Goal: Contribute content: Contribute content

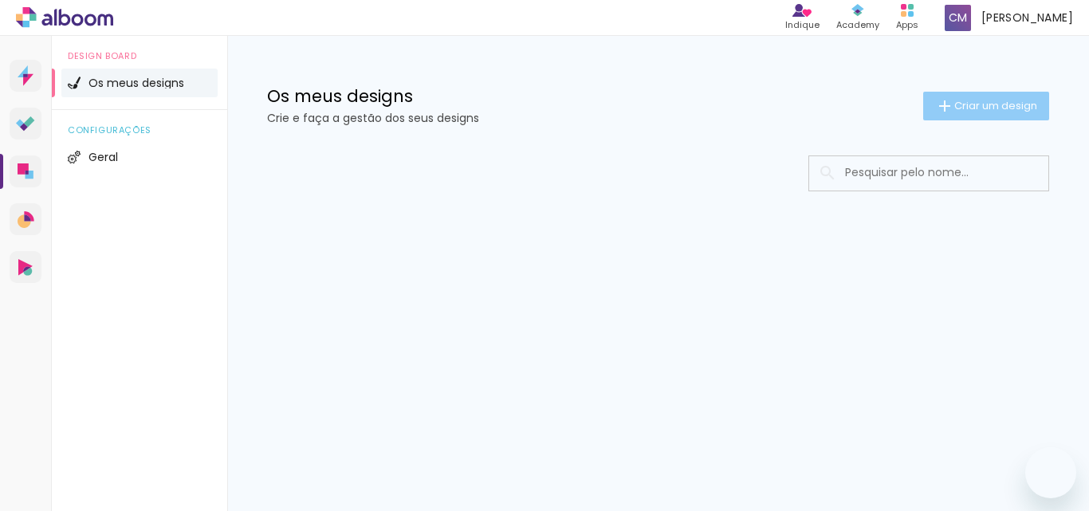
click at [983, 108] on span "Criar um design" at bounding box center [996, 105] width 83 height 10
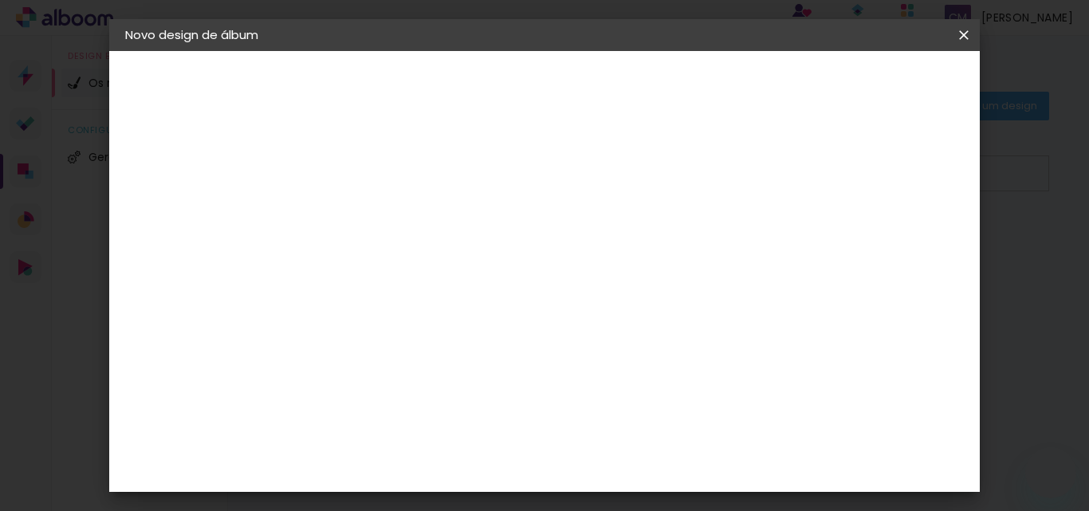
click at [386, 205] on input at bounding box center [386, 214] width 0 height 25
click at [386, 218] on input at bounding box center [386, 214] width 0 height 25
type input "30x25"
type paper-input "30x25"
click at [0, 0] on slot "Avançar" at bounding box center [0, 0] width 0 height 0
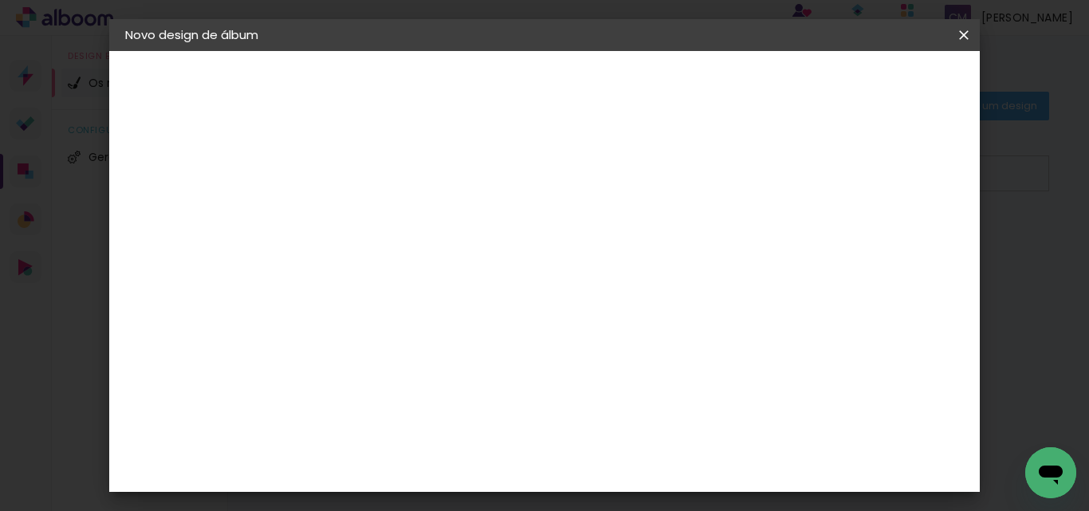
click at [620, 251] on paper-item "Tamanho Livre" at bounding box center [559, 245] width 120 height 41
click at [620, 95] on paper-button "Avançar" at bounding box center [580, 84] width 78 height 27
drag, startPoint x: 653, startPoint y: 430, endPoint x: 582, endPoint y: 433, distance: 71.0
click at [591, 433] on div "cm" at bounding box center [642, 432] width 460 height 56
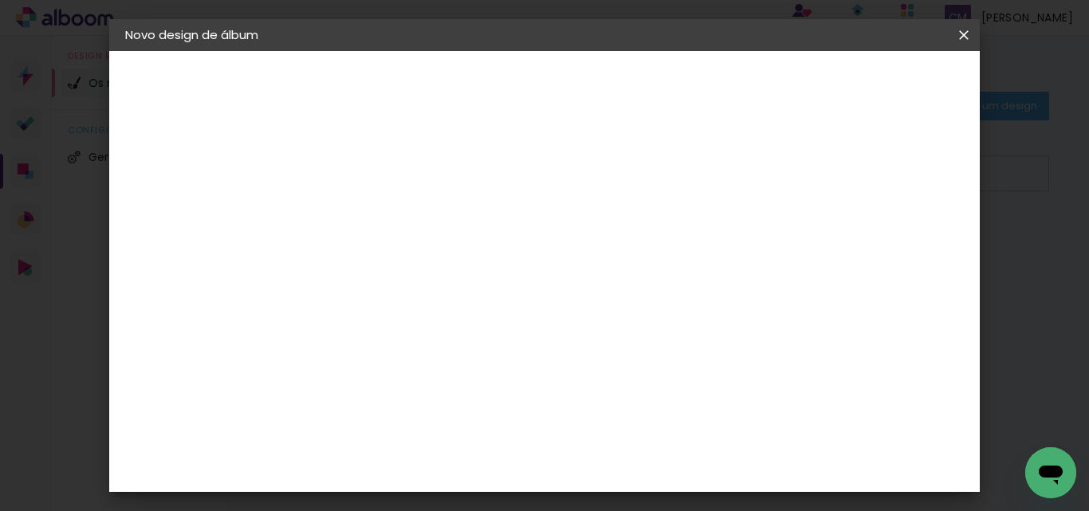
type input "6"
type input "50"
type paper-input "50"
click at [820, 86] on span "Iniciar design" at bounding box center [783, 84] width 73 height 11
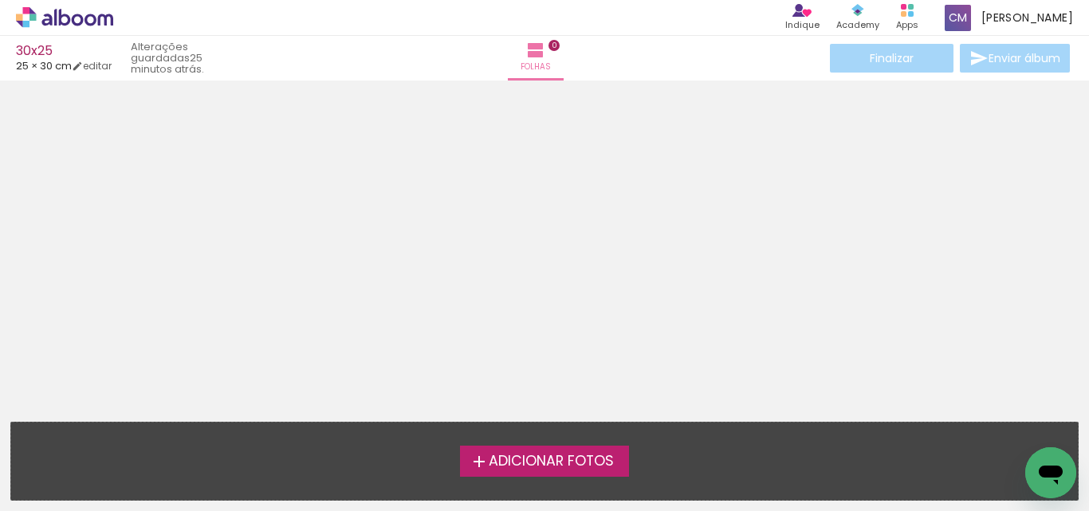
click at [573, 471] on label "Adicionar Fotos" at bounding box center [545, 461] width 170 height 30
click at [0, 0] on input "file" at bounding box center [0, 0] width 0 height 0
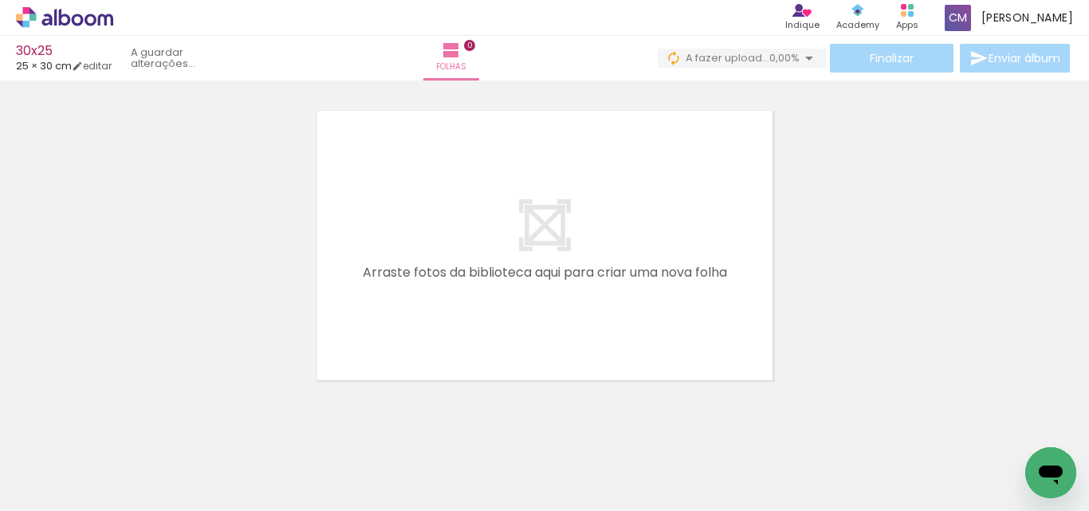
scroll to position [0, 1081]
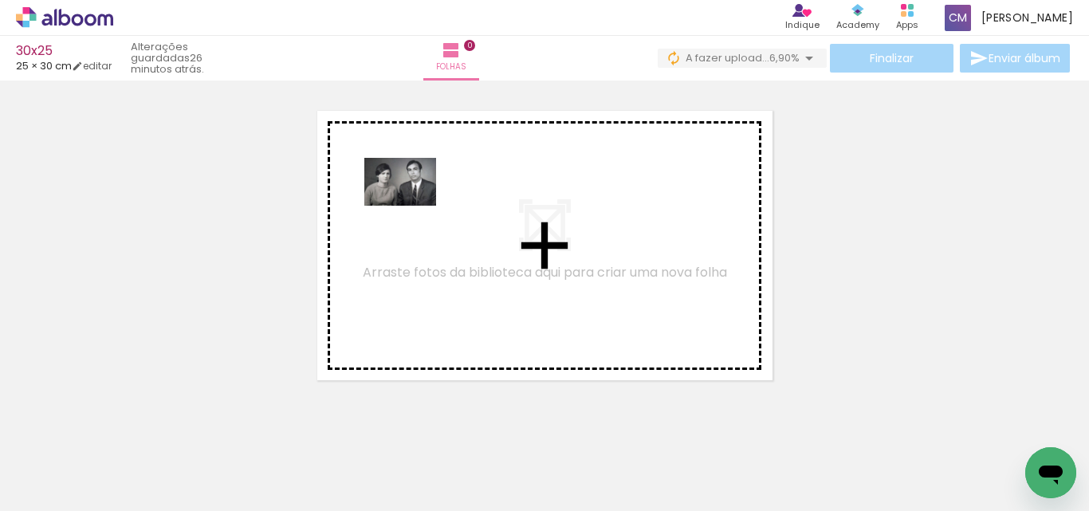
drag, startPoint x: 145, startPoint y: 464, endPoint x: 415, endPoint y: 191, distance: 384.0
click at [413, 199] on quentale-workspace at bounding box center [544, 255] width 1089 height 511
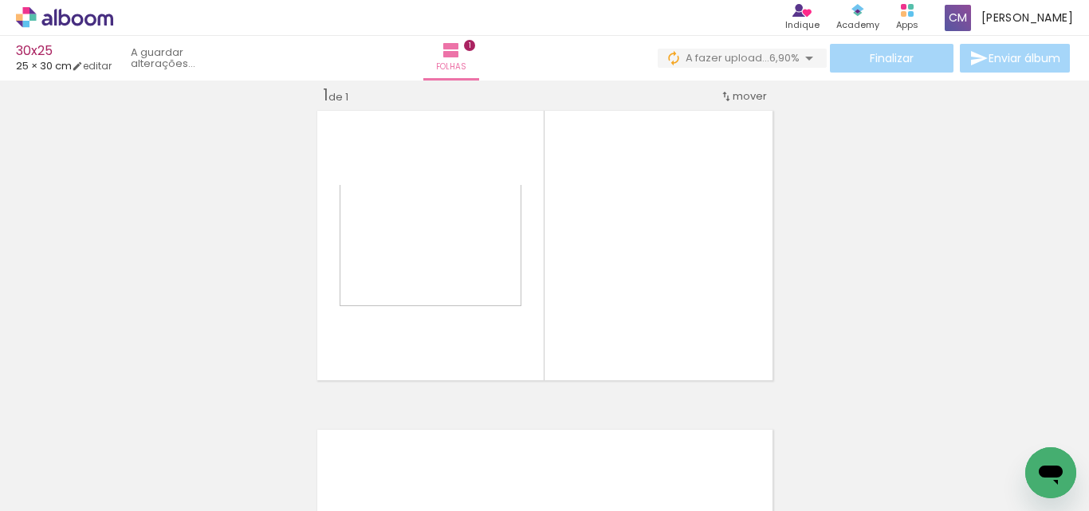
scroll to position [21, 0]
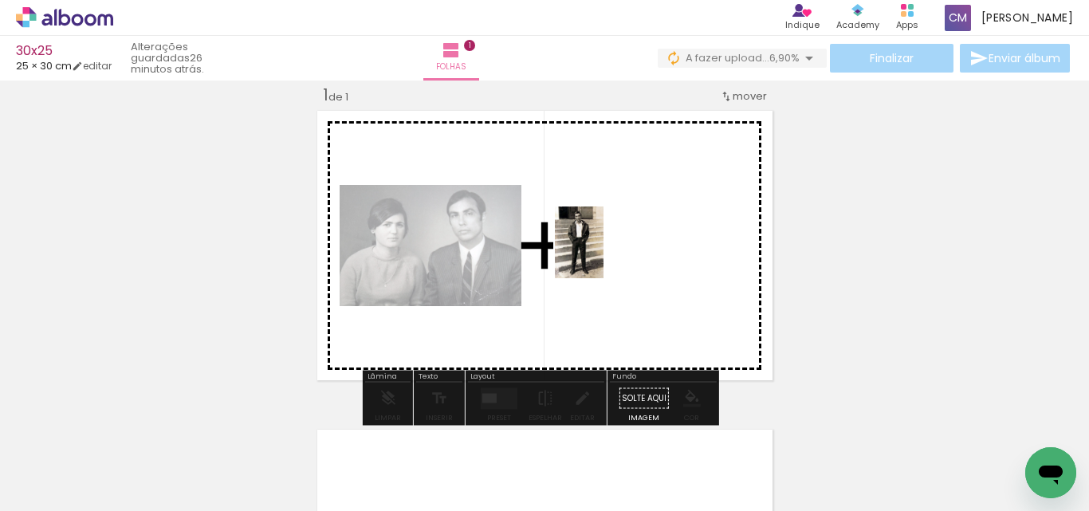
drag, startPoint x: 245, startPoint y: 467, endPoint x: 656, endPoint y: 191, distance: 494.3
click at [656, 191] on quentale-workspace at bounding box center [544, 255] width 1089 height 511
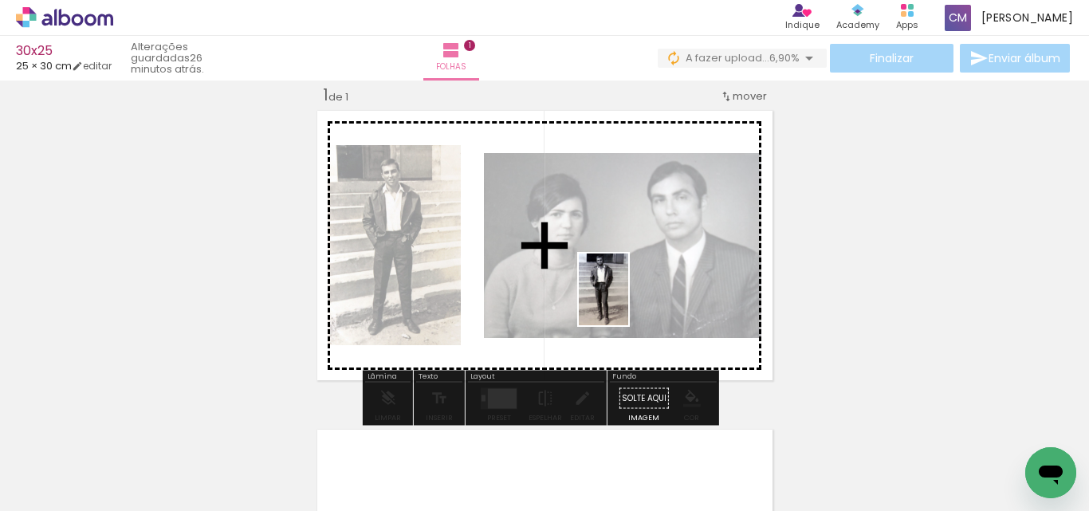
drag, startPoint x: 324, startPoint y: 487, endPoint x: 666, endPoint y: 274, distance: 403.4
click at [666, 274] on quentale-workspace at bounding box center [544, 255] width 1089 height 511
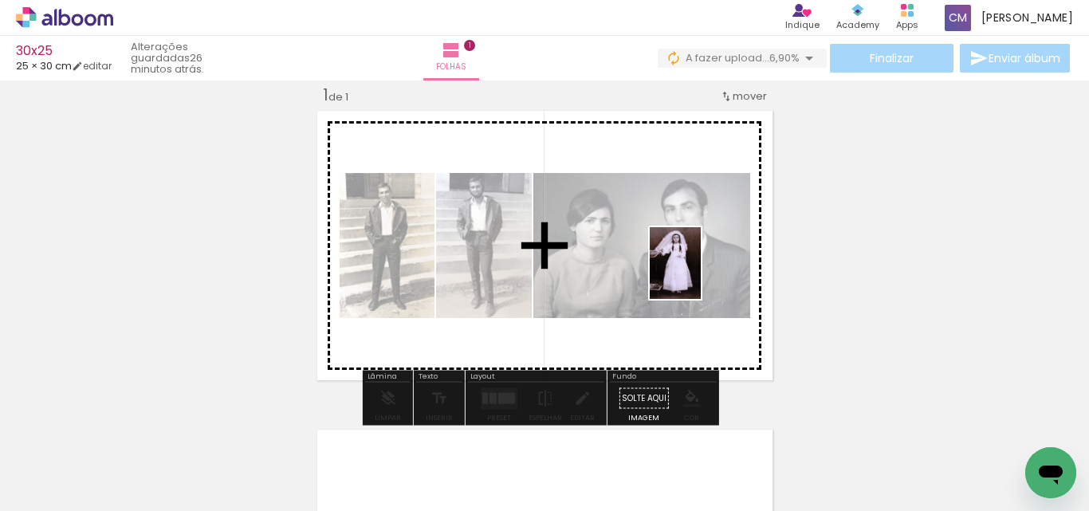
drag, startPoint x: 416, startPoint y: 473, endPoint x: 698, endPoint y: 275, distance: 344.0
click at [698, 275] on quentale-workspace at bounding box center [544, 255] width 1089 height 511
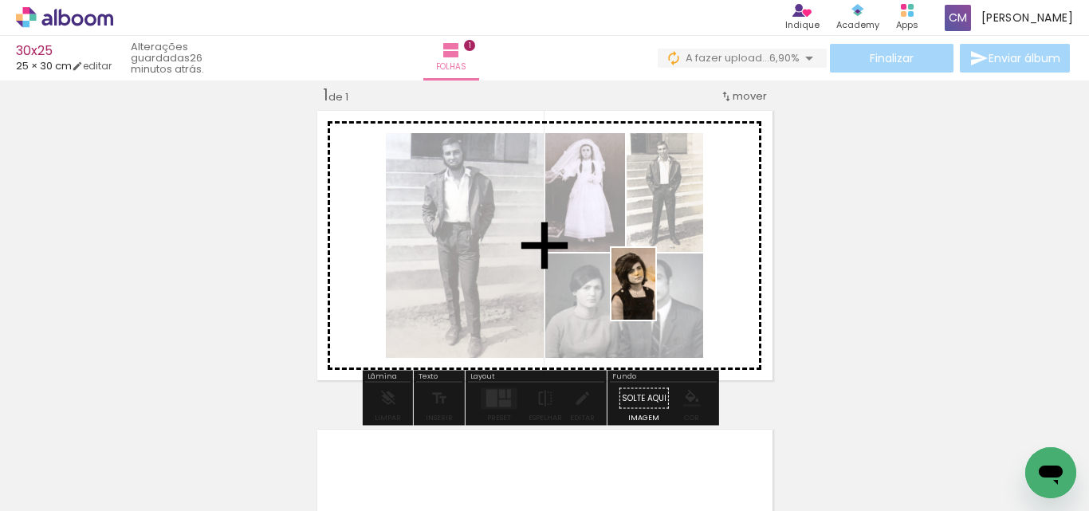
drag, startPoint x: 478, startPoint y: 473, endPoint x: 665, endPoint y: 287, distance: 263.3
click at [663, 292] on quentale-workspace at bounding box center [544, 255] width 1089 height 511
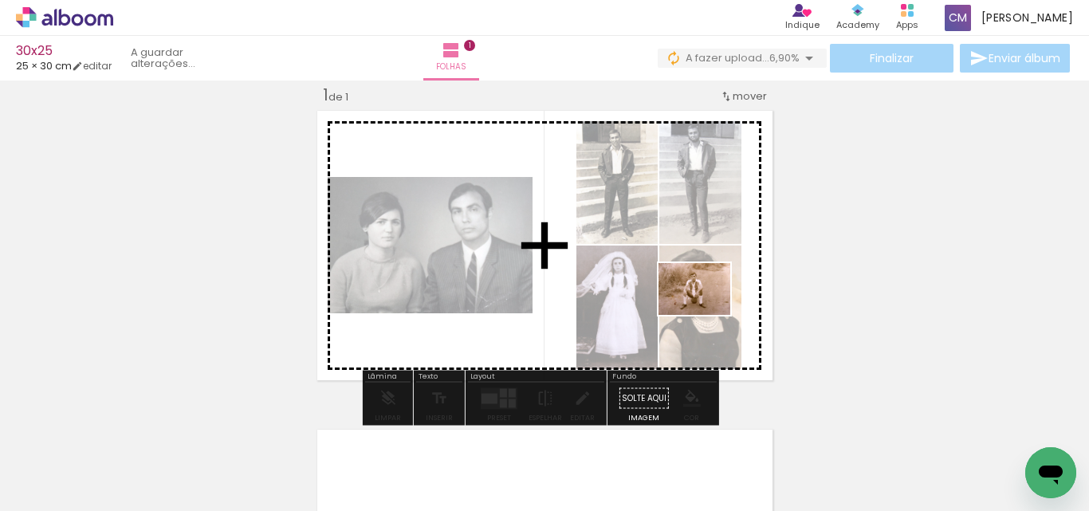
drag, startPoint x: 709, startPoint y: 462, endPoint x: 707, endPoint y: 310, distance: 151.5
click at [707, 310] on quentale-workspace at bounding box center [544, 255] width 1089 height 511
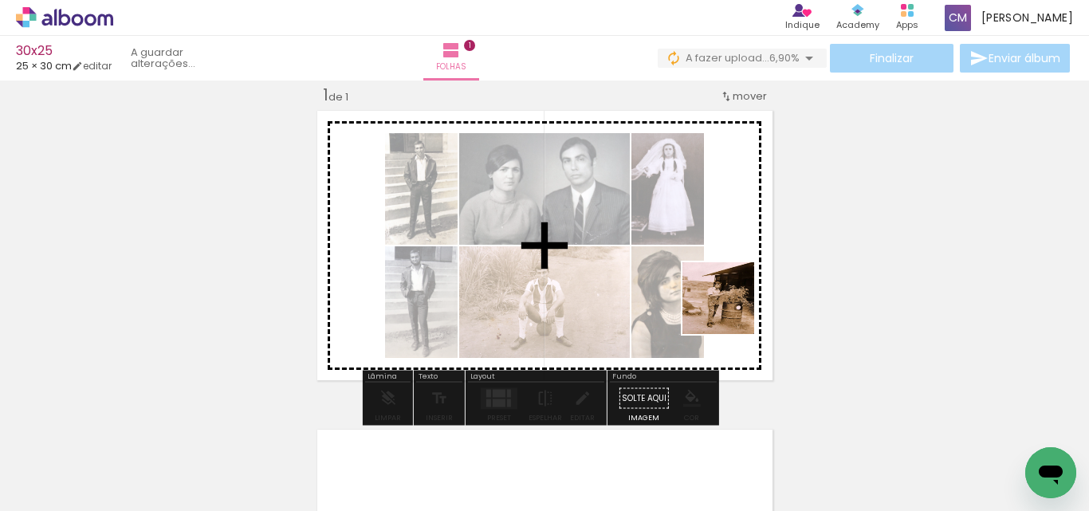
drag, startPoint x: 797, startPoint y: 476, endPoint x: 727, endPoint y: 301, distance: 188.7
click at [727, 301] on quentale-workspace at bounding box center [544, 255] width 1089 height 511
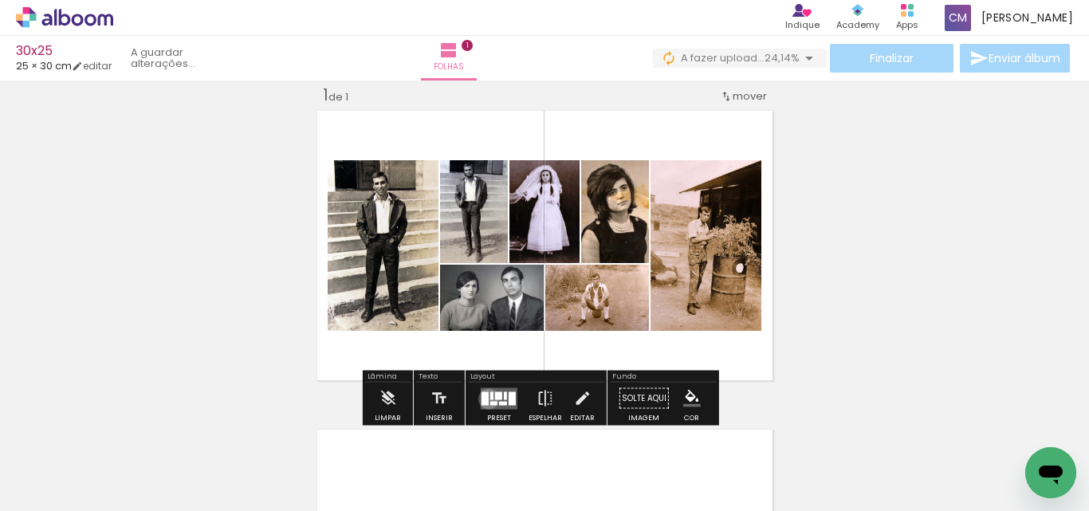
click at [485, 399] on div at bounding box center [485, 399] width 7 height 14
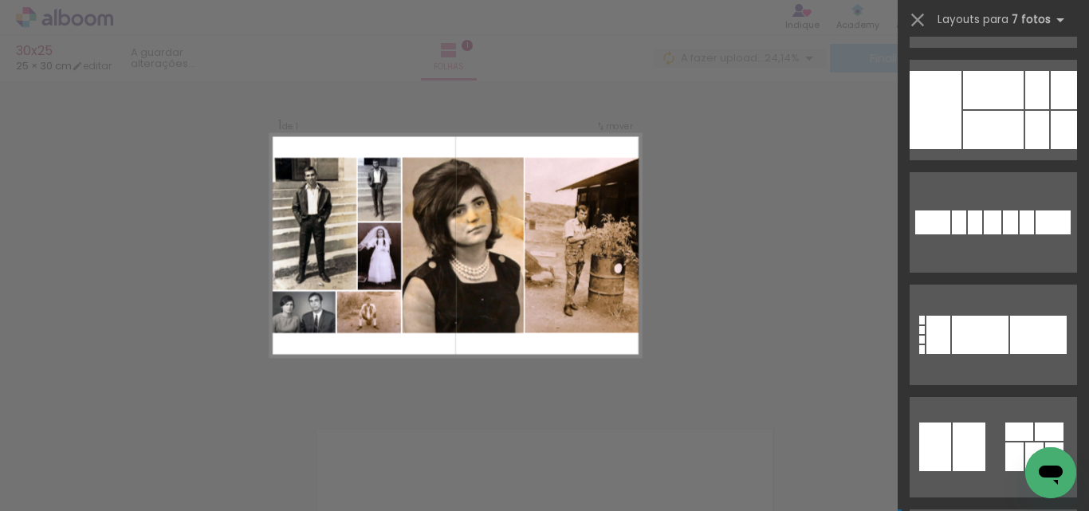
scroll to position [718, 0]
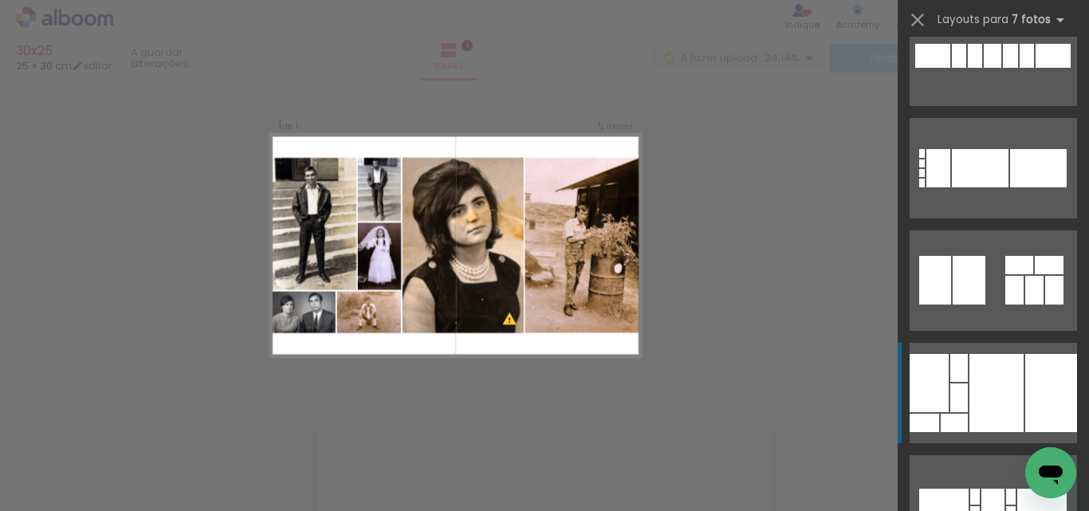
click at [976, 393] on div at bounding box center [997, 393] width 54 height 78
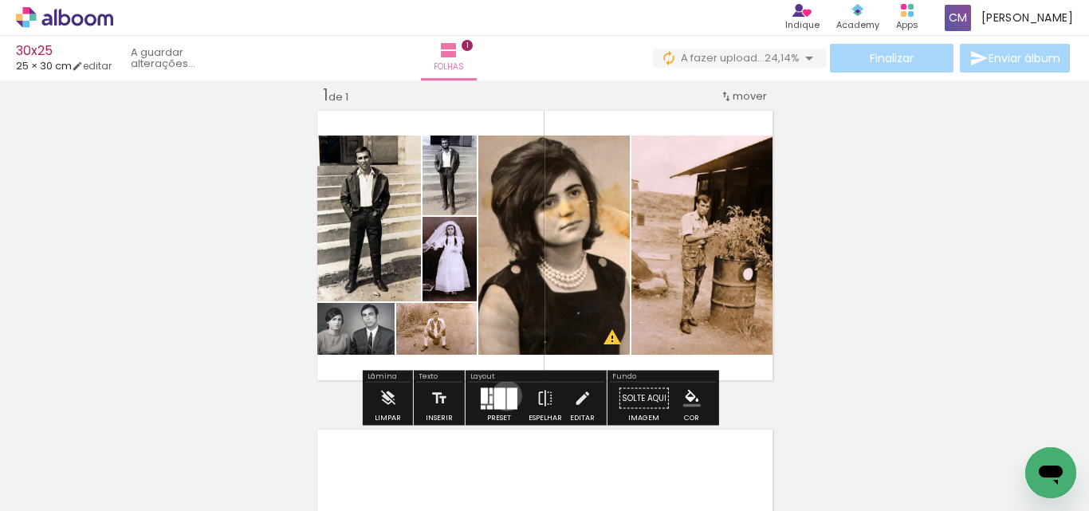
click at [507, 396] on div at bounding box center [512, 399] width 10 height 22
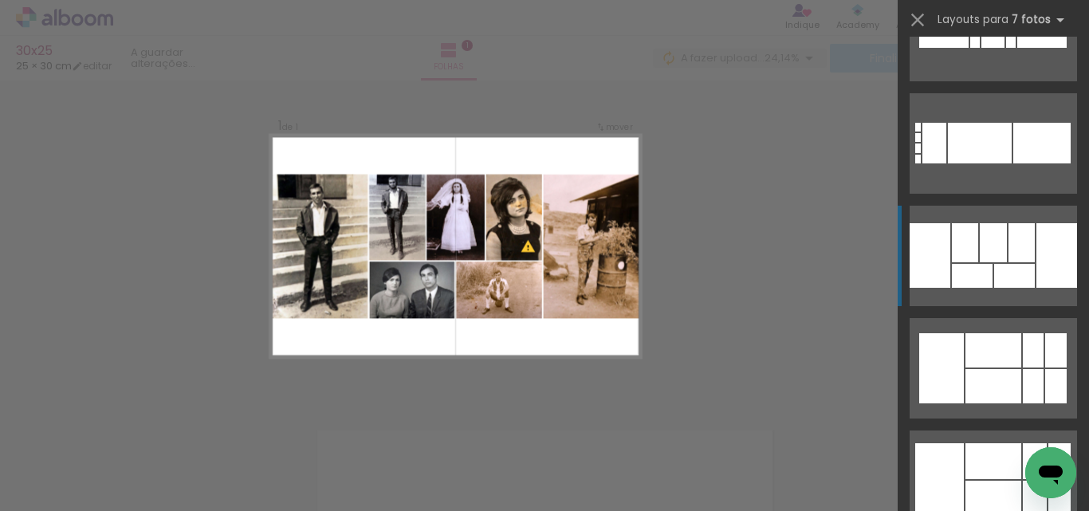
scroll to position [1251, 0]
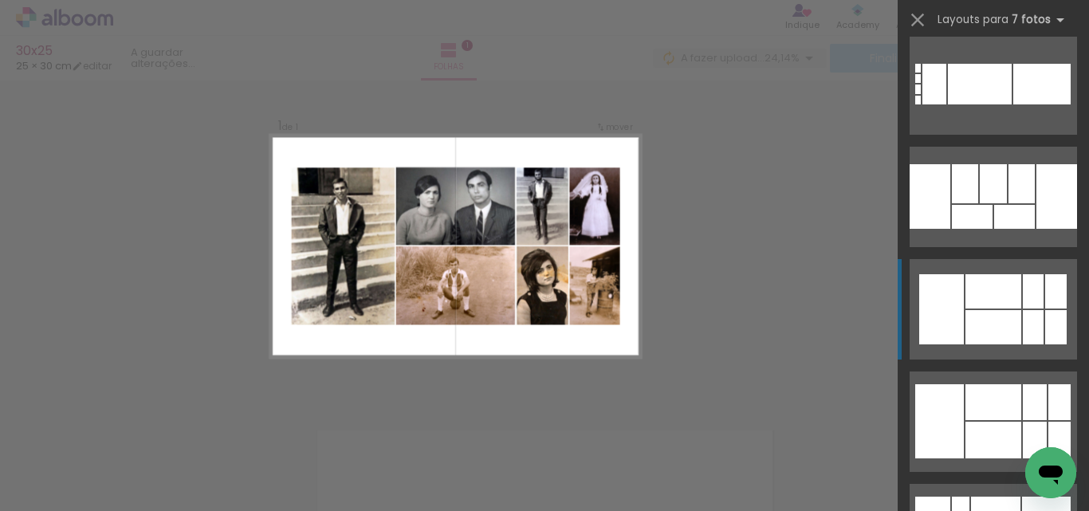
click at [955, 291] on div at bounding box center [941, 309] width 45 height 70
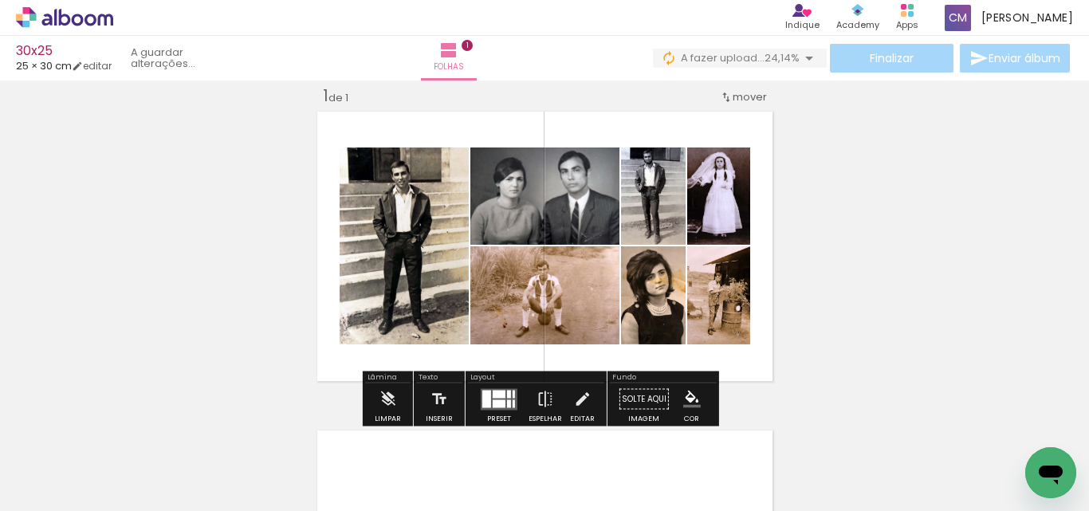
click at [493, 407] on div at bounding box center [499, 404] width 13 height 8
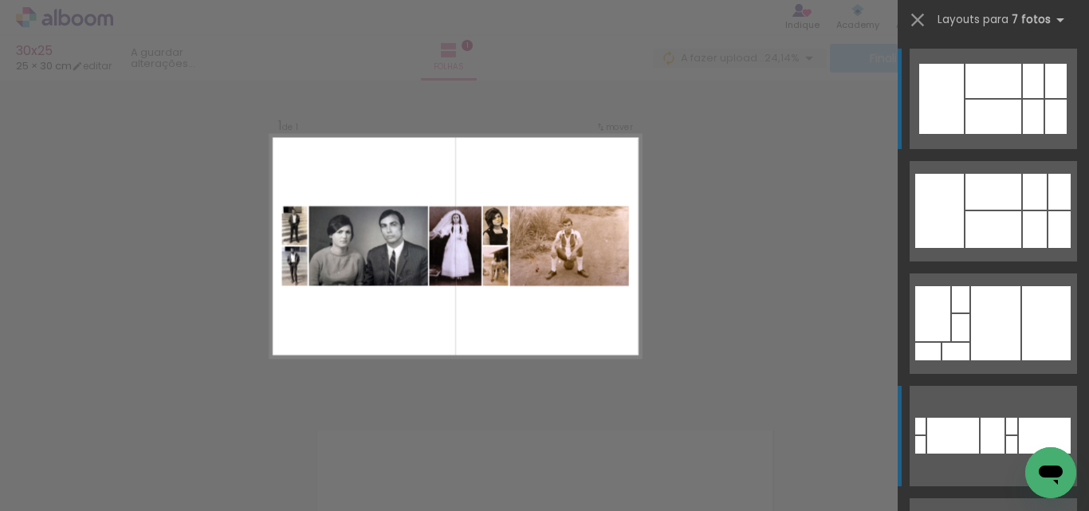
scroll to position [21, 0]
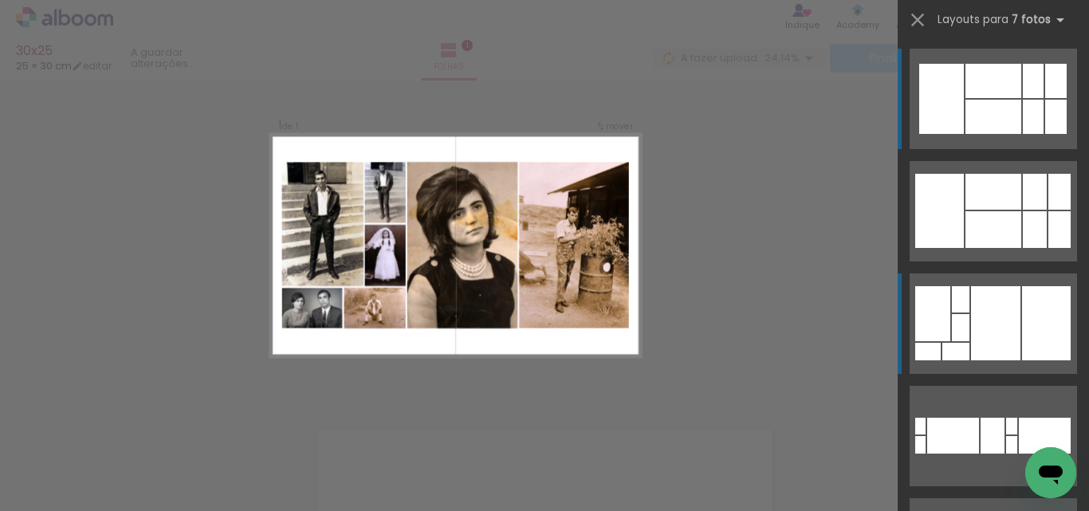
click at [993, 317] on div at bounding box center [995, 323] width 49 height 74
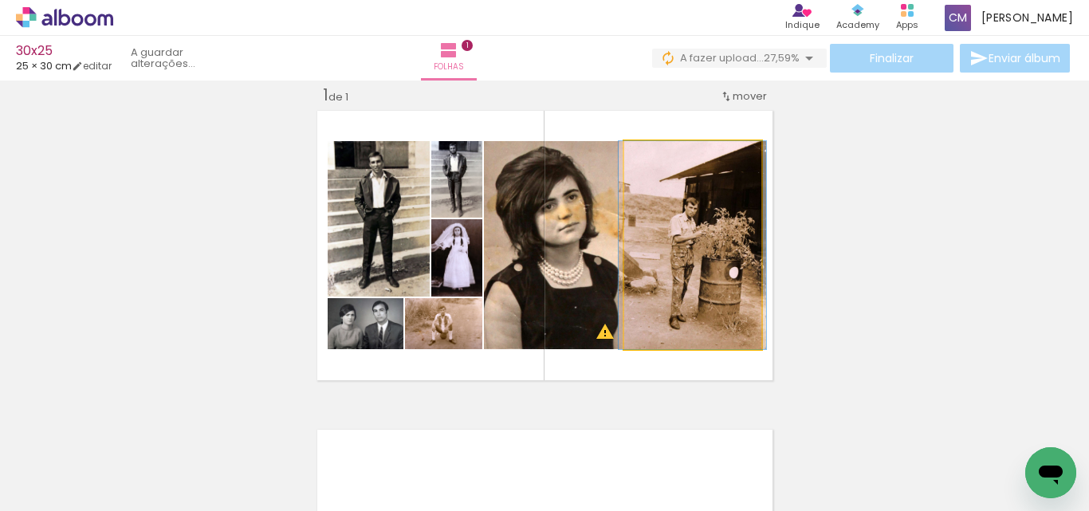
click at [679, 304] on quentale-photo at bounding box center [692, 245] width 137 height 208
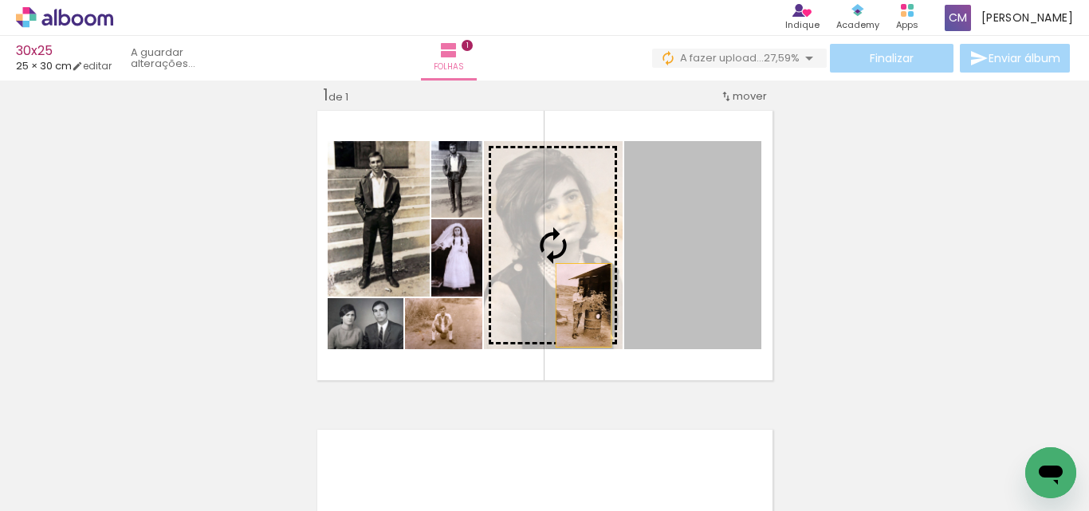
drag, startPoint x: 684, startPoint y: 296, endPoint x: 577, endPoint y: 305, distance: 107.3
click at [0, 0] on slot at bounding box center [0, 0] width 0 height 0
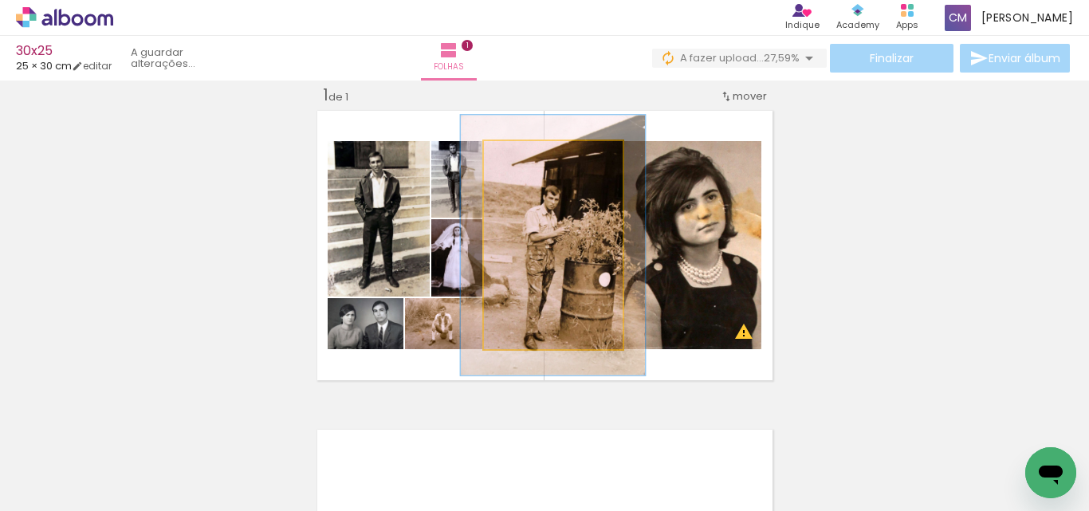
drag, startPoint x: 511, startPoint y: 162, endPoint x: 523, endPoint y: 163, distance: 12.0
type paper-slider "125"
click at [523, 163] on div at bounding box center [535, 158] width 26 height 26
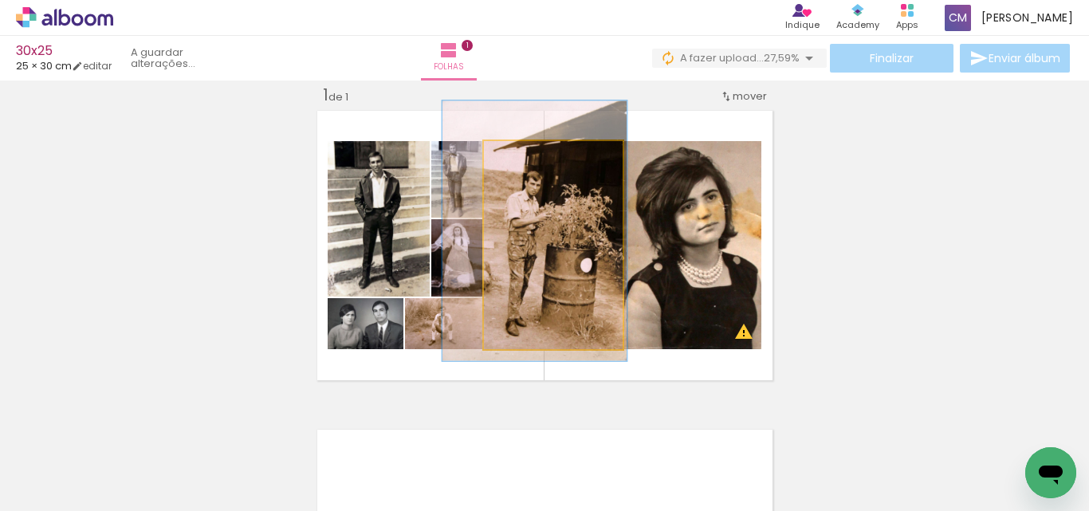
drag, startPoint x: 581, startPoint y: 268, endPoint x: 563, endPoint y: 254, distance: 23.3
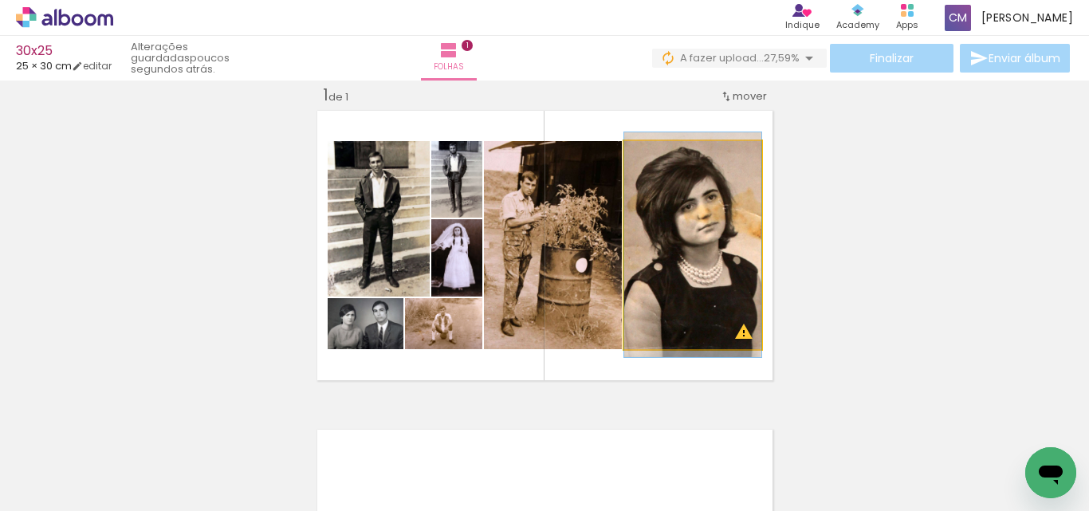
click at [726, 221] on quentale-photo at bounding box center [692, 245] width 137 height 208
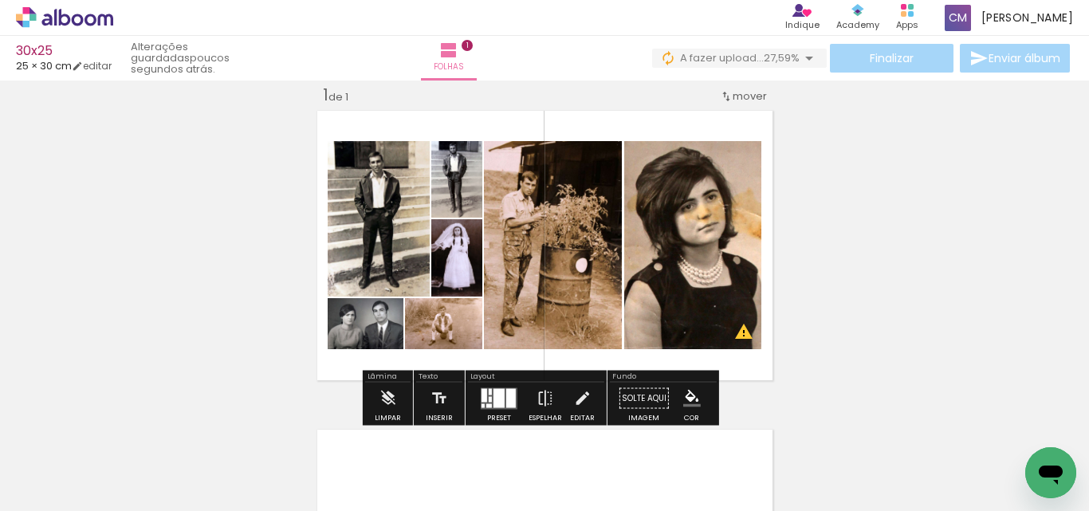
click at [1022, 339] on div "Inserir folha 1 de 1 O Designbox precisa de aumentar a sua imagem em 199% para …" at bounding box center [544, 384] width 1089 height 639
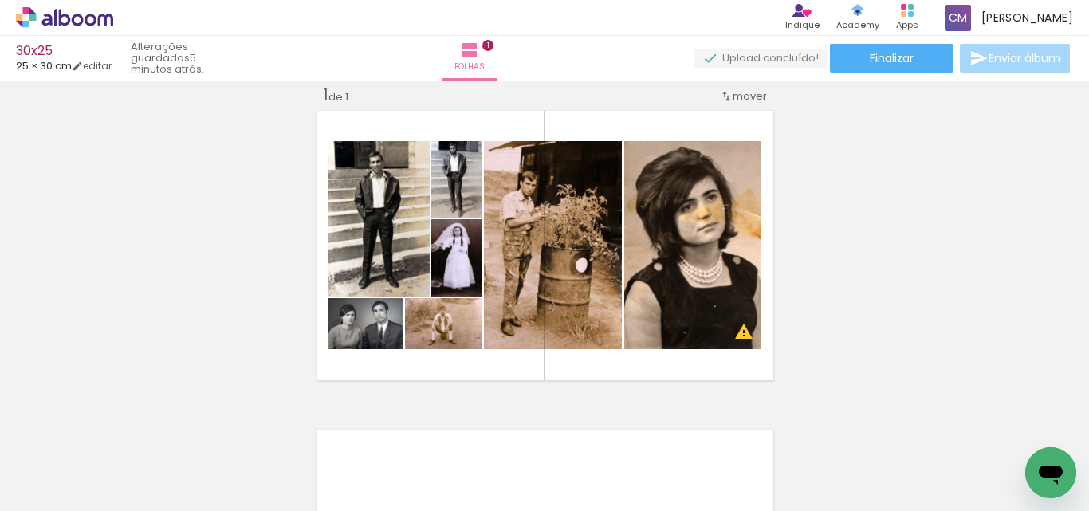
click at [46, 495] on span "Adicionar Fotos" at bounding box center [57, 490] width 48 height 18
click at [0, 0] on input "file" at bounding box center [0, 0] width 0 height 0
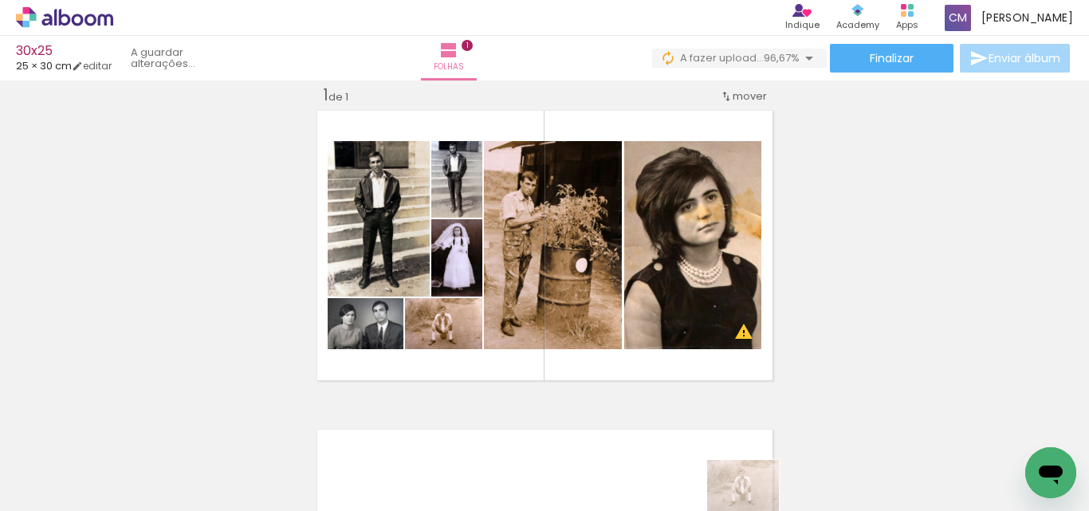
drag, startPoint x: 648, startPoint y: 498, endPoint x: 755, endPoint y: 508, distance: 107.3
click at [131, 508] on iron-horizontal-list at bounding box center [115, 461] width 32 height 100
click at [73, 490] on span "Adicionar Fotos" at bounding box center [57, 490] width 48 height 18
click at [0, 0] on input "file" at bounding box center [0, 0] width 0 height 0
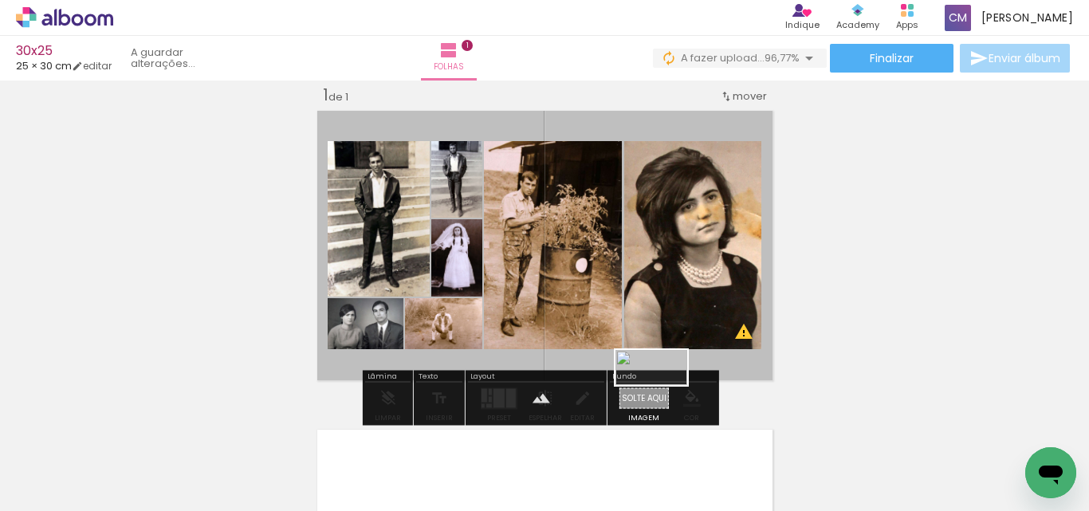
drag, startPoint x: 1084, startPoint y: 450, endPoint x: 663, endPoint y: 398, distance: 423.5
click at [663, 398] on quentale-workspace at bounding box center [544, 255] width 1089 height 511
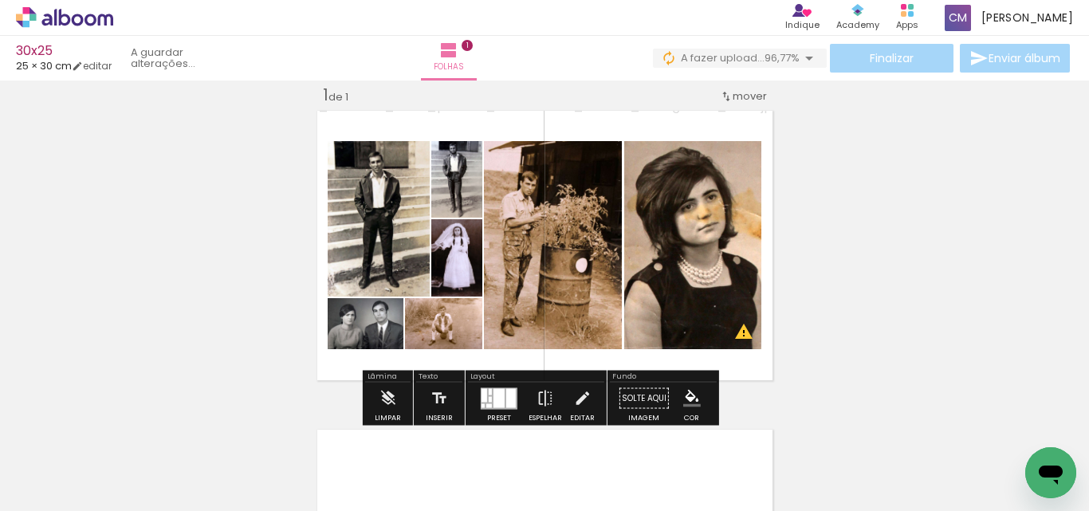
click at [668, 219] on paper-item at bounding box center [674, 220] width 29 height 11
click at [673, 281] on iron-icon "color picker" at bounding box center [676, 284] width 19 height 15
click at [682, 144] on paper-item "#ffffff" at bounding box center [679, 147] width 16 height 16
click at [529, 218] on paper-item at bounding box center [534, 220] width 29 height 11
click at [530, 283] on iron-icon "color picker" at bounding box center [535, 284] width 19 height 15
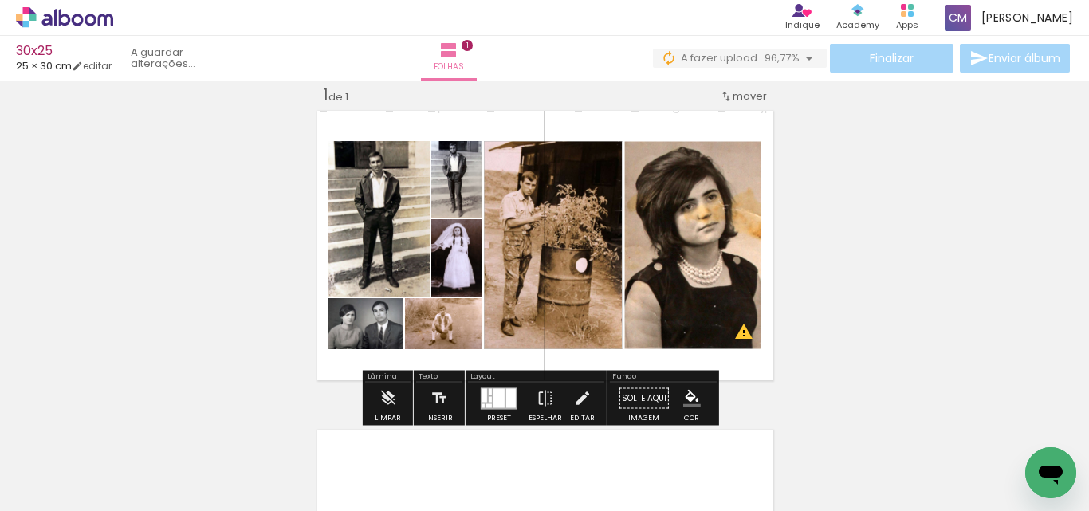
click at [541, 144] on paper-item "#ffffff" at bounding box center [544, 147] width 16 height 16
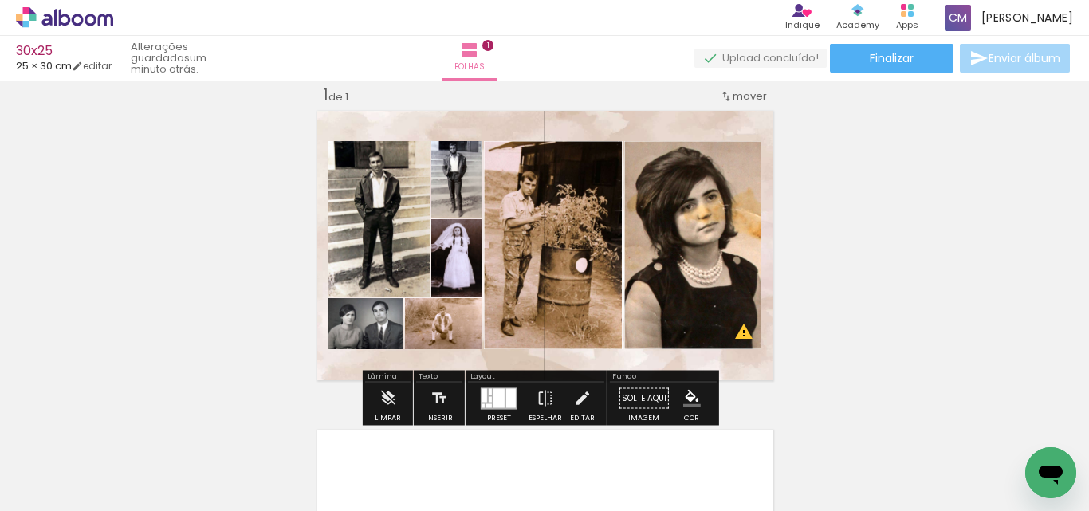
click at [449, 242] on paper-item at bounding box center [450, 244] width 29 height 11
click at [443, 309] on iron-icon "color picker" at bounding box center [452, 308] width 19 height 15
click at [455, 168] on paper-item "#ffffff" at bounding box center [454, 171] width 16 height 16
click at [368, 220] on paper-item at bounding box center [378, 220] width 29 height 11
click at [370, 285] on iron-icon "color picker" at bounding box center [379, 284] width 19 height 15
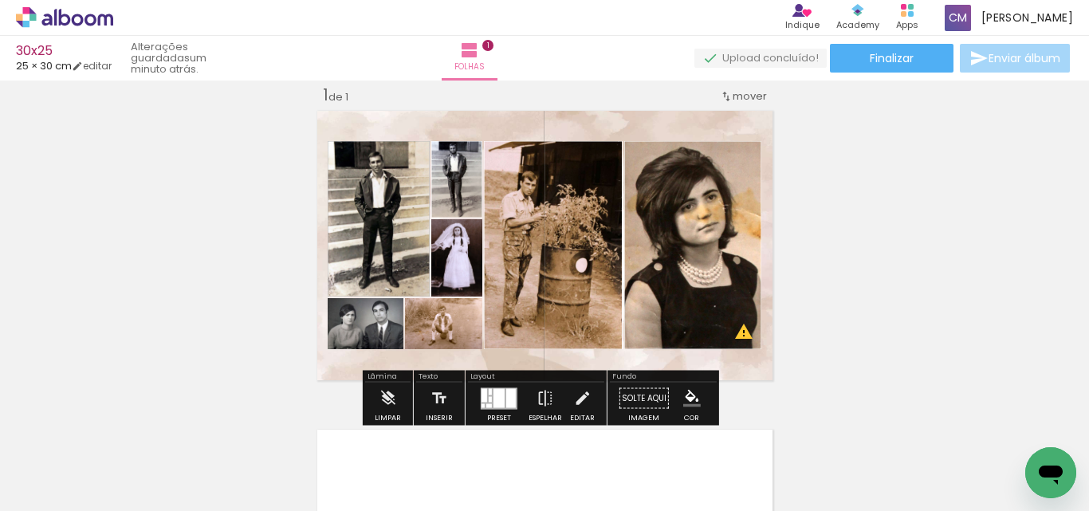
click at [387, 145] on paper-item "#ffffff" at bounding box center [382, 147] width 16 height 16
click at [375, 377] on paper-item at bounding box center [378, 377] width 29 height 11
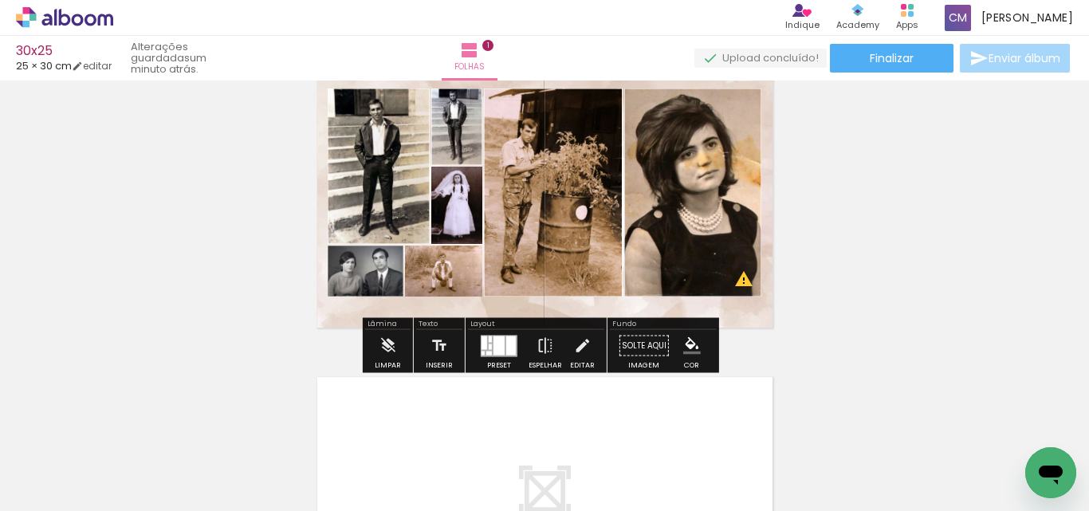
scroll to position [180, 0]
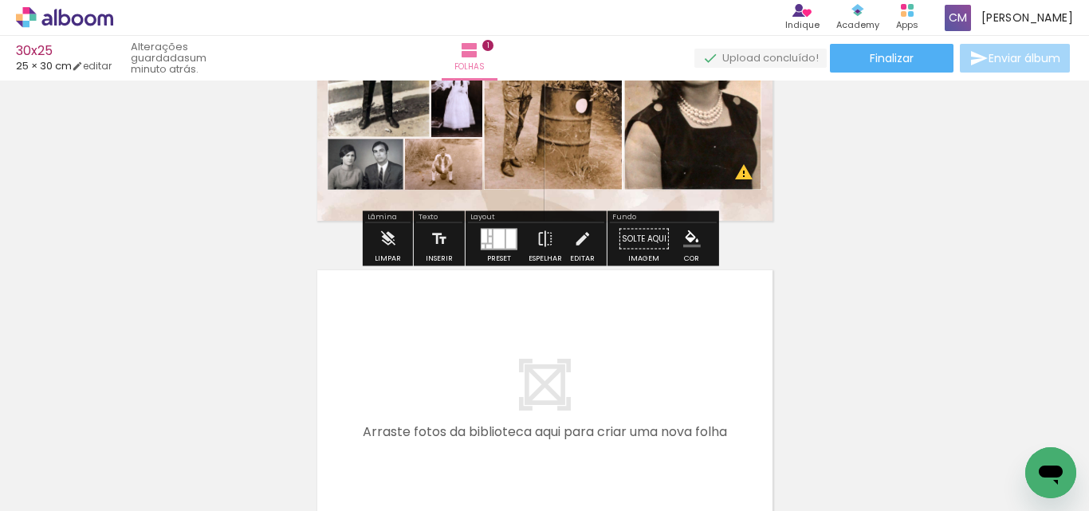
click at [374, 215] on paper-item at bounding box center [378, 217] width 29 height 11
click at [375, 278] on iron-icon "color picker" at bounding box center [379, 281] width 19 height 15
click at [383, 144] on paper-item "#ffffff" at bounding box center [382, 144] width 16 height 16
click at [452, 214] on paper-item at bounding box center [455, 217] width 29 height 11
click at [447, 282] on iron-icon "color picker" at bounding box center [456, 281] width 19 height 15
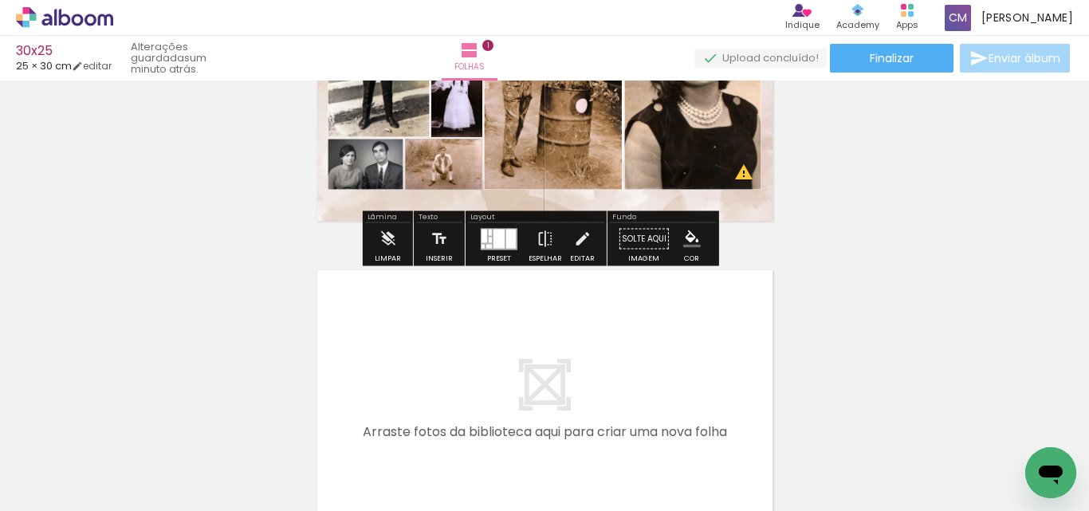
click at [459, 140] on paper-item "#ffffff" at bounding box center [459, 144] width 16 height 16
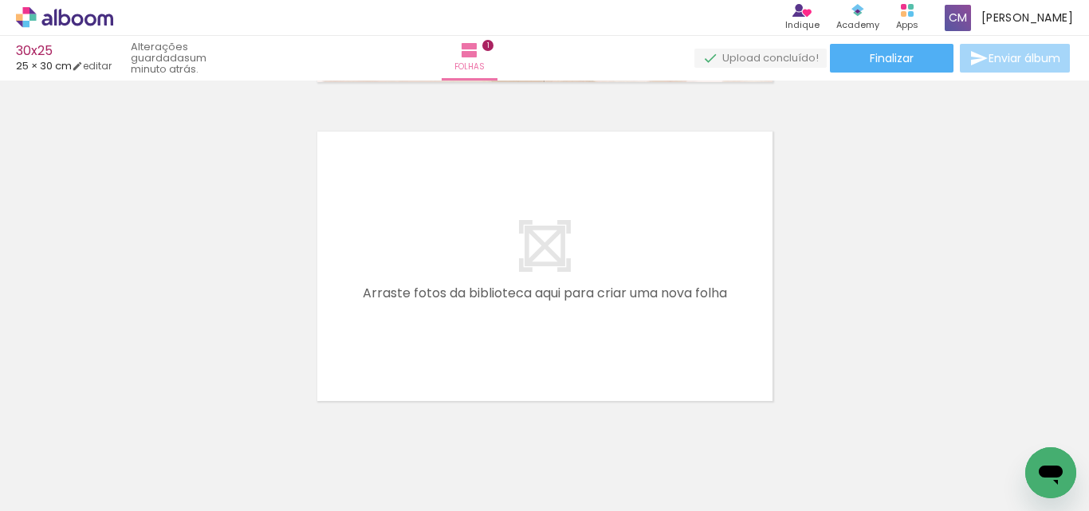
scroll to position [0, 1532]
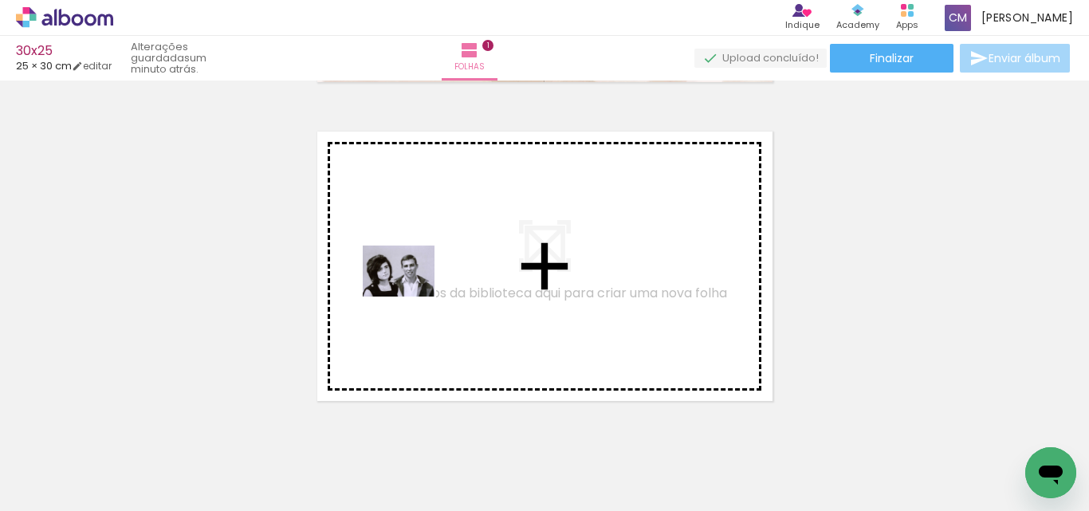
drag, startPoint x: 180, startPoint y: 467, endPoint x: 429, endPoint y: 273, distance: 315.4
click at [429, 273] on quentale-workspace at bounding box center [544, 255] width 1089 height 511
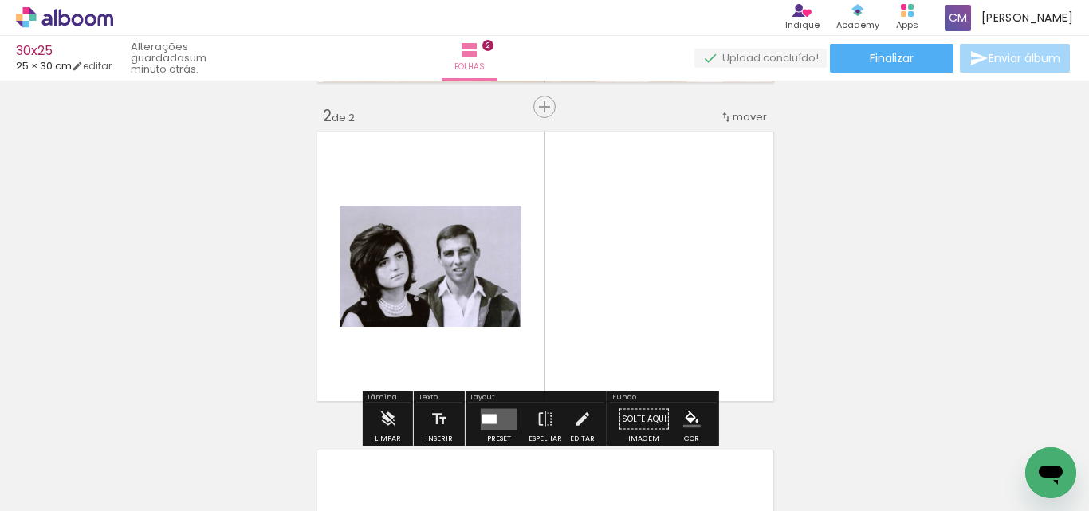
scroll to position [340, 0]
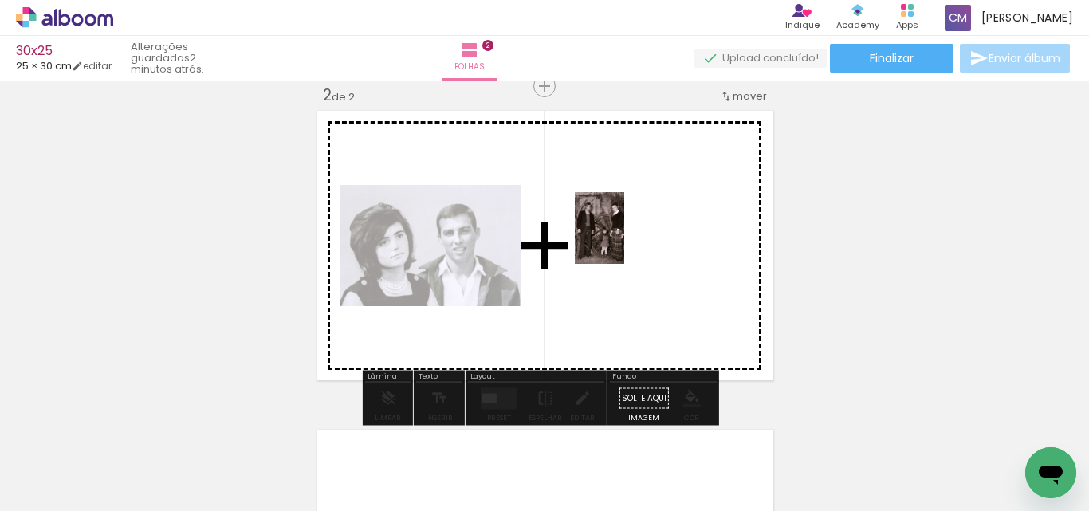
drag, startPoint x: 446, startPoint y: 447, endPoint x: 627, endPoint y: 234, distance: 278.9
click at [627, 234] on quentale-workspace at bounding box center [544, 255] width 1089 height 511
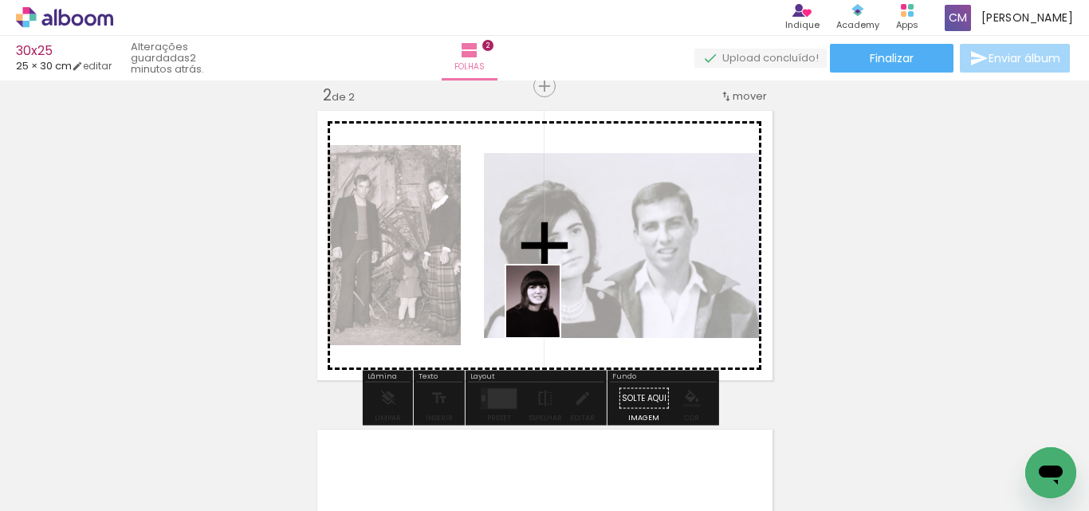
drag, startPoint x: 497, startPoint y: 474, endPoint x: 554, endPoint y: 318, distance: 165.8
click at [554, 309] on quentale-workspace at bounding box center [544, 255] width 1089 height 511
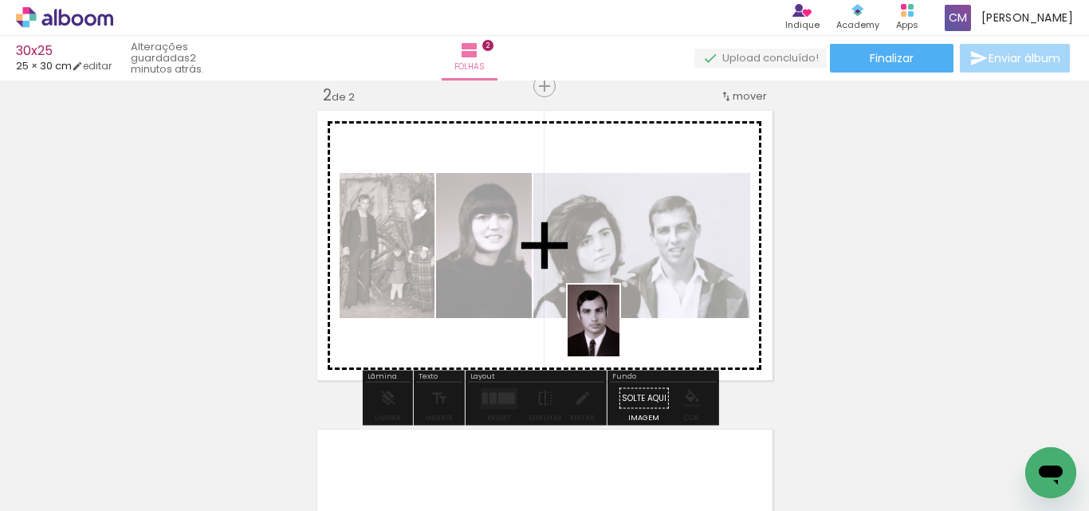
drag, startPoint x: 600, startPoint y: 449, endPoint x: 624, endPoint y: 302, distance: 148.7
click at [624, 302] on quentale-workspace at bounding box center [544, 255] width 1089 height 511
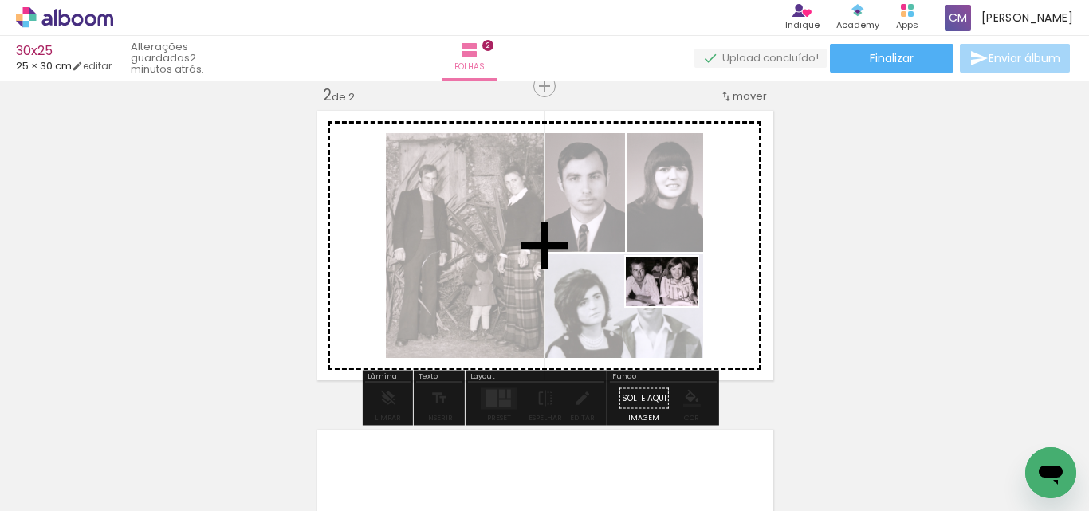
drag, startPoint x: 682, startPoint y: 475, endPoint x: 736, endPoint y: 322, distance: 162.4
click at [671, 297] on quentale-workspace at bounding box center [544, 255] width 1089 height 511
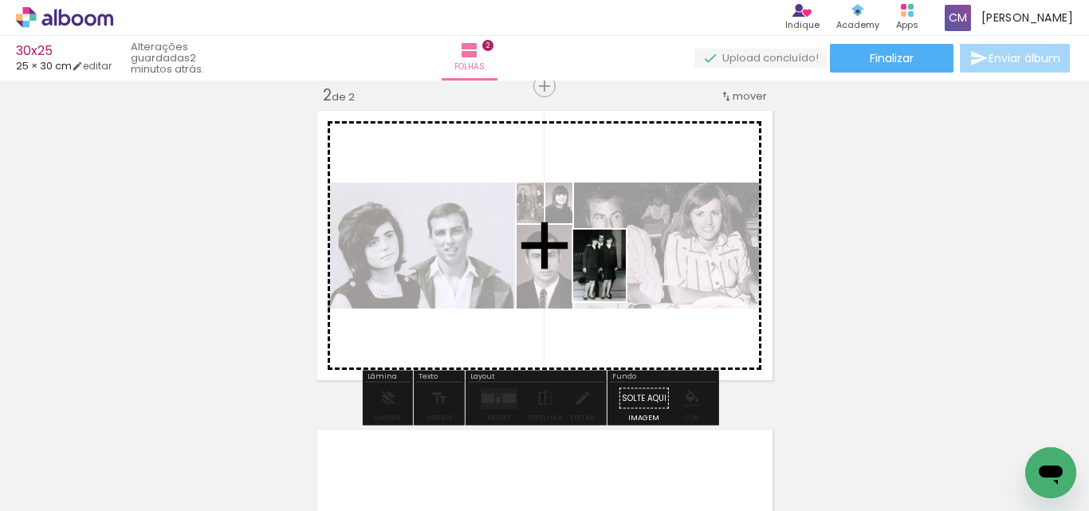
drag, startPoint x: 964, startPoint y: 477, endPoint x: 621, endPoint y: 278, distance: 396.7
click at [621, 278] on quentale-workspace at bounding box center [544, 255] width 1089 height 511
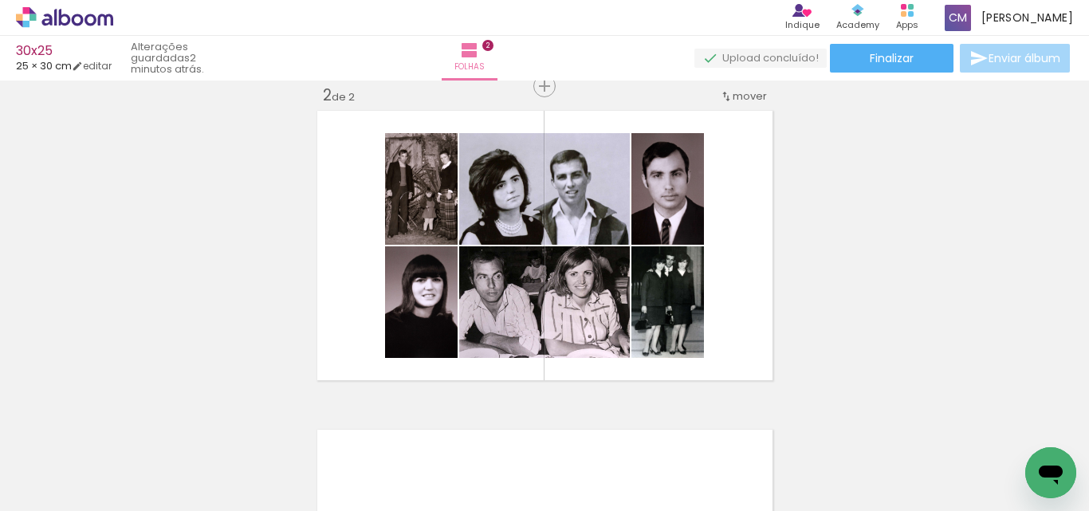
scroll to position [0, 1721]
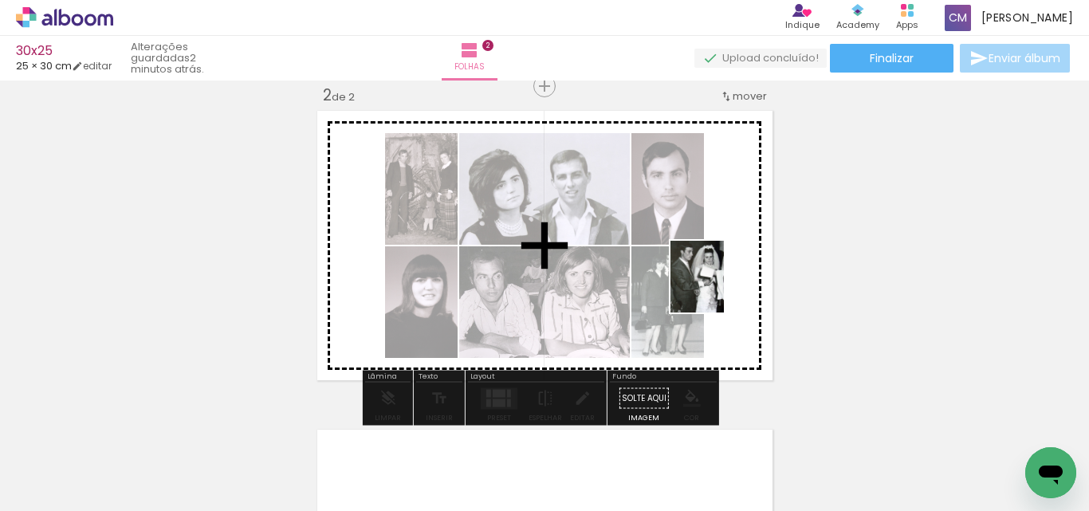
drag, startPoint x: 862, startPoint y: 462, endPoint x: 719, endPoint y: 287, distance: 226.1
click at [719, 287] on quentale-workspace at bounding box center [544, 255] width 1089 height 511
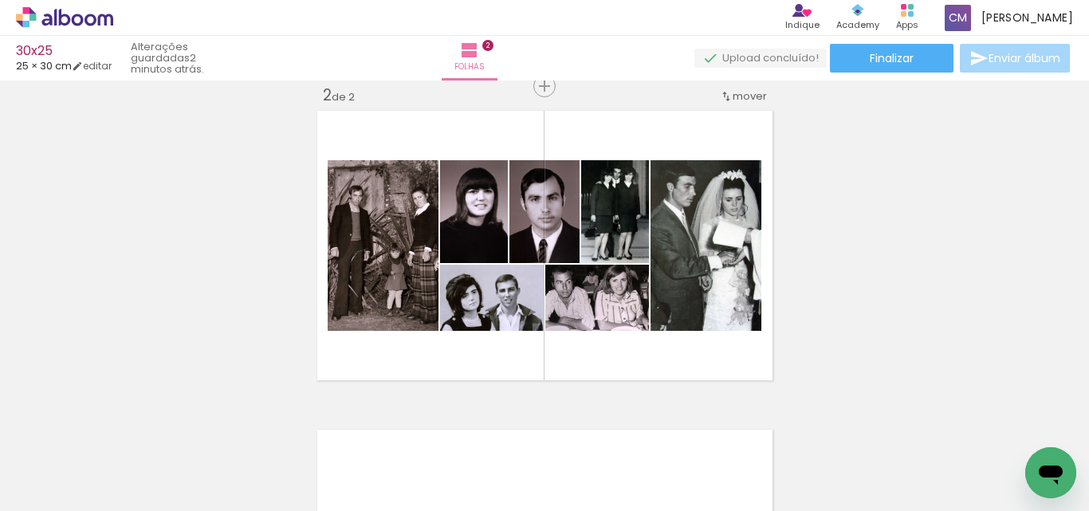
scroll to position [0, 1815]
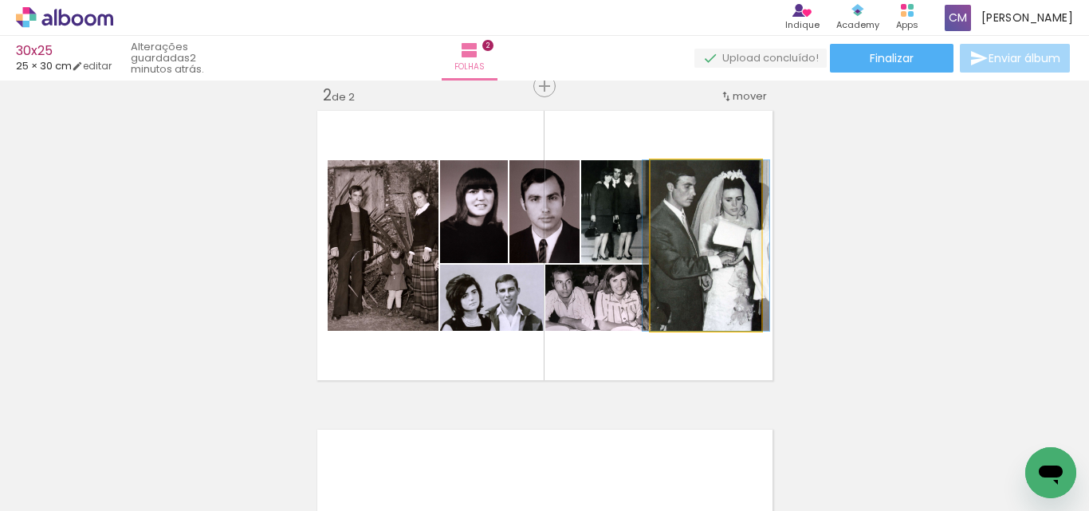
click at [721, 268] on quentale-photo at bounding box center [706, 245] width 111 height 171
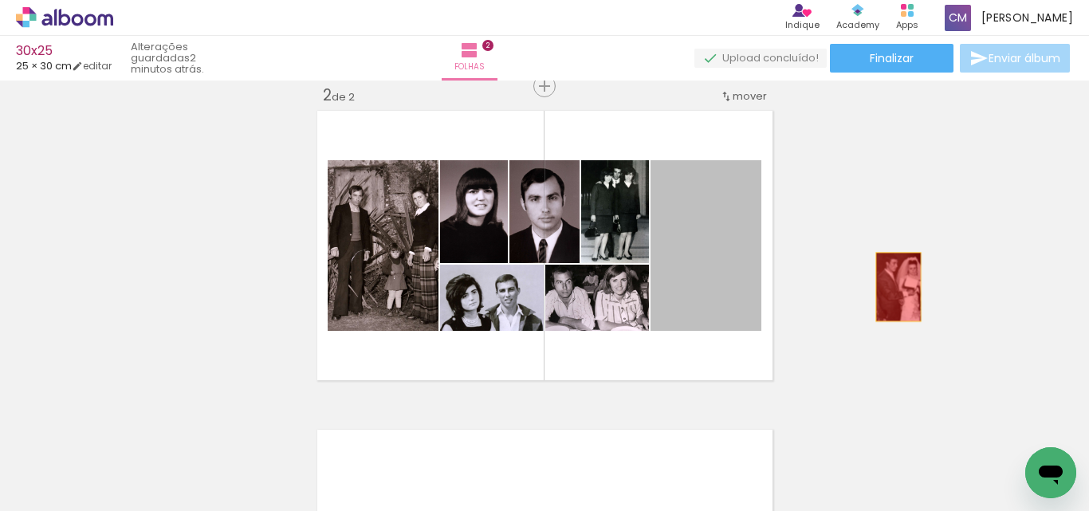
drag, startPoint x: 715, startPoint y: 280, endPoint x: 953, endPoint y: 279, distance: 238.4
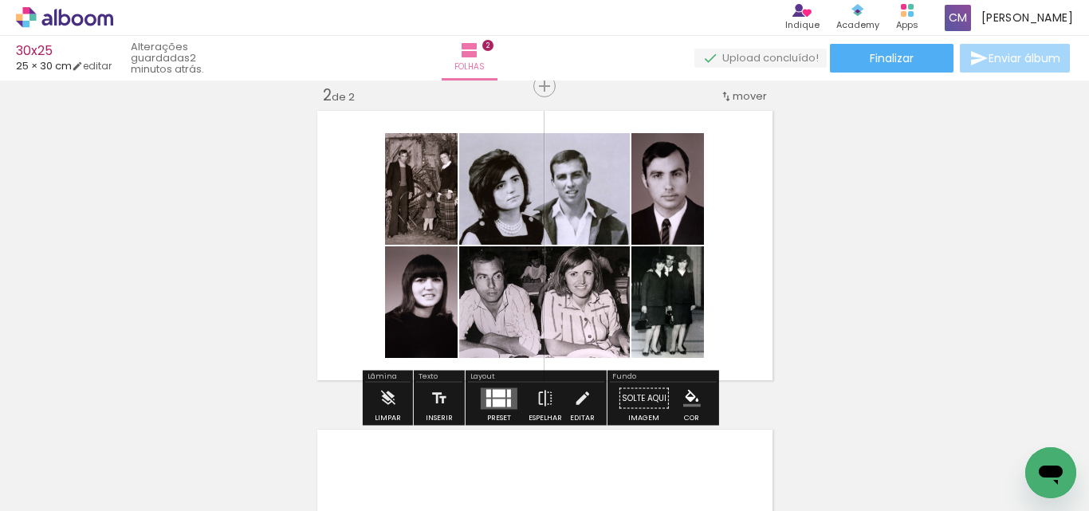
click at [507, 392] on div at bounding box center [509, 393] width 4 height 8
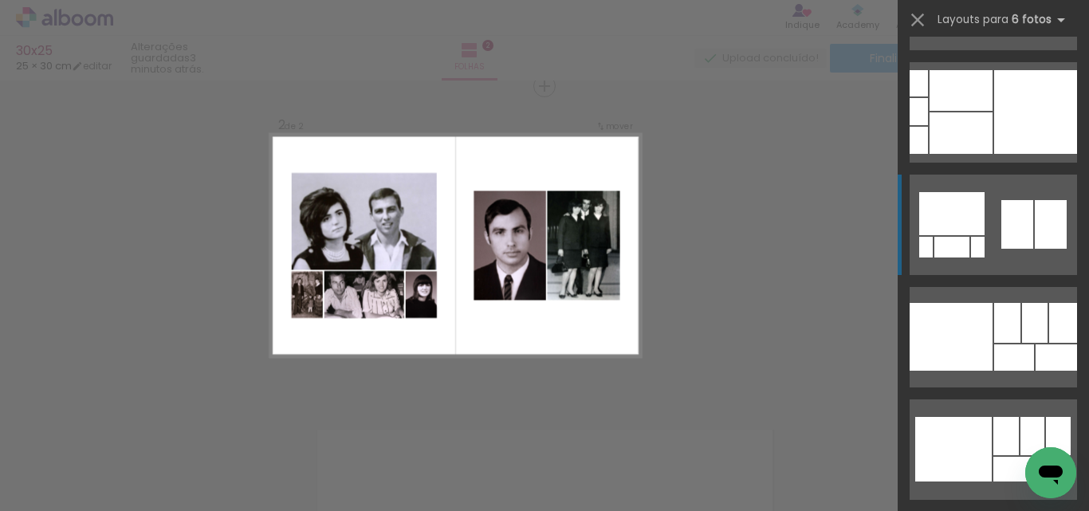
scroll to position [6220, 0]
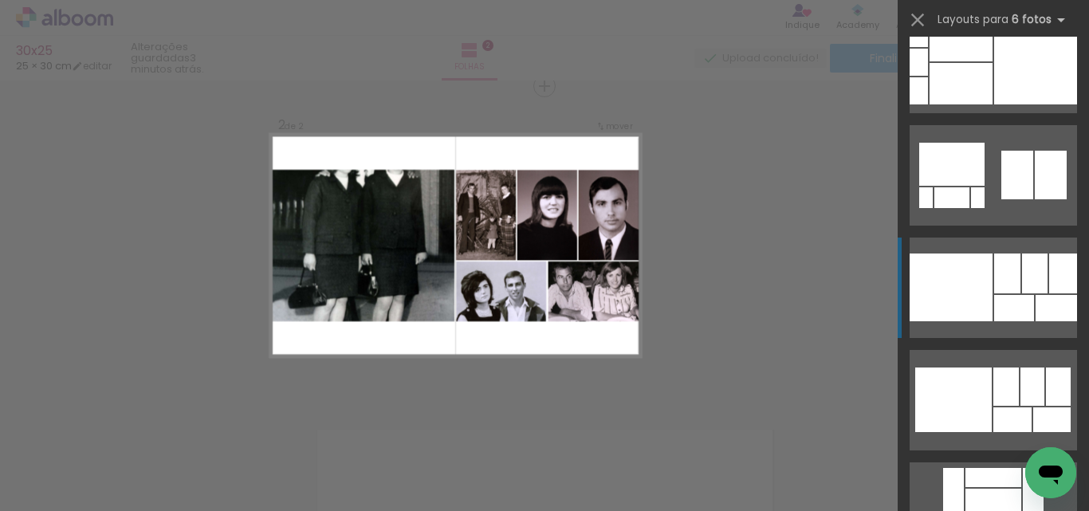
click at [961, 289] on div at bounding box center [951, 288] width 83 height 68
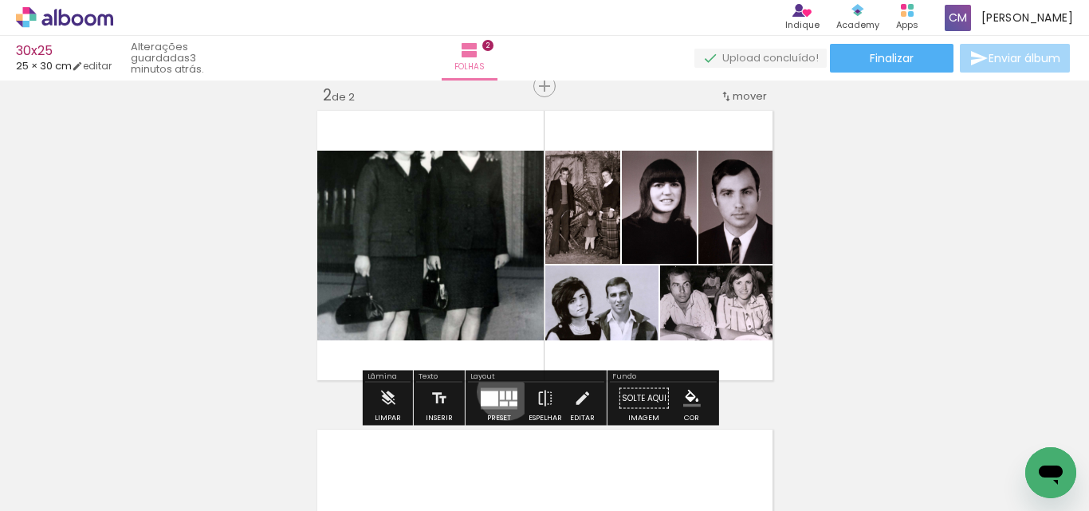
click at [506, 392] on div at bounding box center [508, 395] width 5 height 9
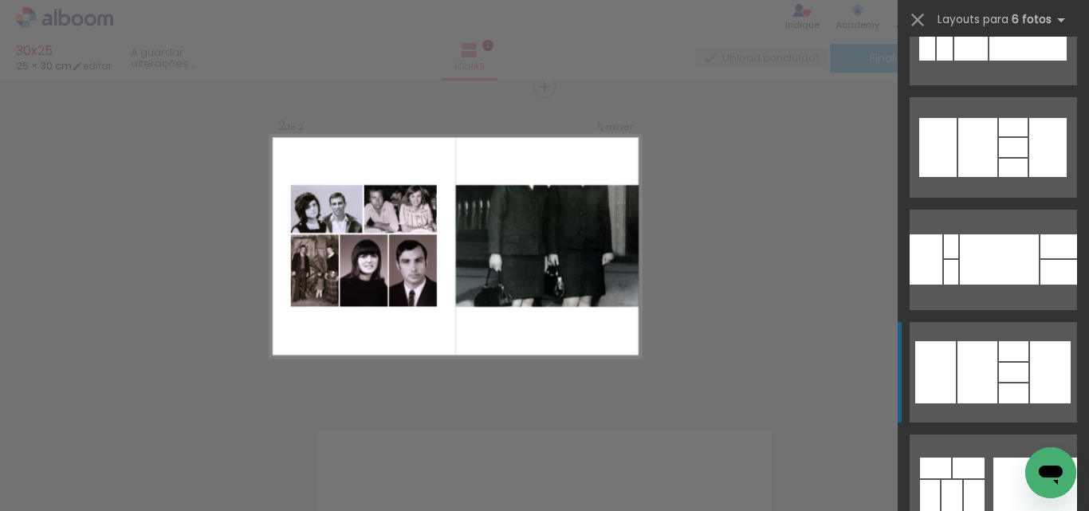
scroll to position [12709, 0]
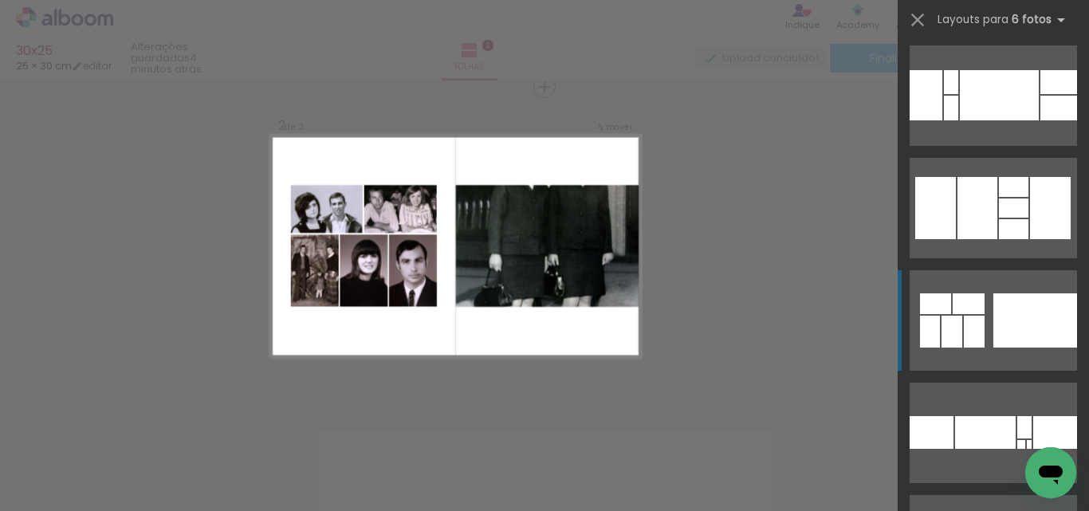
click at [1016, 317] on div at bounding box center [1036, 320] width 84 height 54
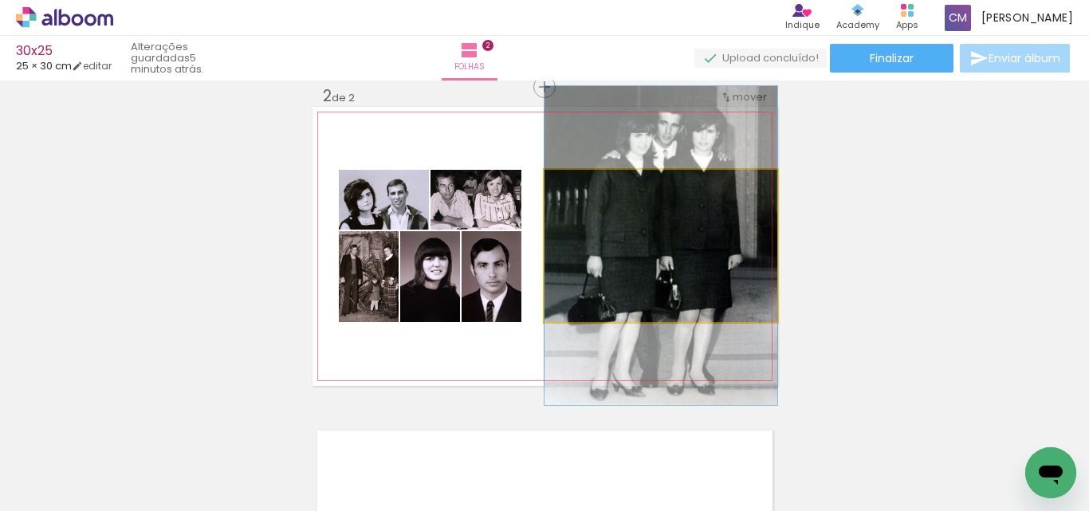
click at [703, 238] on quentale-photo at bounding box center [661, 246] width 233 height 152
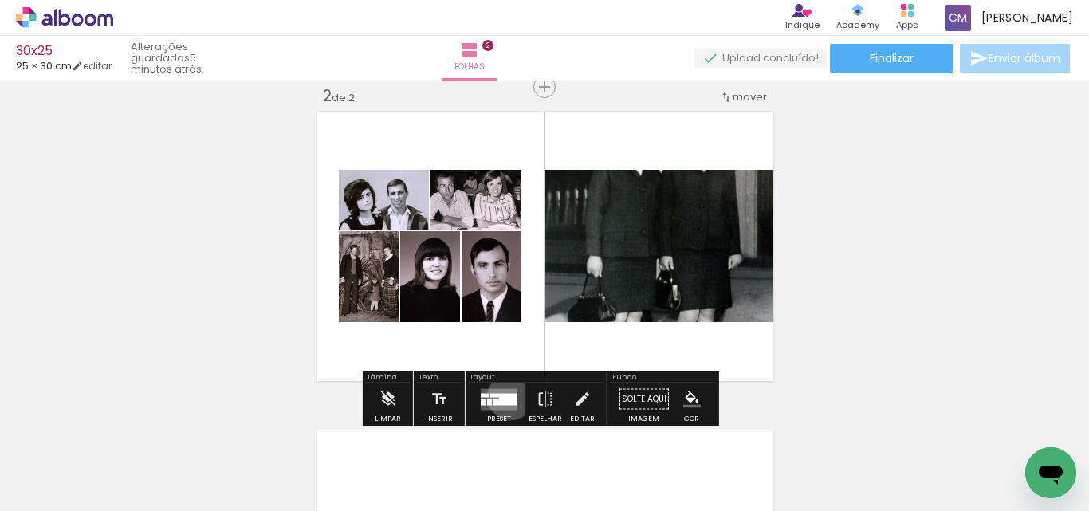
click at [507, 396] on div at bounding box center [508, 399] width 18 height 12
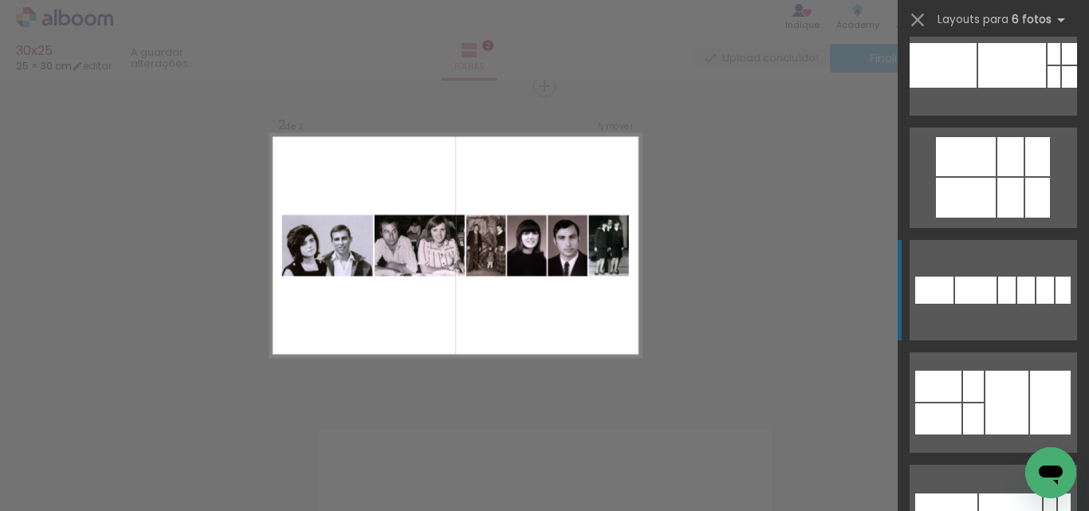
scroll to position [399, 0]
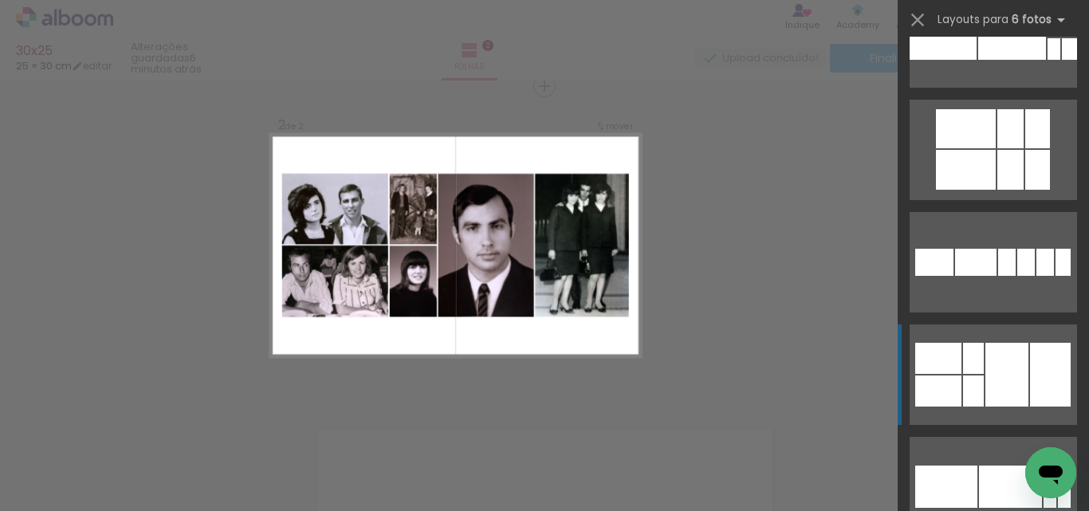
click at [969, 345] on div at bounding box center [973, 358] width 21 height 31
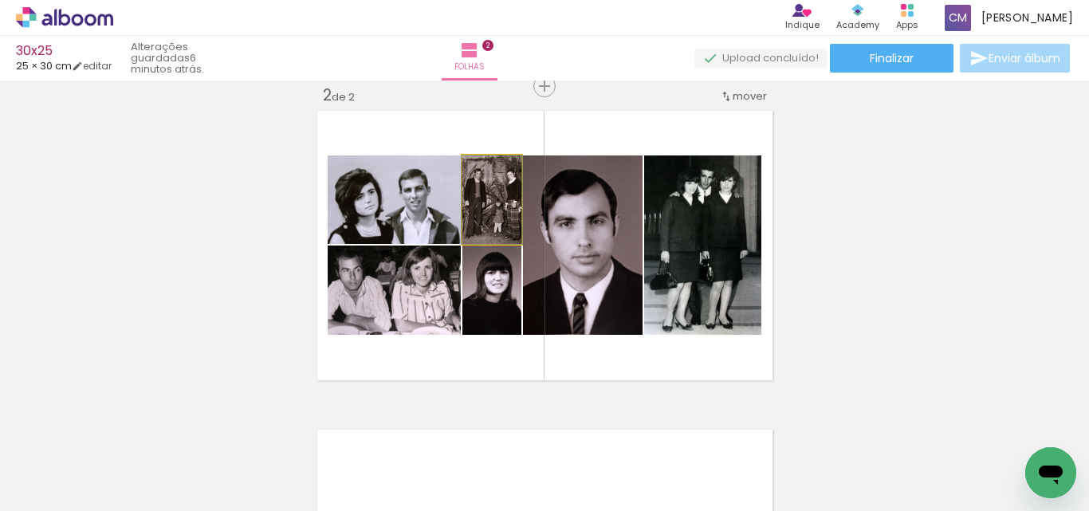
click at [501, 222] on quentale-photo at bounding box center [492, 200] width 59 height 89
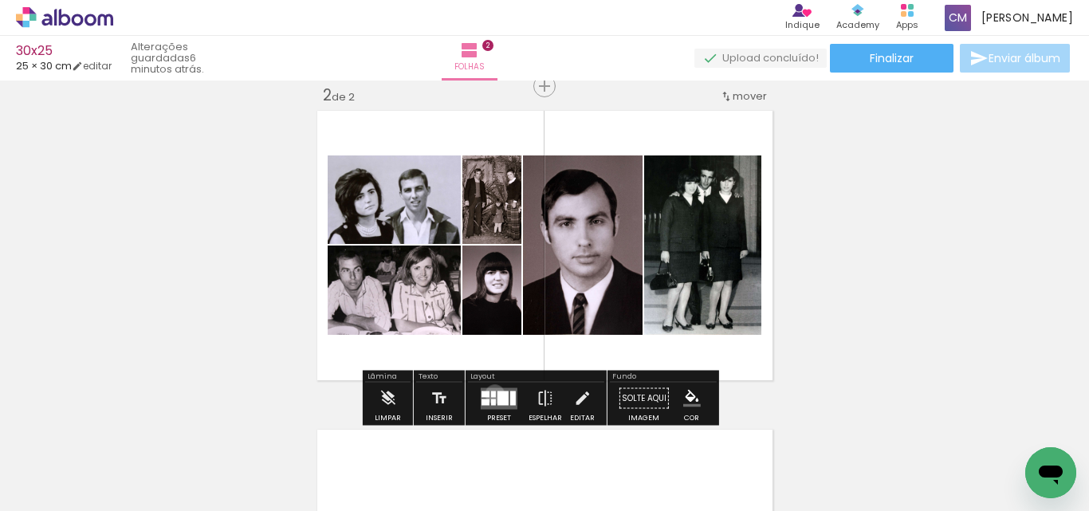
click at [0, 0] on slot at bounding box center [0, 0] width 0 height 0
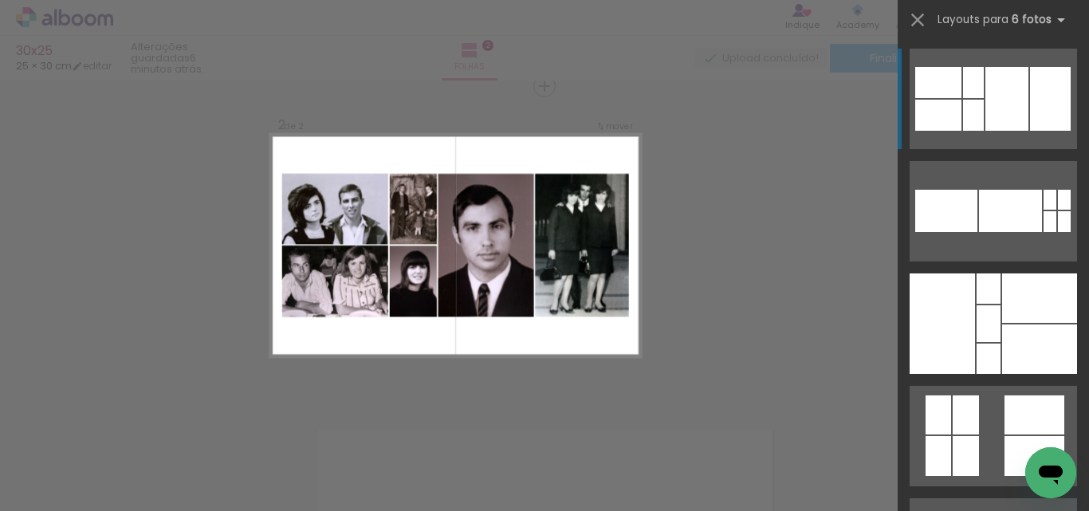
scroll to position [339, 0]
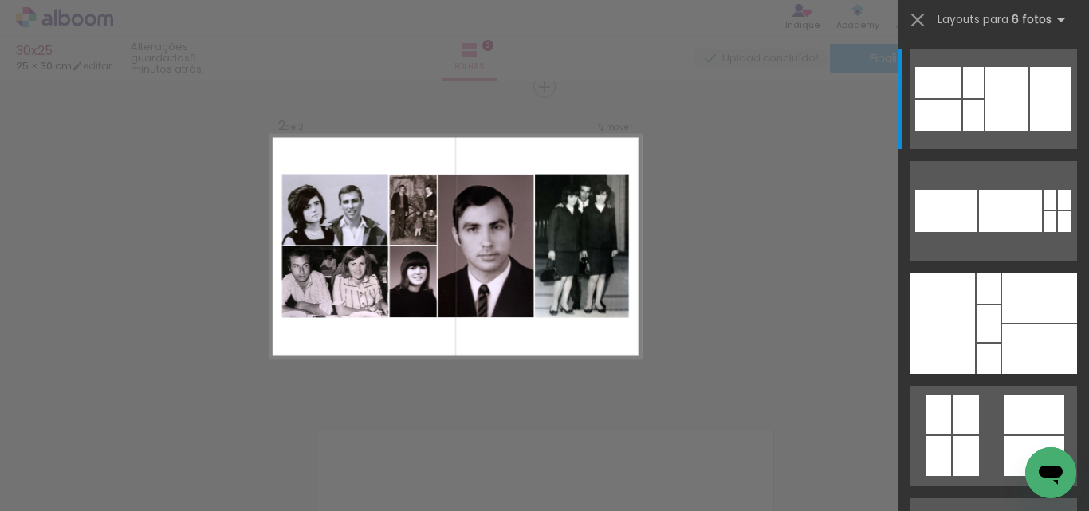
scroll to position [0, 1815]
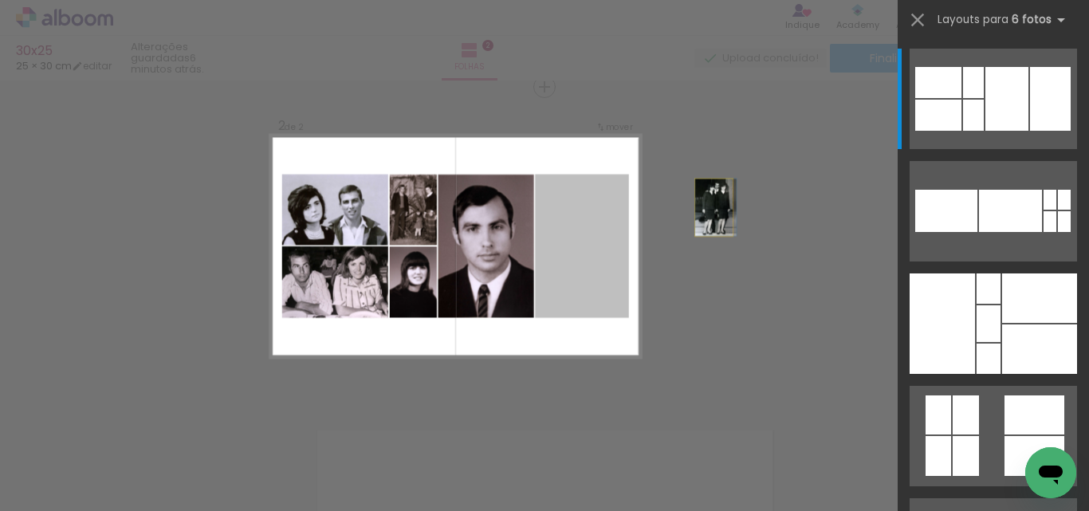
drag, startPoint x: 570, startPoint y: 221, endPoint x: 741, endPoint y: 198, distance: 172.2
click at [741, 198] on div "Inserir folha 1 de 2 Inserir folha 2 de 2 O Designbox precisa de aumentar a sua…" at bounding box center [544, 239] width 1089 height 995
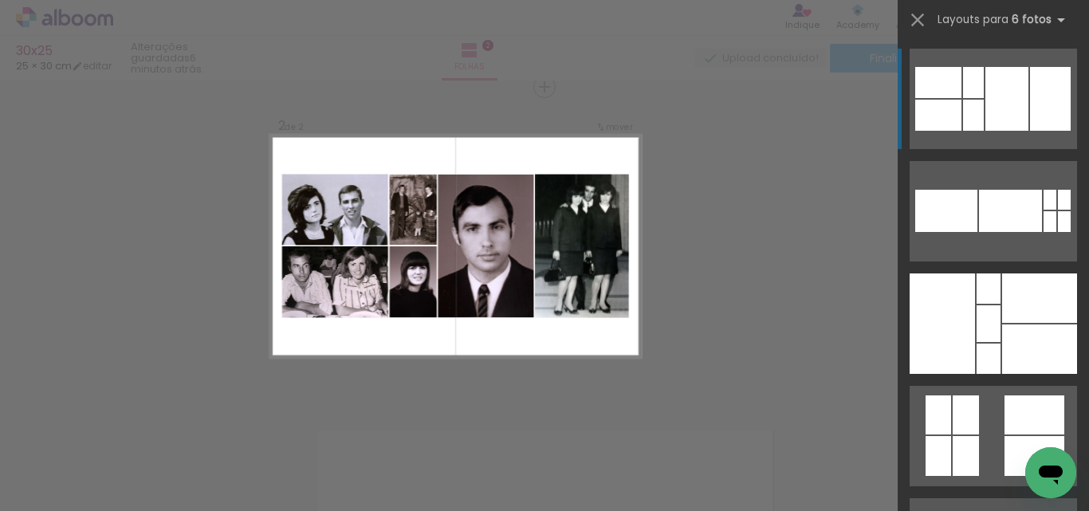
click at [1041, 90] on div at bounding box center [1050, 99] width 41 height 64
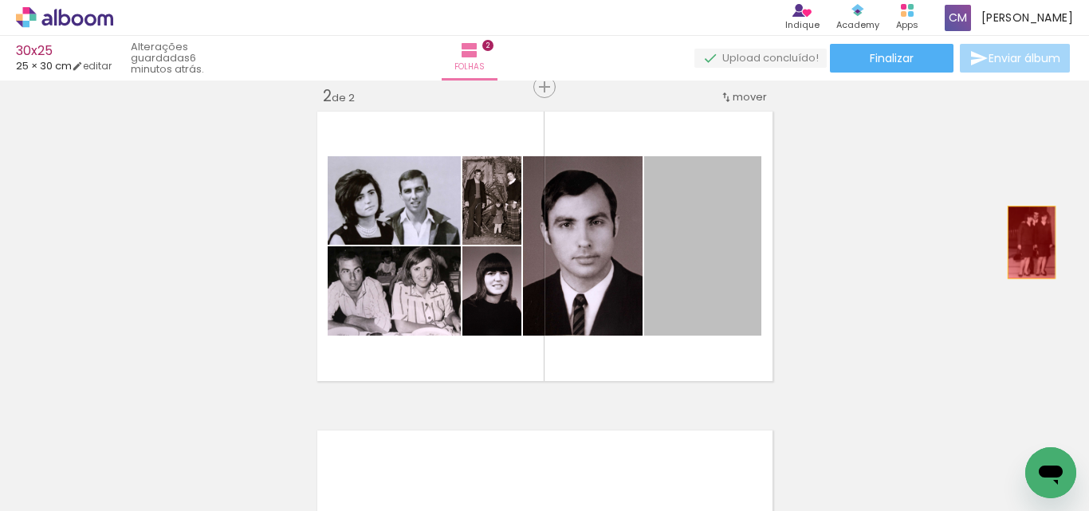
drag, startPoint x: 696, startPoint y: 264, endPoint x: 1026, endPoint y: 242, distance: 330.1
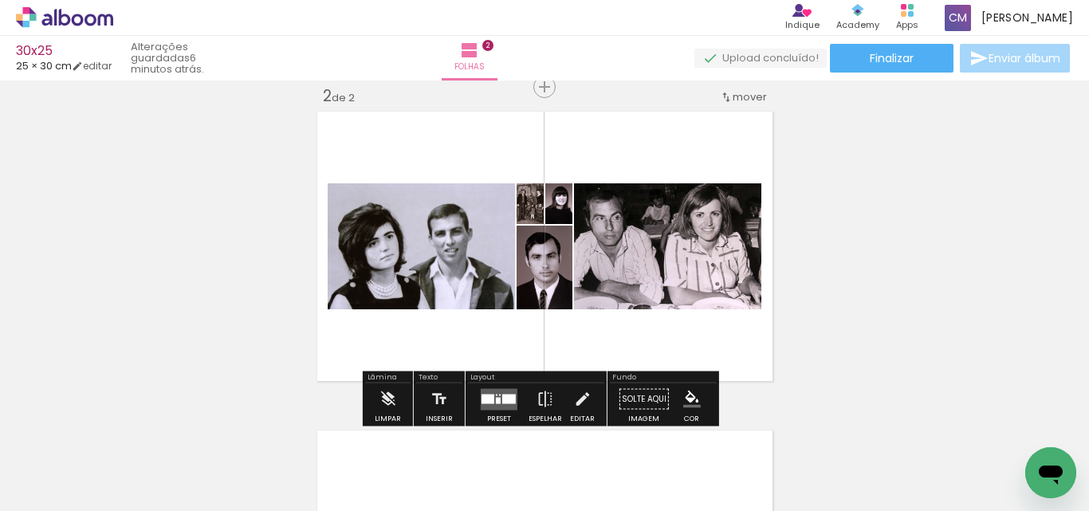
click at [502, 402] on div at bounding box center [509, 399] width 14 height 10
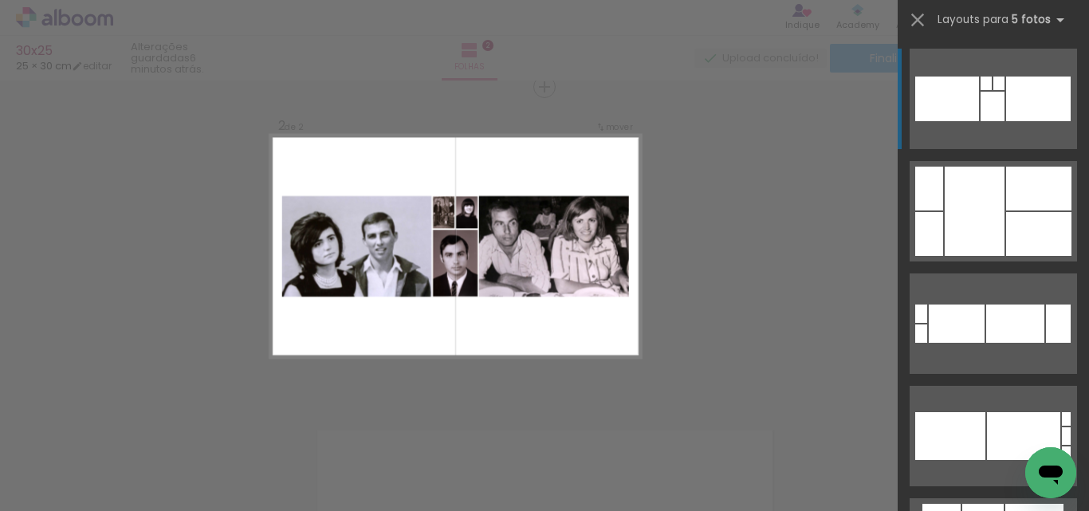
scroll to position [340, 0]
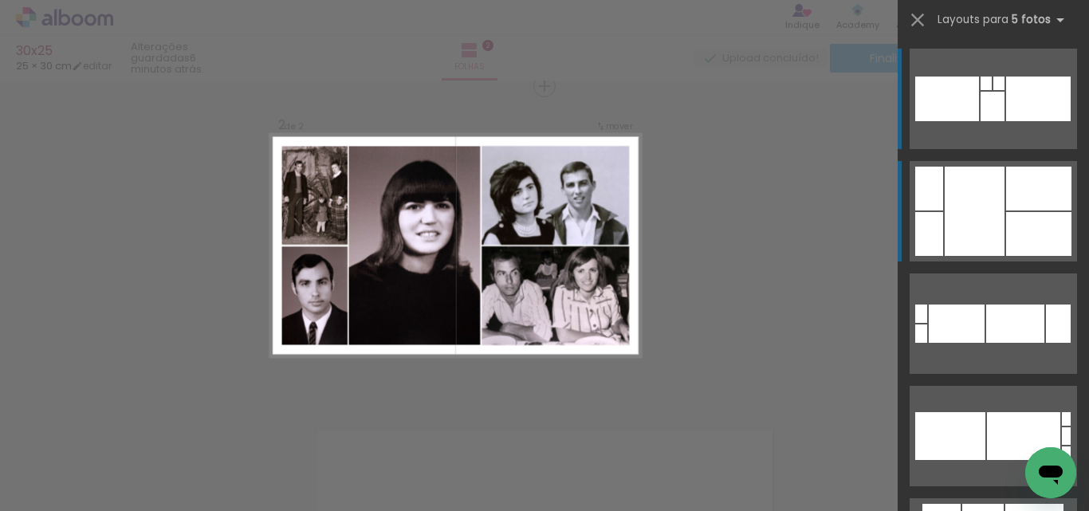
click at [994, 227] on div at bounding box center [975, 211] width 60 height 89
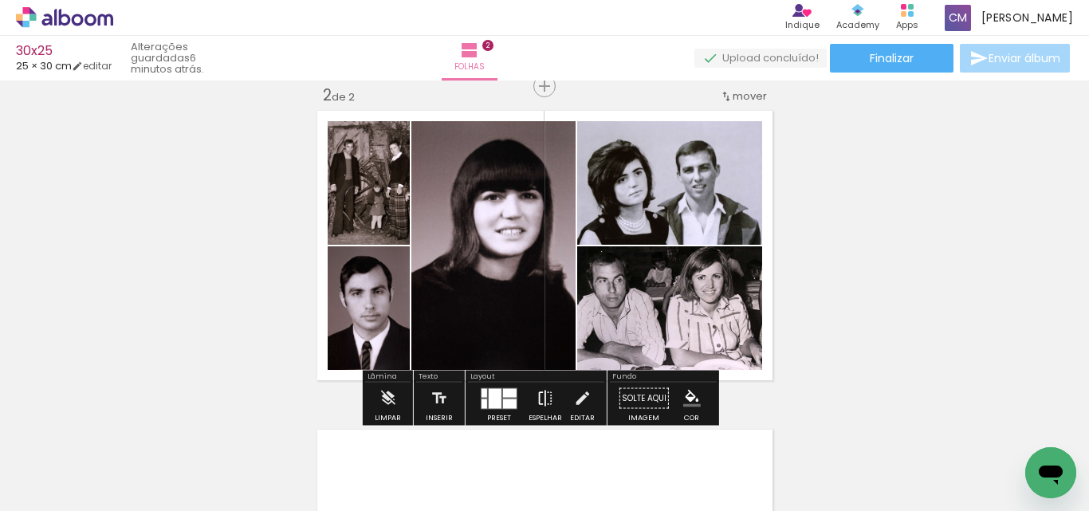
click at [542, 405] on iron-icon at bounding box center [546, 399] width 18 height 32
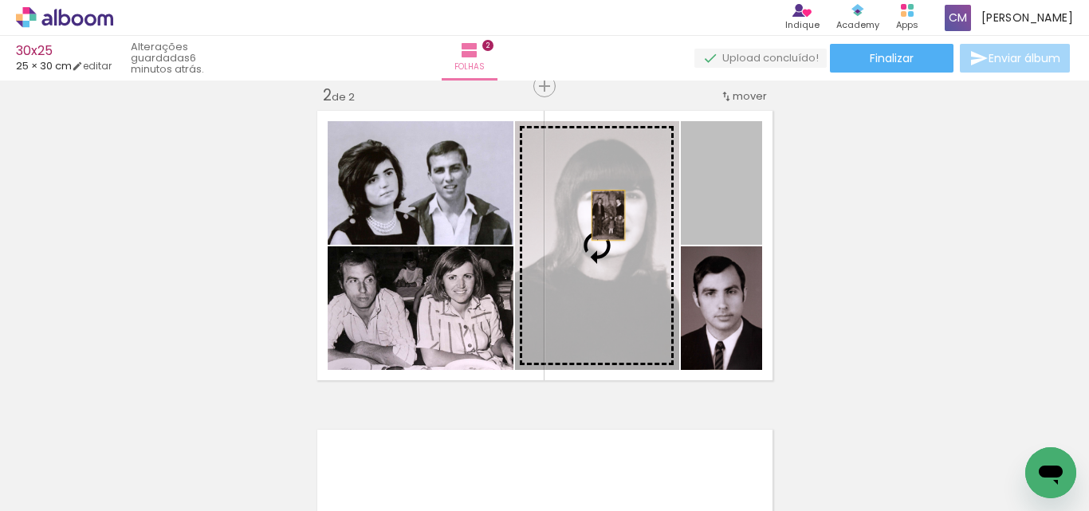
drag, startPoint x: 729, startPoint y: 194, endPoint x: 602, endPoint y: 215, distance: 128.6
click at [0, 0] on slot at bounding box center [0, 0] width 0 height 0
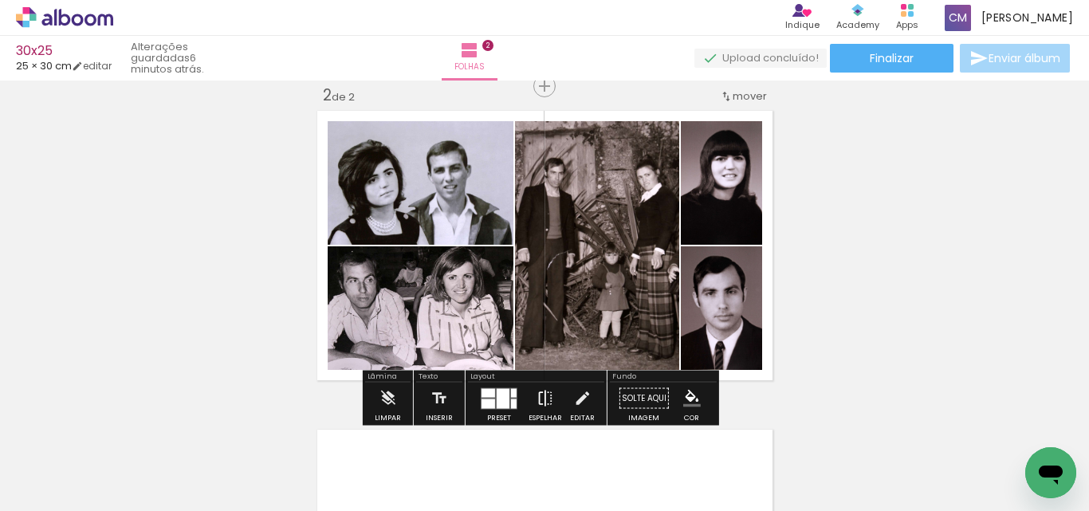
click at [537, 398] on iron-icon at bounding box center [546, 399] width 18 height 32
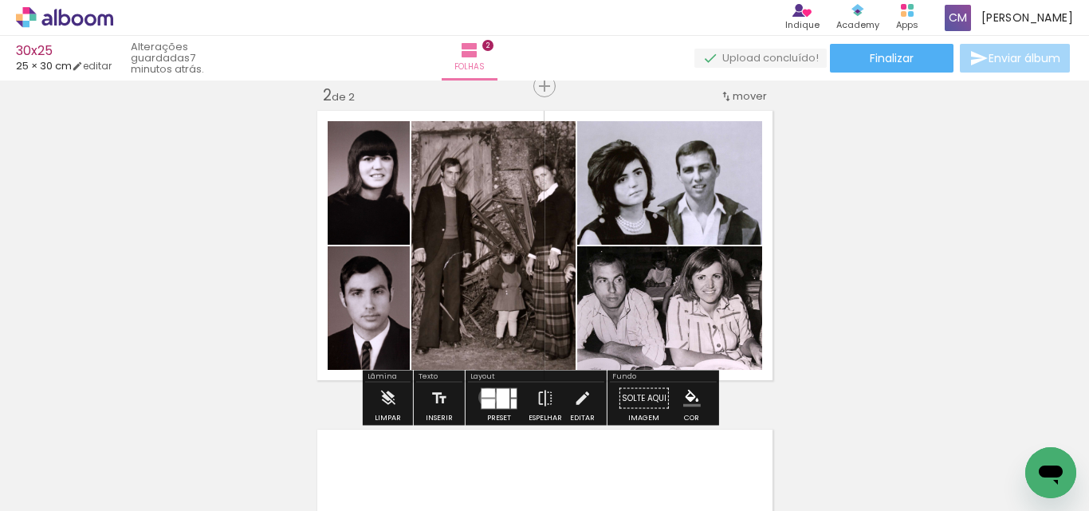
click at [484, 397] on quentale-layouter at bounding box center [499, 399] width 37 height 22
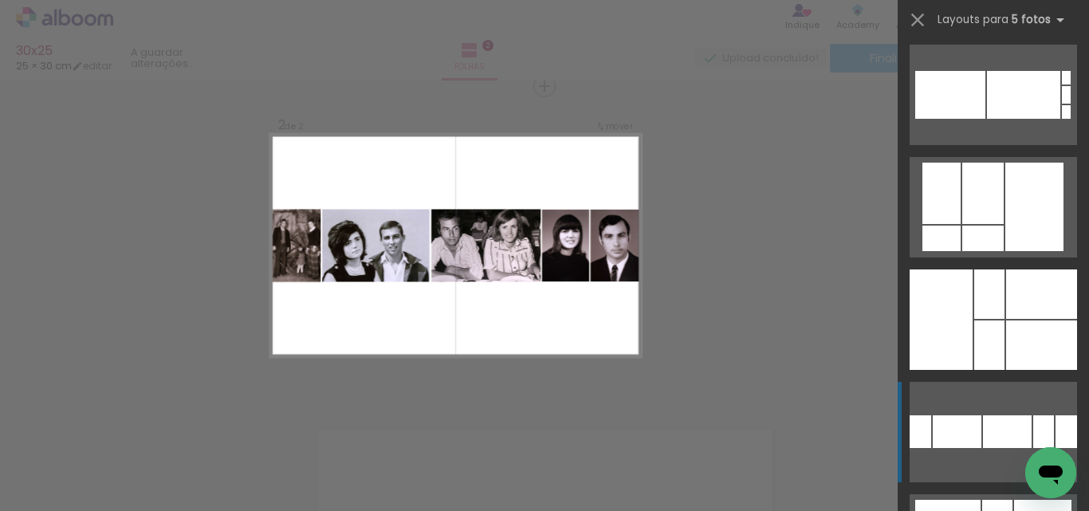
scroll to position [352, 0]
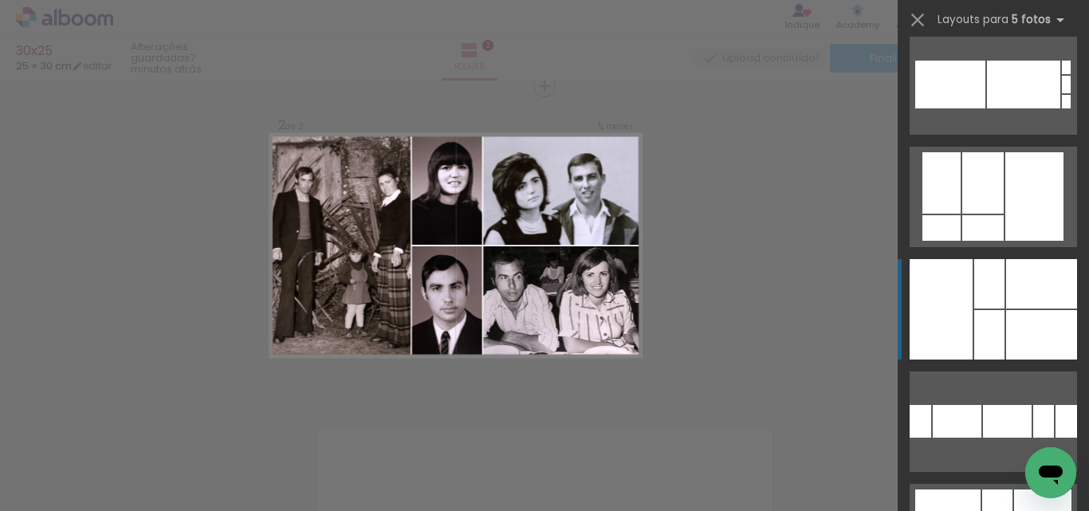
click at [995, 310] on div at bounding box center [990, 334] width 30 height 49
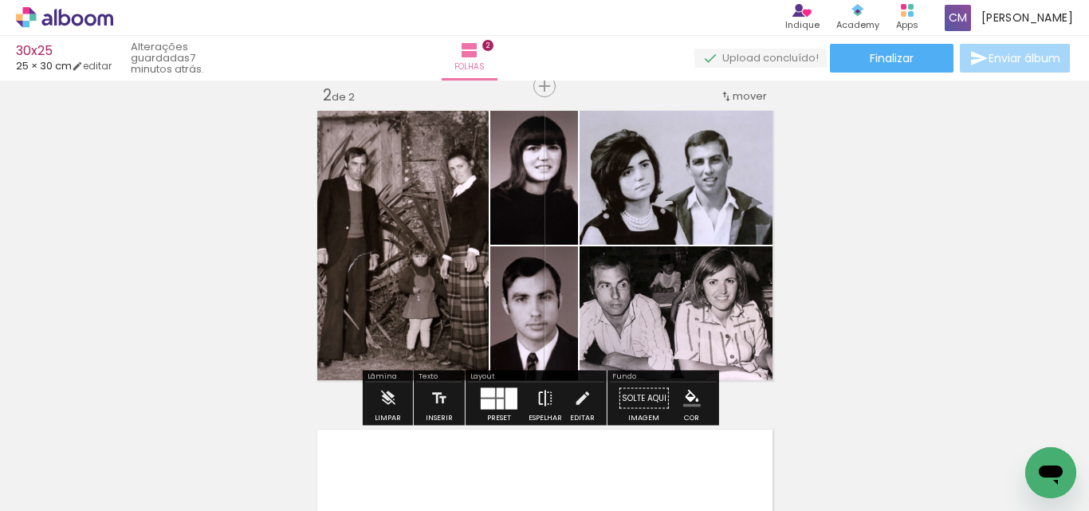
click at [542, 404] on iron-icon at bounding box center [546, 399] width 18 height 32
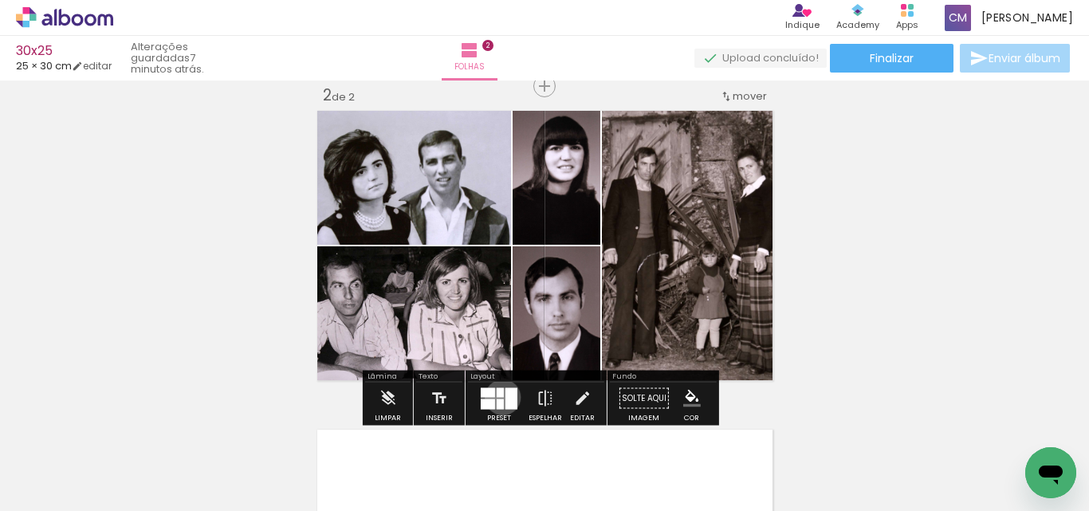
click at [500, 399] on quentale-layouter at bounding box center [499, 399] width 37 height 22
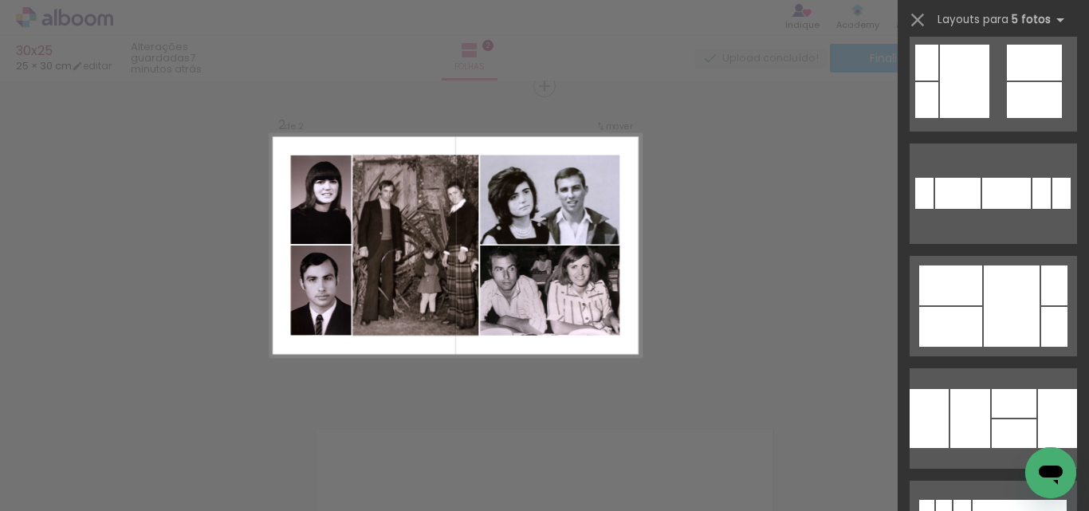
scroll to position [1280, 0]
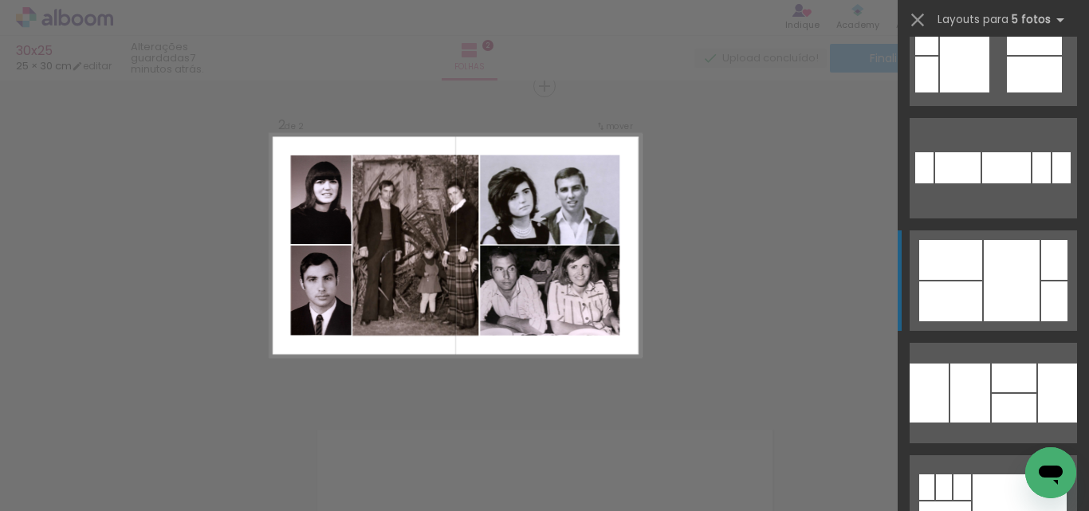
click at [1003, 296] on div at bounding box center [1012, 280] width 56 height 81
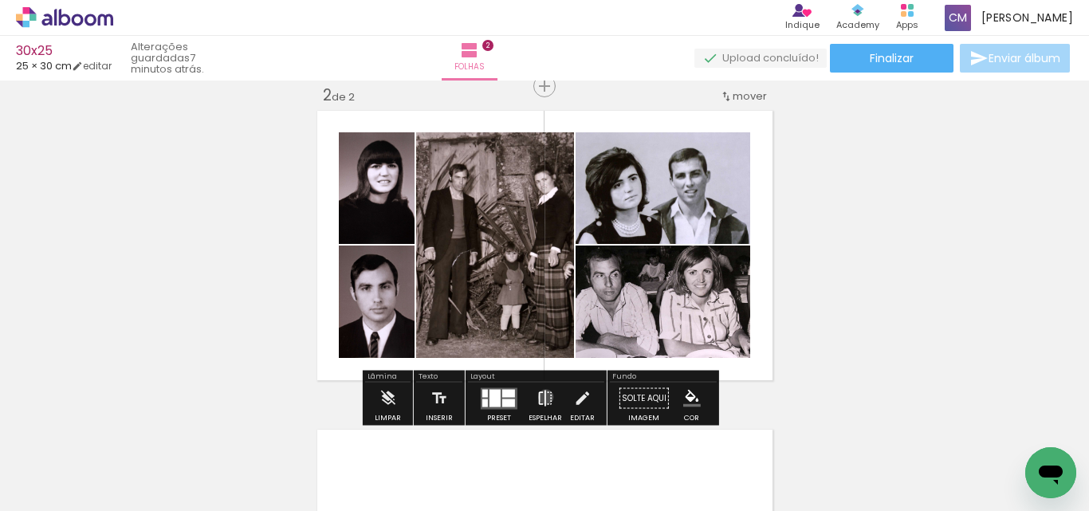
click at [542, 397] on iron-icon at bounding box center [546, 399] width 18 height 32
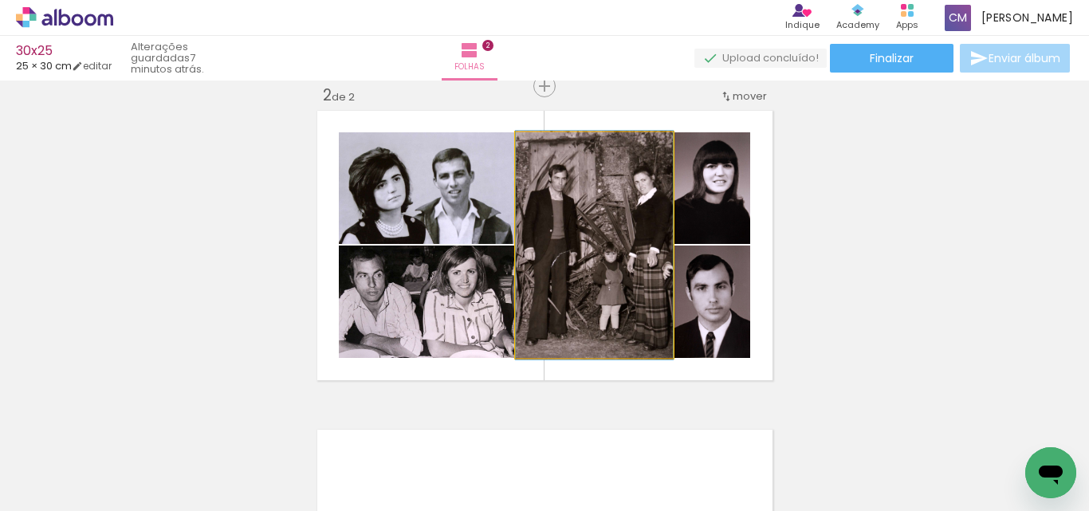
drag, startPoint x: 575, startPoint y: 262, endPoint x: 589, endPoint y: 262, distance: 13.6
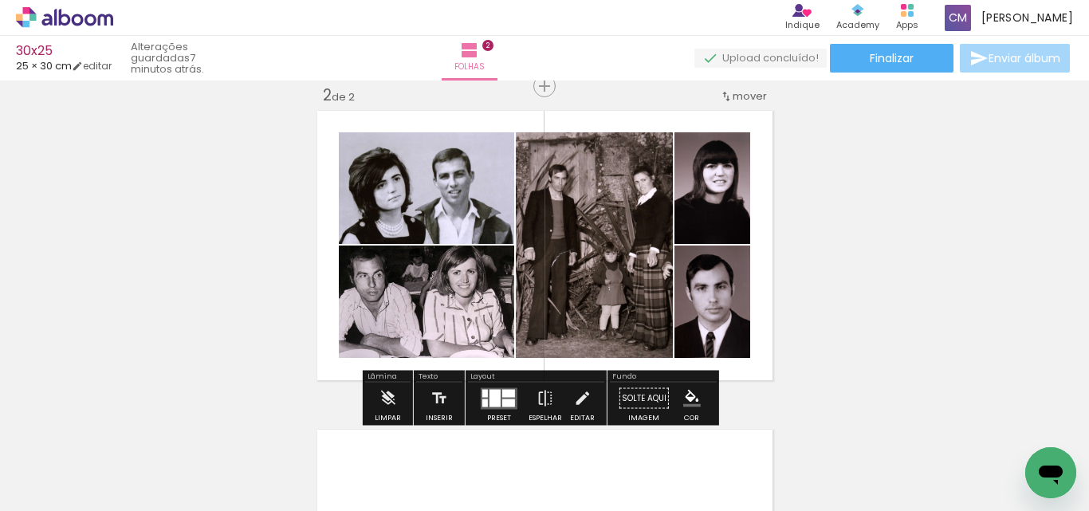
click at [496, 402] on div at bounding box center [495, 398] width 11 height 18
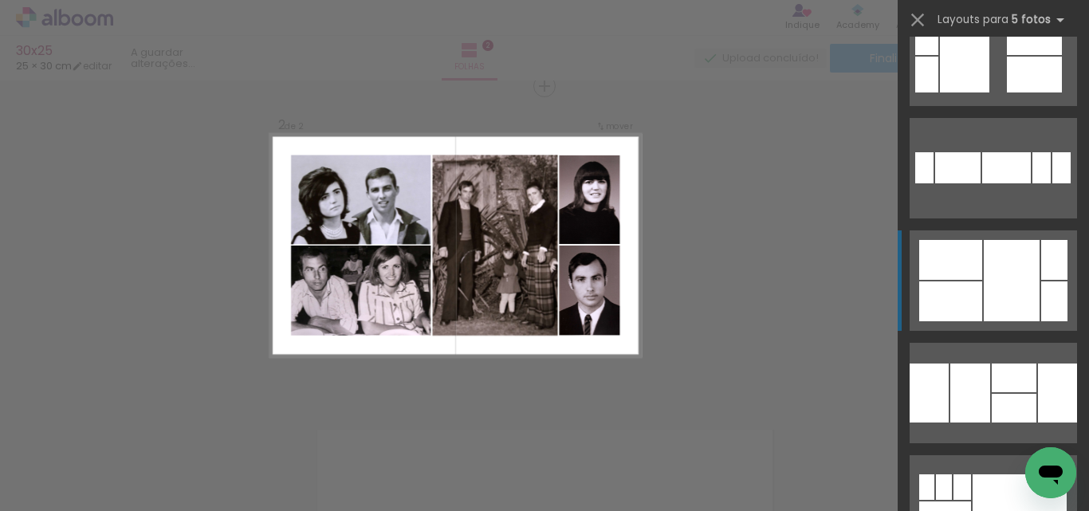
scroll to position [1462, 0]
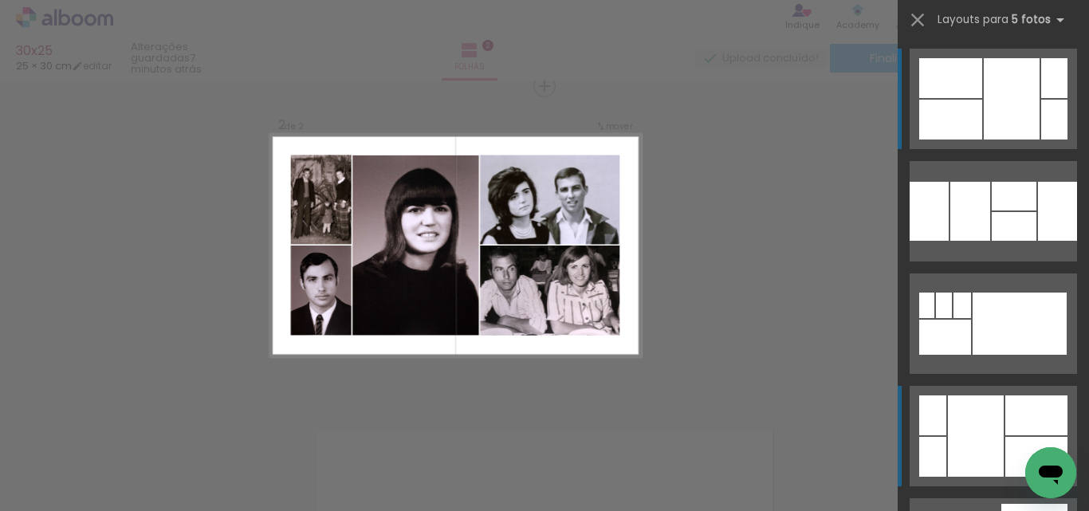
click at [973, 416] on div at bounding box center [976, 436] width 56 height 81
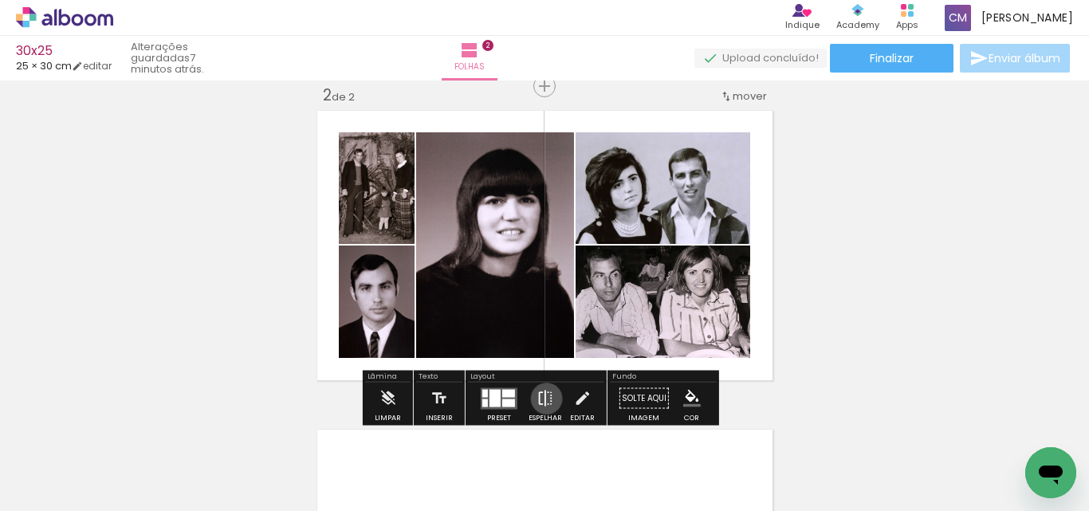
click at [543, 399] on iron-icon at bounding box center [546, 399] width 18 height 32
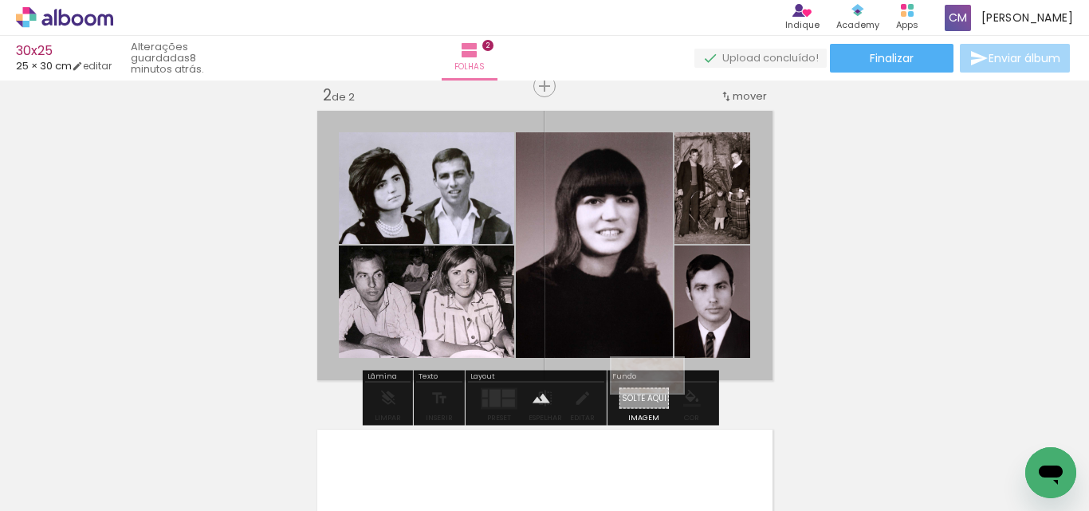
drag, startPoint x: 1005, startPoint y: 458, endPoint x: 660, endPoint y: 406, distance: 349.2
click at [660, 406] on quentale-workspace at bounding box center [544, 255] width 1089 height 511
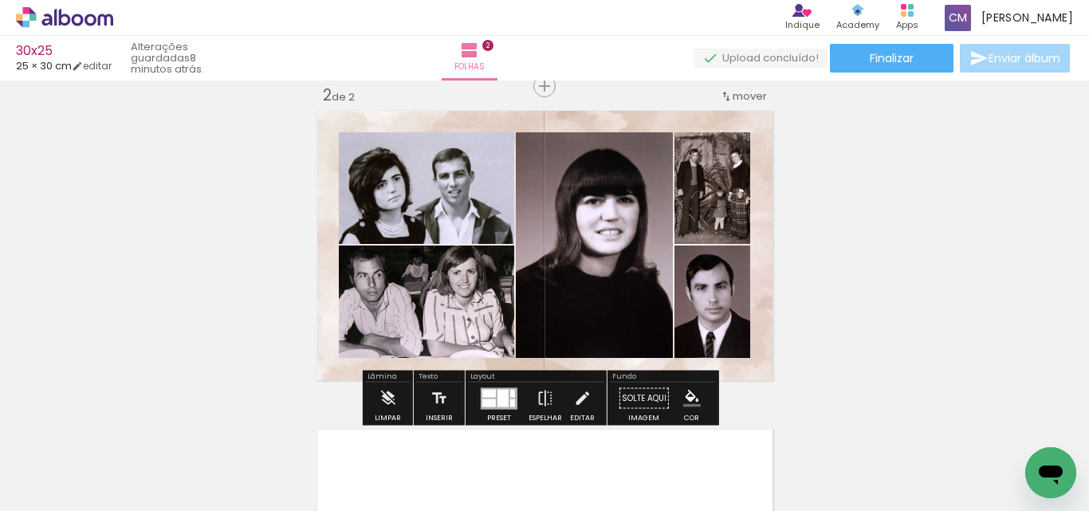
click at [719, 209] on paper-item at bounding box center [725, 211] width 29 height 11
click at [727, 276] on iron-icon "color picker" at bounding box center [726, 275] width 19 height 15
click at [727, 136] on paper-item "#ffffff" at bounding box center [734, 138] width 16 height 16
click at [722, 321] on paper-item at bounding box center [725, 324] width 29 height 11
click at [720, 388] on iron-icon "color picker" at bounding box center [726, 388] width 19 height 15
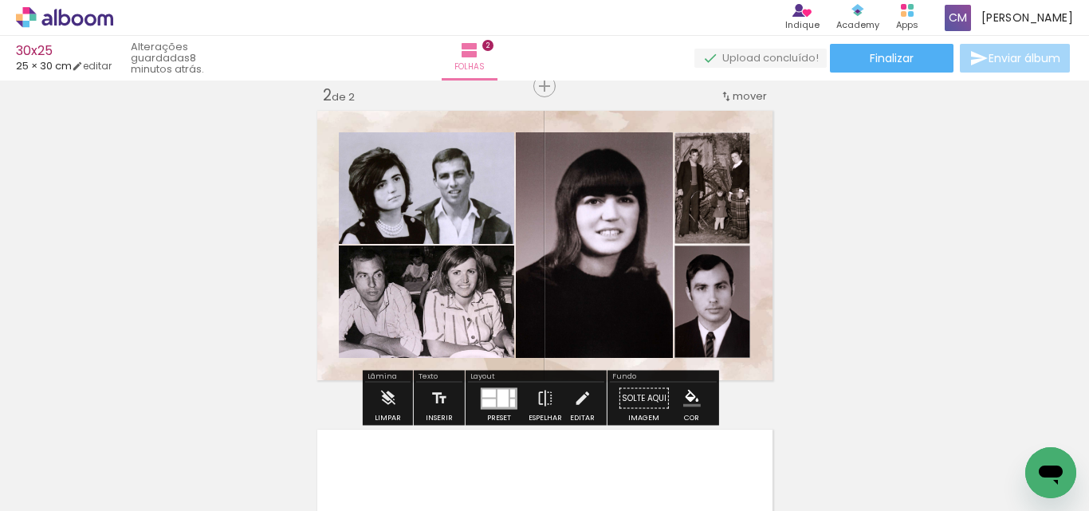
click at [730, 250] on paper-item "#ffffff" at bounding box center [729, 251] width 16 height 16
click at [530, 207] on paper-item at bounding box center [535, 211] width 29 height 11
click at [527, 268] on iron-icon "color picker" at bounding box center [536, 275] width 19 height 15
click at [540, 138] on paper-item "#ffffff" at bounding box center [538, 138] width 16 height 16
click at [505, 184] on paper-item at bounding box center [500, 186] width 29 height 11
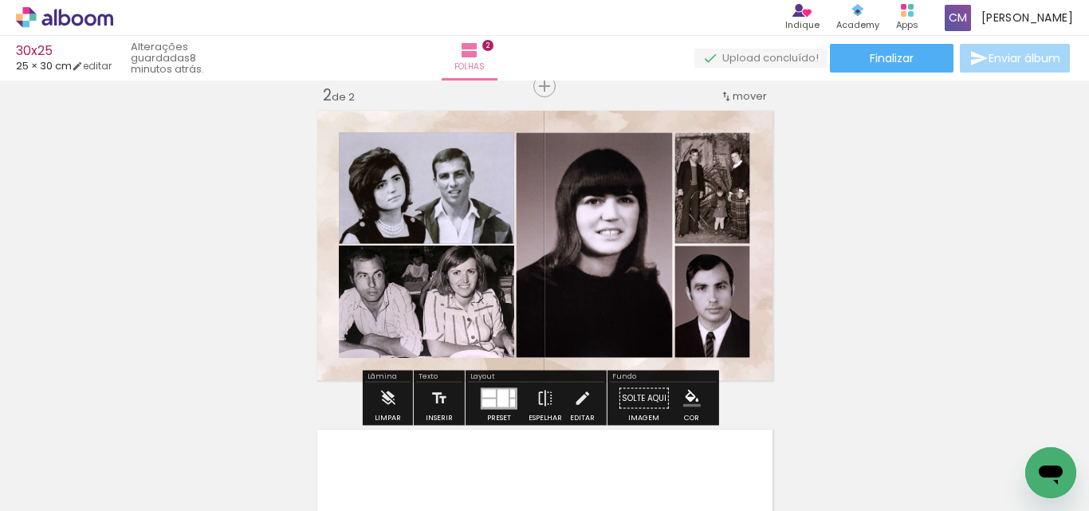
click at [495, 250] on iron-icon "color picker" at bounding box center [502, 250] width 19 height 15
click at [506, 114] on paper-item "#ffffff" at bounding box center [505, 113] width 16 height 16
click at [498, 297] on paper-item at bounding box center [500, 299] width 29 height 11
click at [496, 361] on iron-icon "color picker" at bounding box center [502, 363] width 19 height 15
click at [502, 229] on paper-item "#ffffff" at bounding box center [505, 227] width 16 height 16
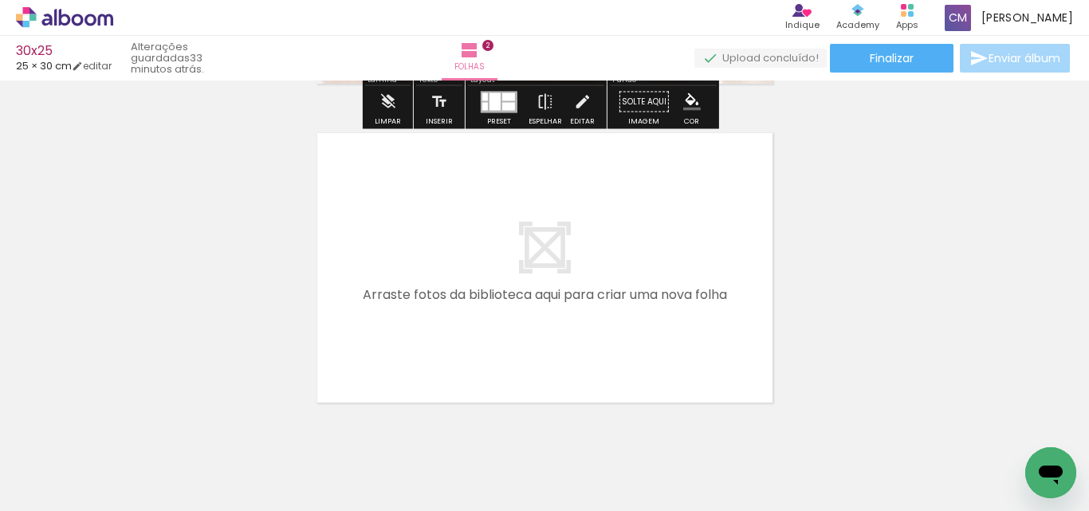
scroll to position [688, 0]
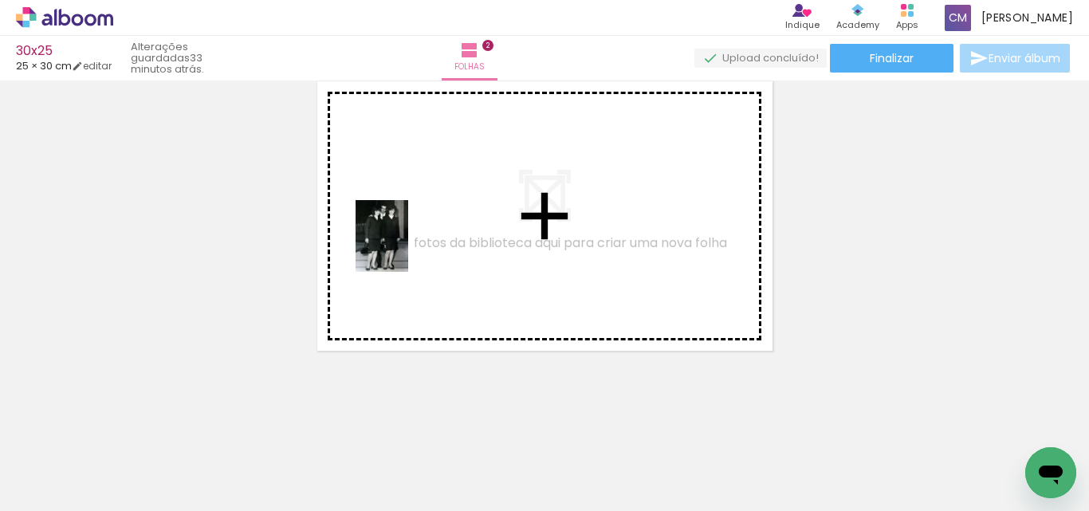
drag, startPoint x: 670, startPoint y: 470, endPoint x: 404, endPoint y: 248, distance: 346.5
click at [404, 248] on quentale-workspace at bounding box center [544, 255] width 1089 height 511
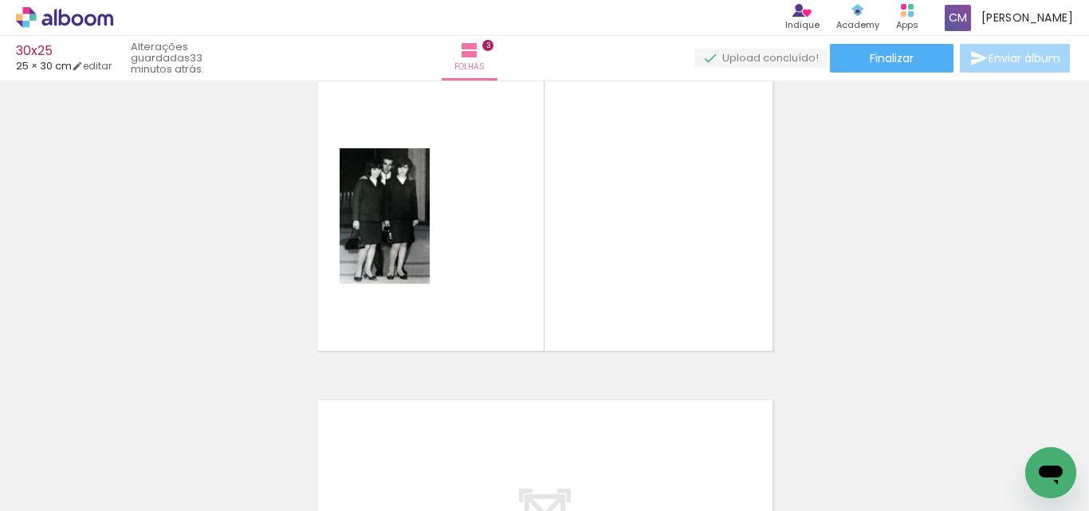
scroll to position [659, 0]
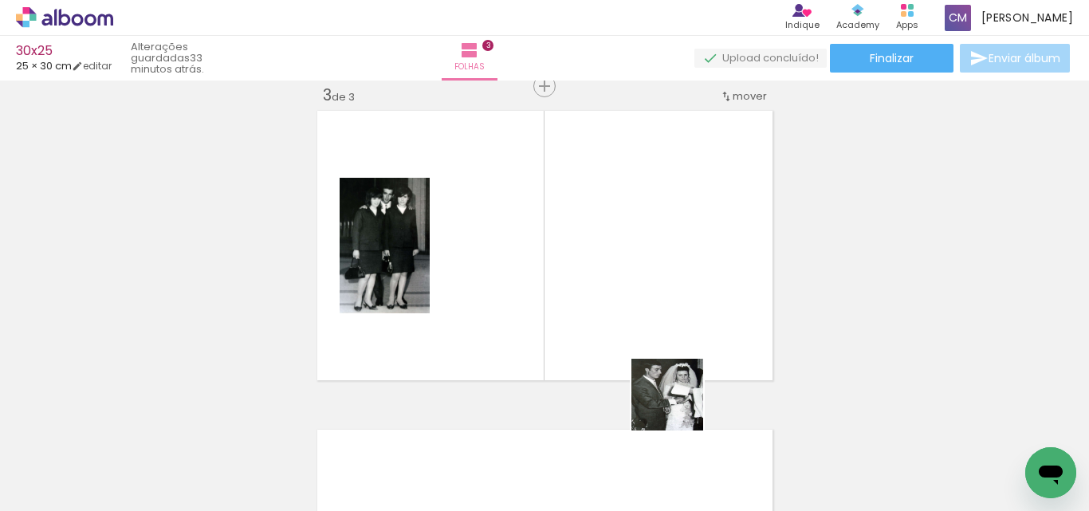
drag, startPoint x: 762, startPoint y: 478, endPoint x: 525, endPoint y: 282, distance: 307.5
click at [525, 282] on quentale-workspace at bounding box center [544, 255] width 1089 height 511
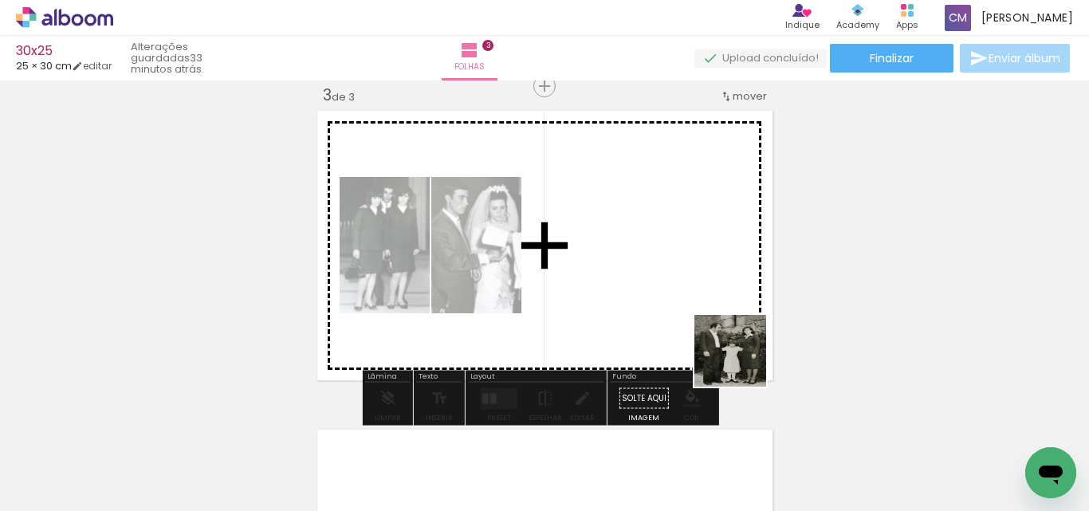
drag, startPoint x: 849, startPoint y: 480, endPoint x: 715, endPoint y: 338, distance: 194.6
click at [581, 281] on quentale-workspace at bounding box center [544, 255] width 1089 height 511
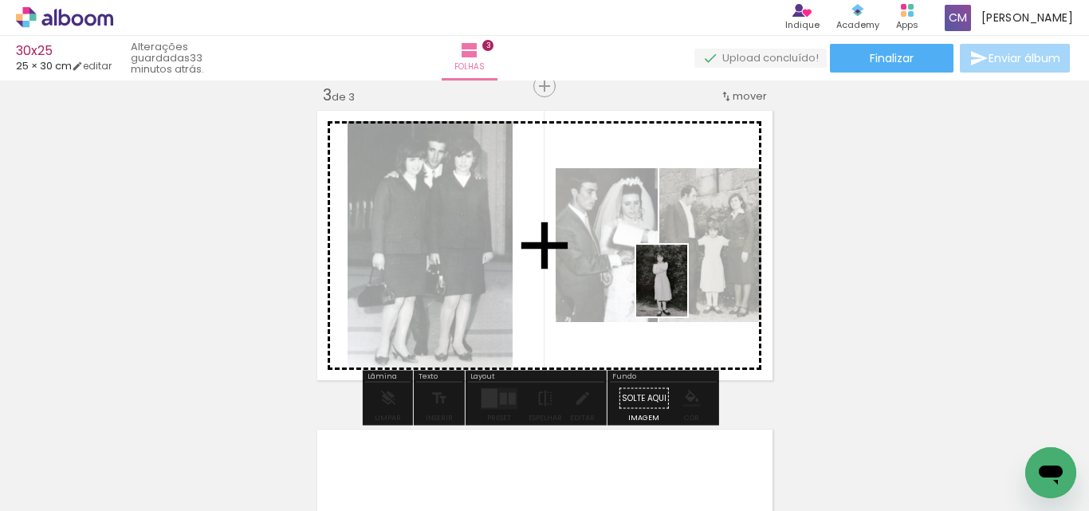
drag, startPoint x: 958, startPoint y: 473, endPoint x: 638, endPoint y: 298, distance: 364.4
click at [661, 279] on quentale-workspace at bounding box center [544, 255] width 1089 height 511
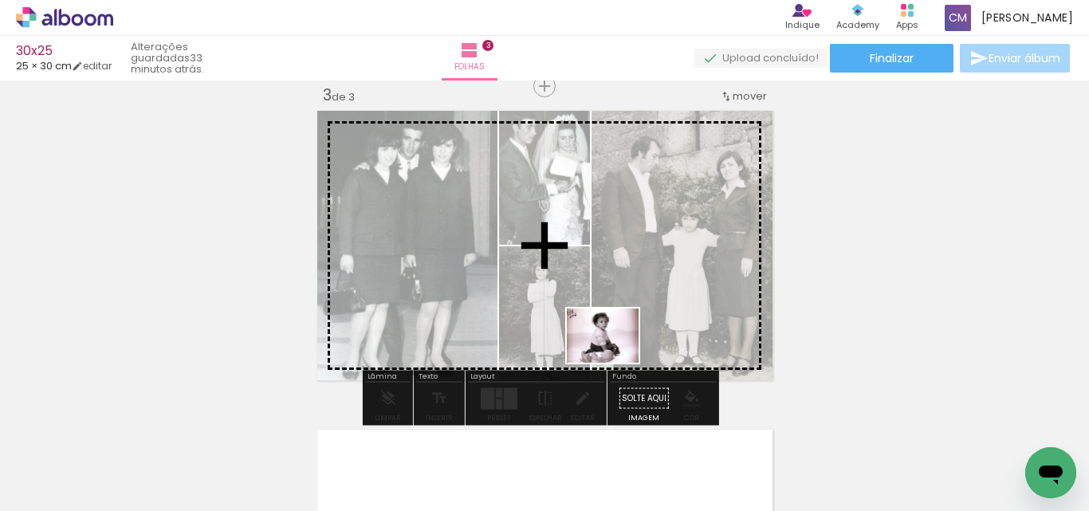
drag, startPoint x: 506, startPoint y: 467, endPoint x: 622, endPoint y: 360, distance: 157.5
click at [620, 350] on quentale-workspace at bounding box center [544, 255] width 1089 height 511
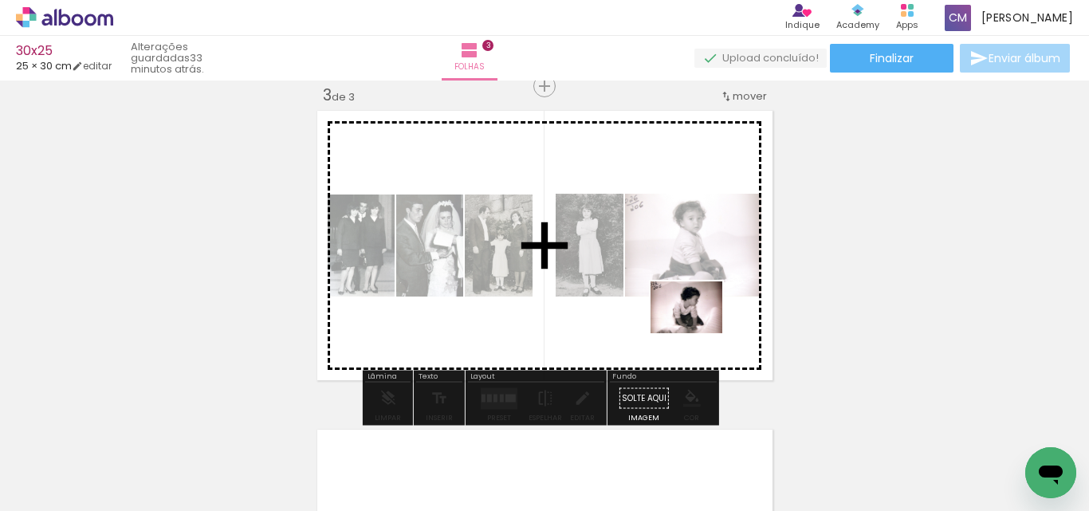
drag, startPoint x: 581, startPoint y: 483, endPoint x: 712, endPoint y: 329, distance: 203.1
click at [714, 310] on quentale-workspace at bounding box center [544, 255] width 1089 height 511
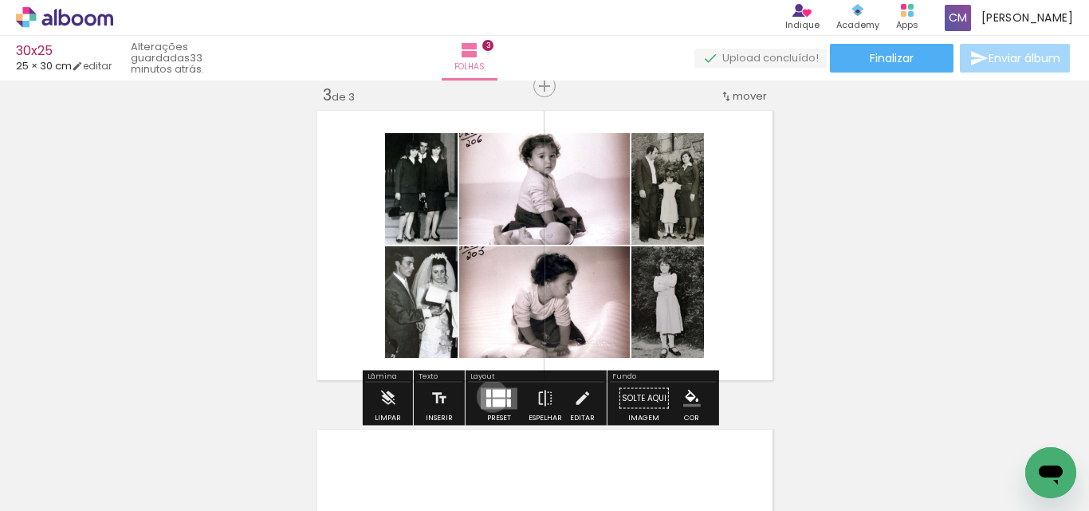
click at [493, 396] on div at bounding box center [499, 393] width 13 height 8
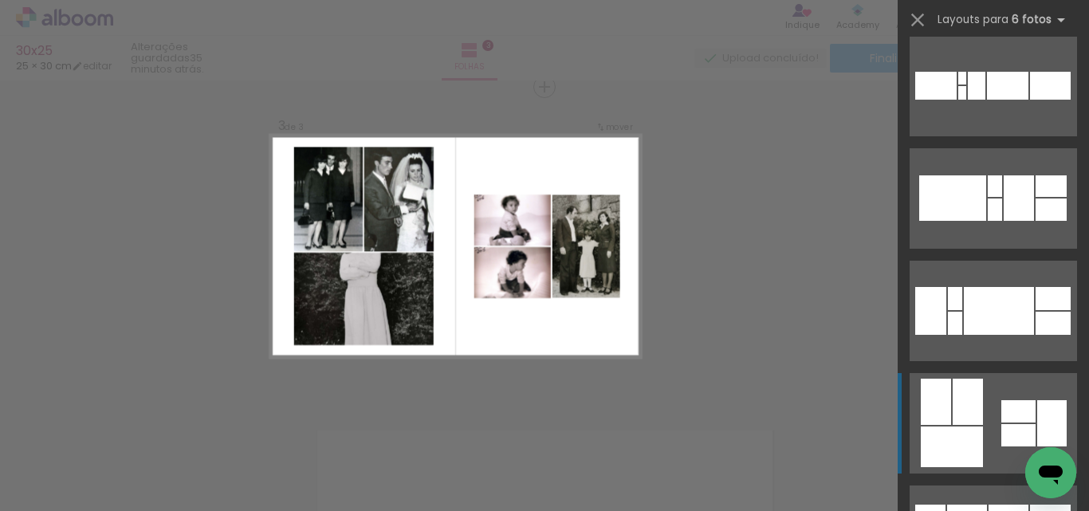
scroll to position [14036, 0]
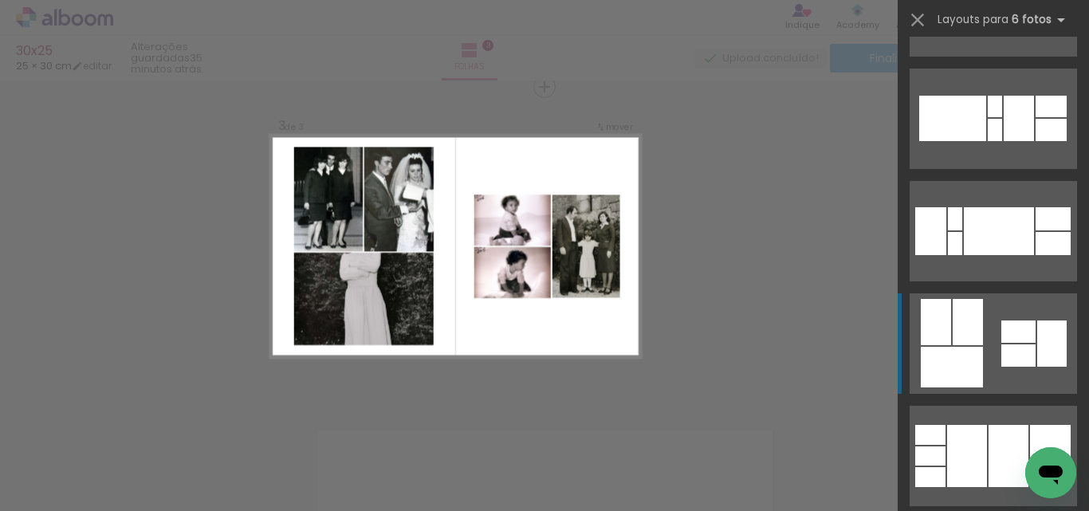
click at [965, 361] on div at bounding box center [952, 367] width 62 height 41
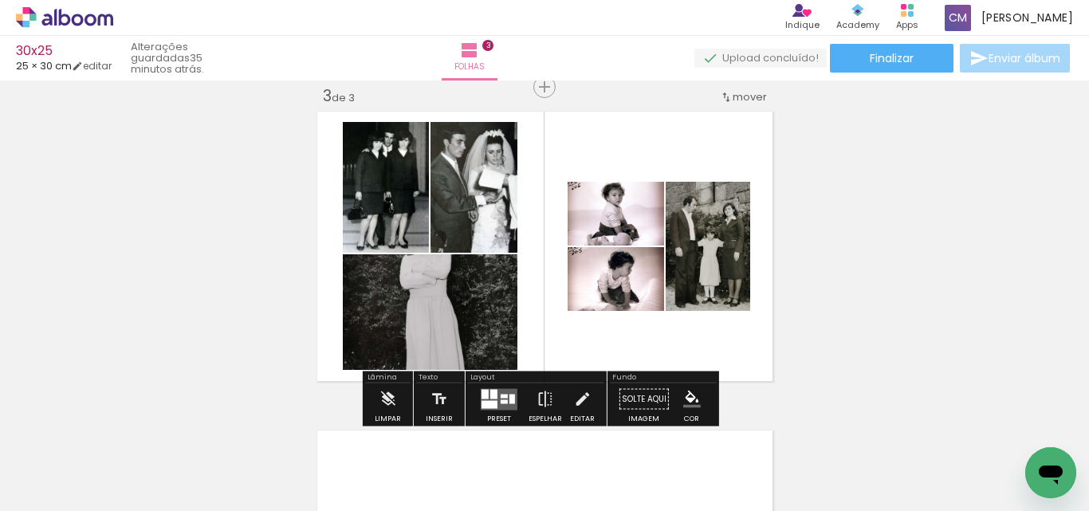
click at [501, 401] on div at bounding box center [504, 402] width 7 height 4
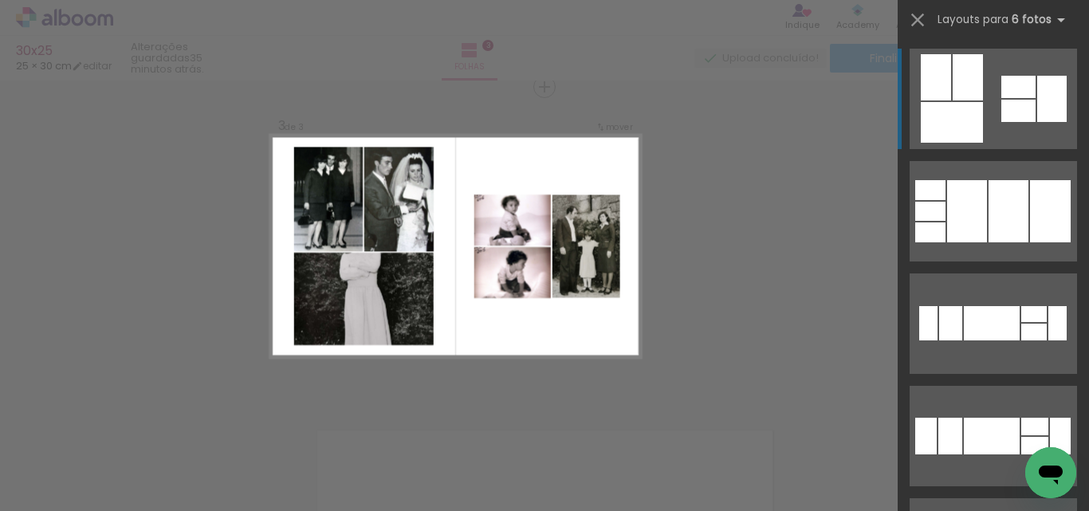
scroll to position [659, 0]
click at [1030, 91] on quentale-layouter at bounding box center [993, 99] width 167 height 100
click at [1027, 101] on div at bounding box center [1019, 111] width 34 height 22
click at [1027, 101] on quentale-workspace at bounding box center [544, 255] width 1089 height 511
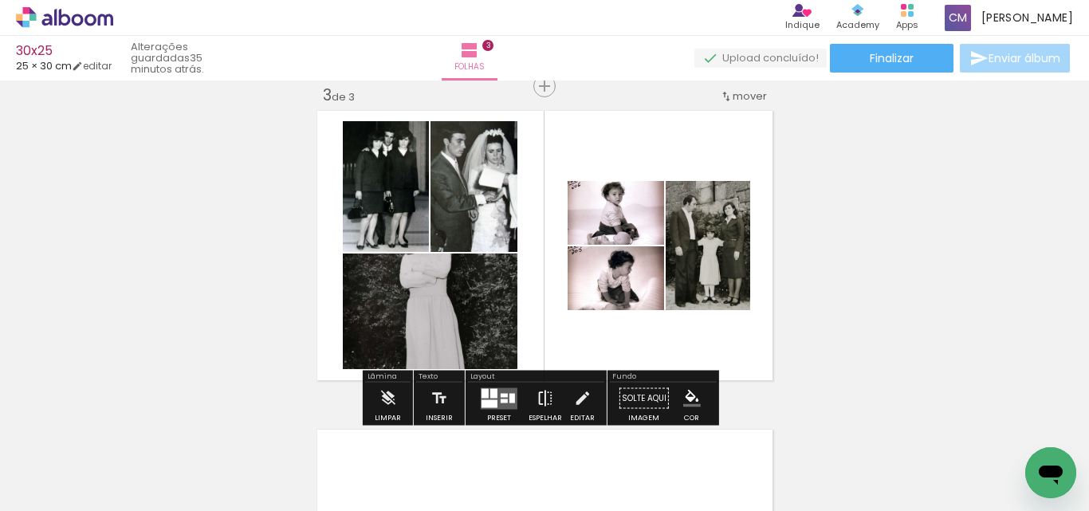
click at [544, 401] on iron-icon at bounding box center [546, 399] width 18 height 32
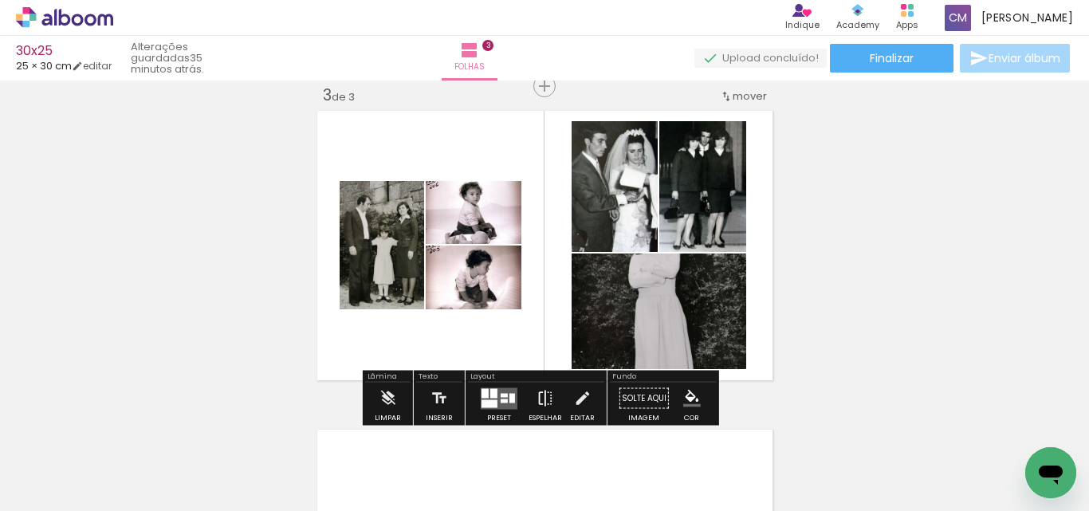
click at [548, 397] on iron-icon at bounding box center [546, 399] width 18 height 32
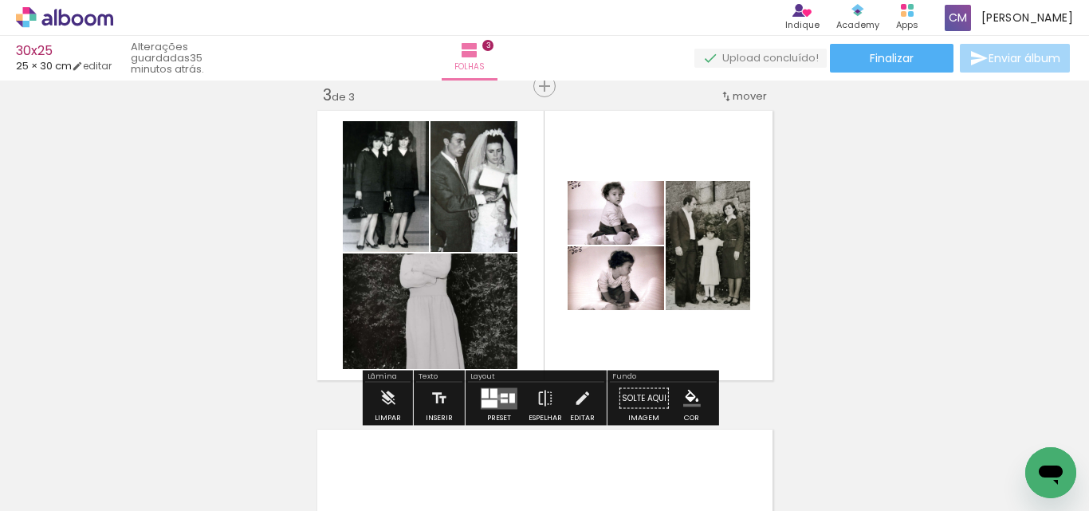
click at [496, 397] on quentale-layouter at bounding box center [499, 399] width 37 height 22
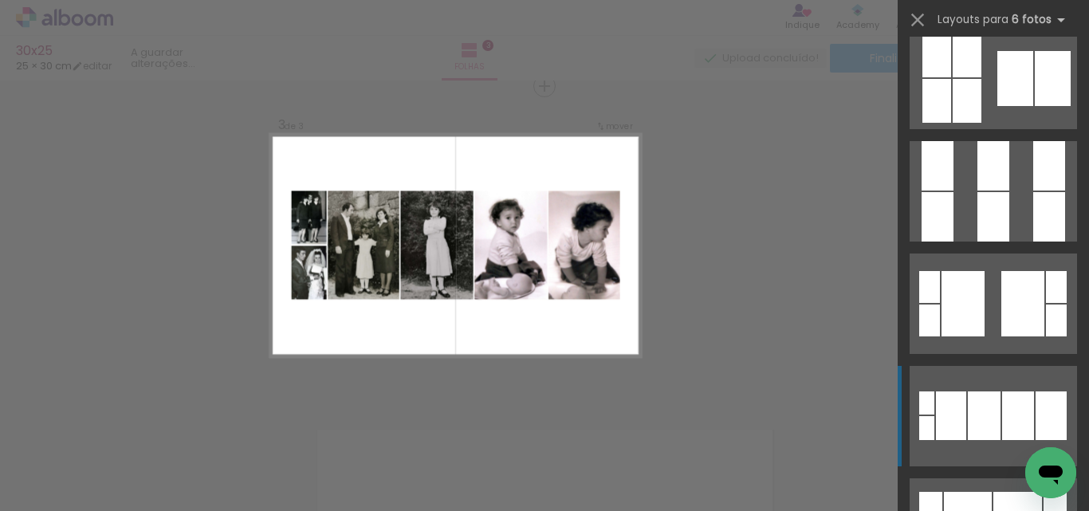
scroll to position [19304, 0]
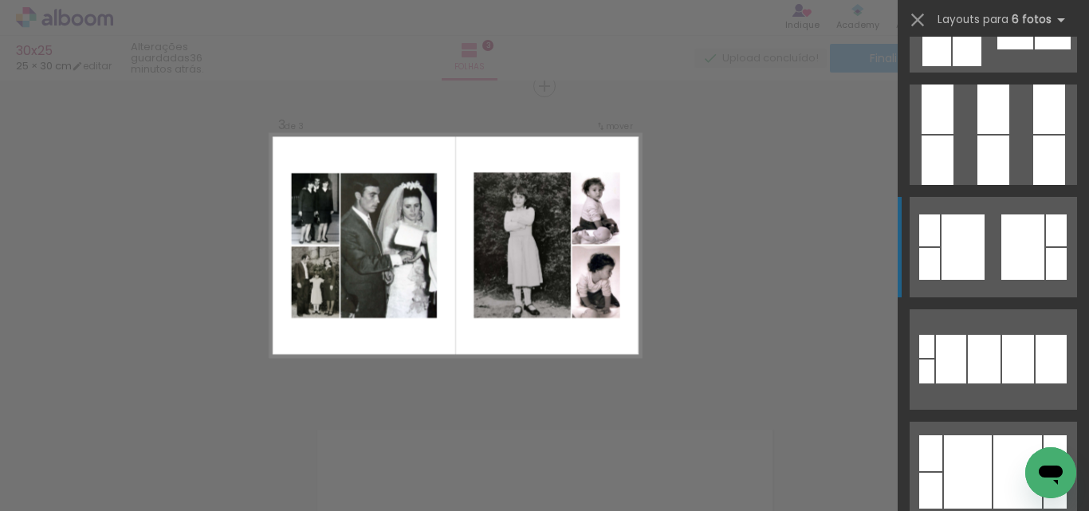
click at [961, 258] on div at bounding box center [963, 247] width 43 height 65
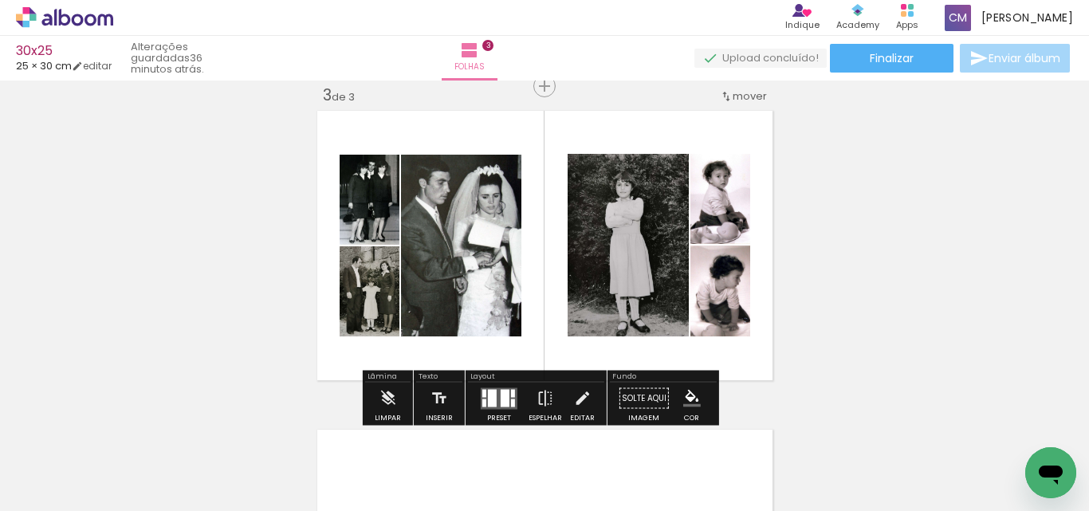
click at [378, 305] on quentale-photo at bounding box center [370, 291] width 60 height 90
click at [575, 394] on iron-icon at bounding box center [582, 399] width 18 height 32
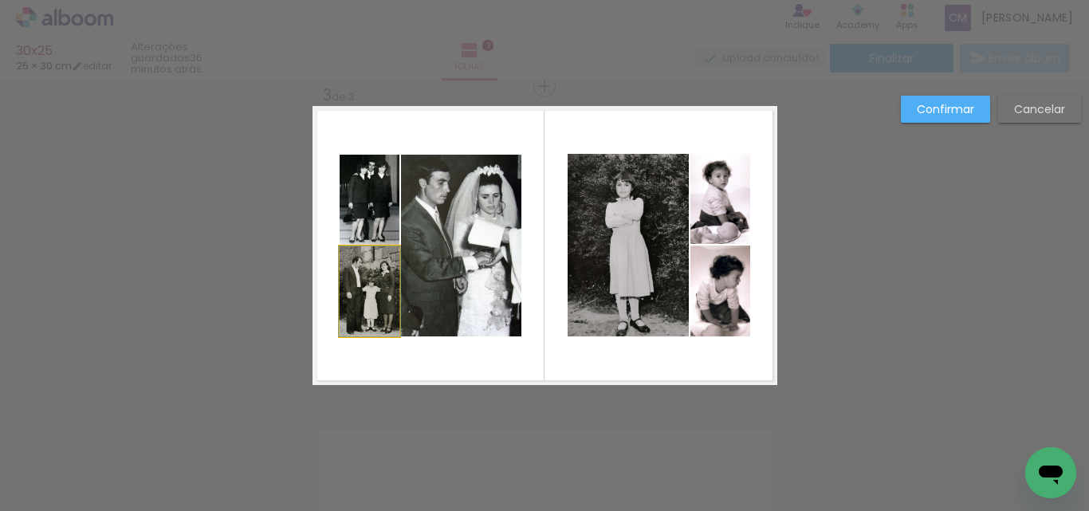
click at [367, 308] on quentale-photo at bounding box center [370, 291] width 60 height 90
click at [347, 194] on quentale-photo at bounding box center [370, 200] width 60 height 90
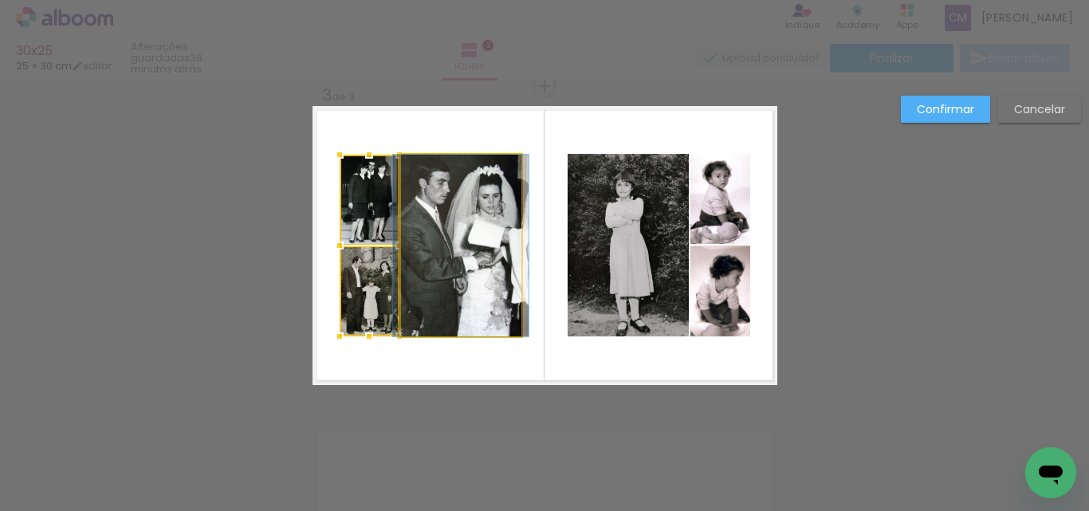
click at [458, 217] on quentale-photo at bounding box center [461, 246] width 120 height 182
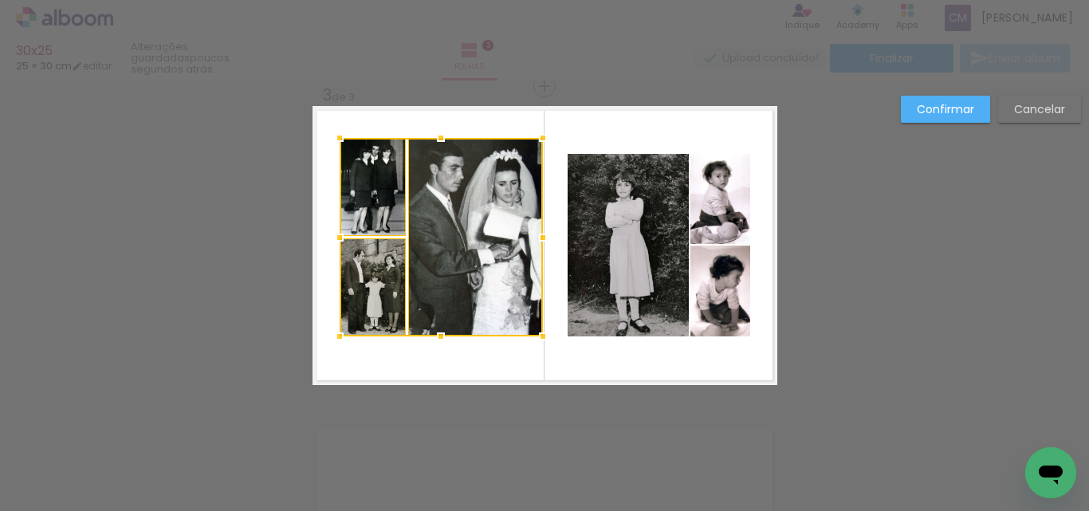
scroll to position [0, 1815]
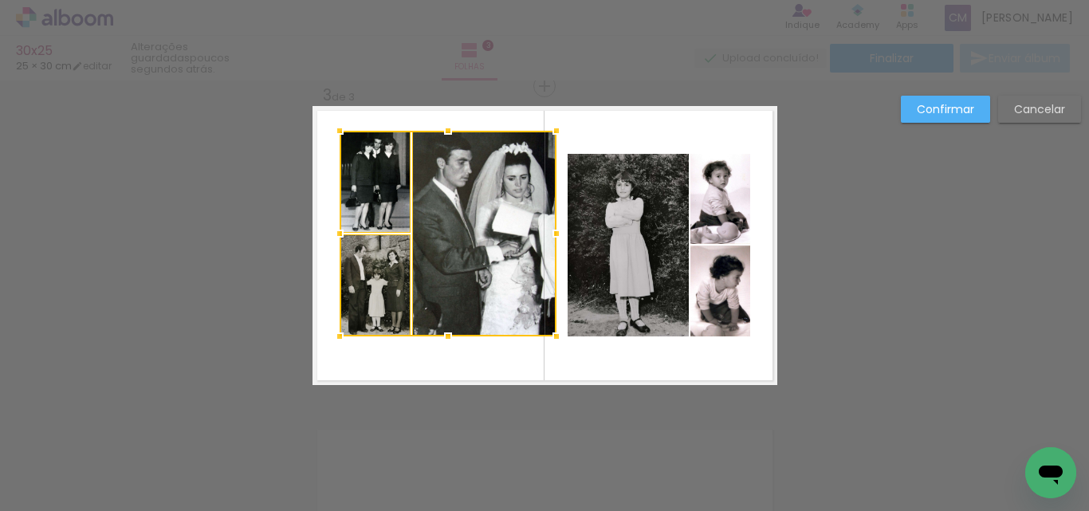
click at [548, 131] on div at bounding box center [557, 131] width 32 height 32
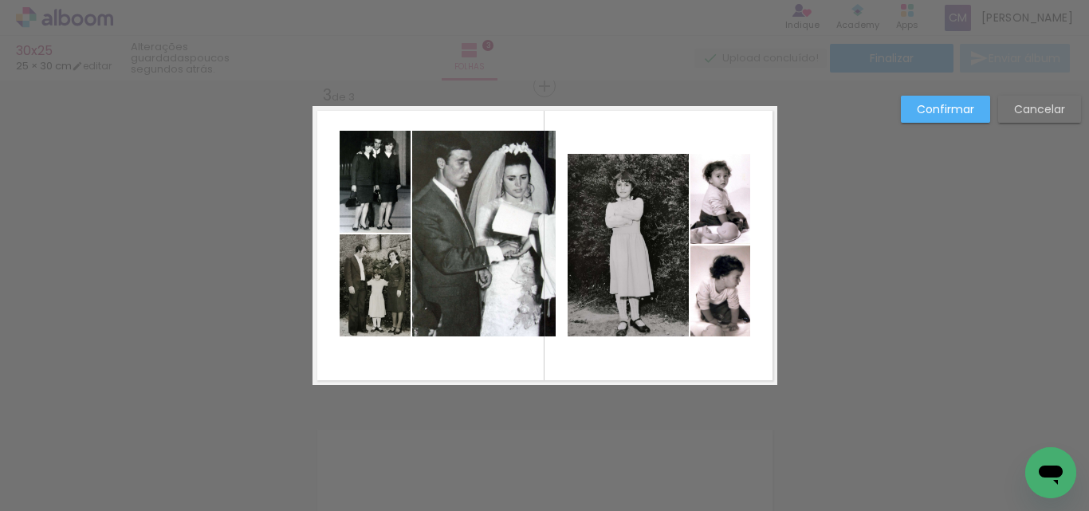
click at [472, 165] on quentale-photo at bounding box center [484, 234] width 144 height 206
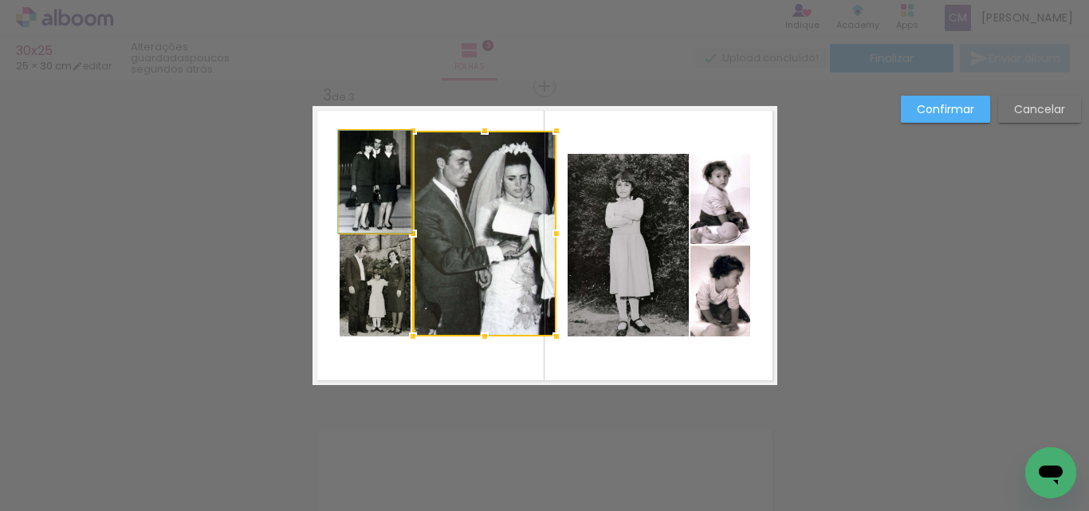
click at [354, 169] on quentale-photo at bounding box center [375, 182] width 71 height 102
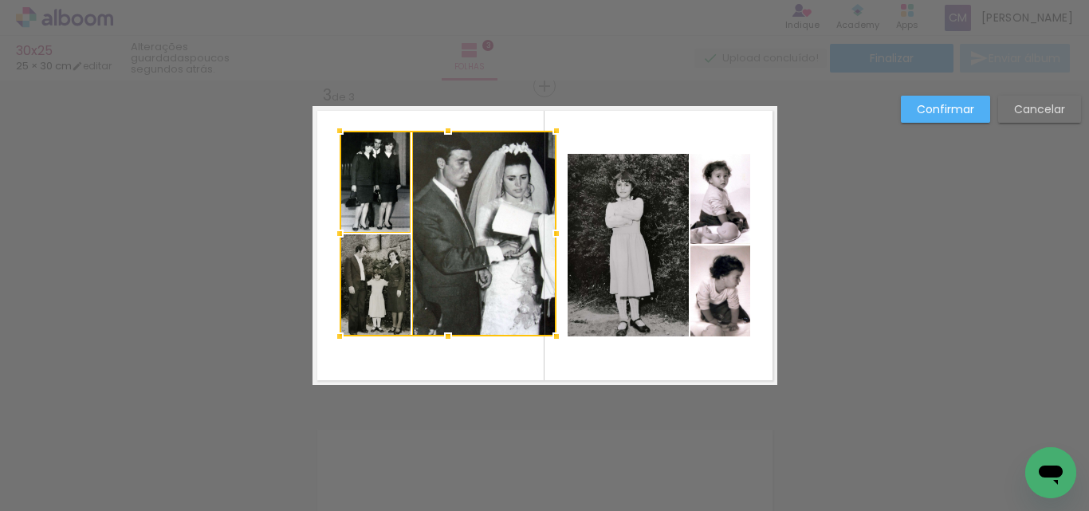
click at [372, 309] on div at bounding box center [448, 234] width 217 height 206
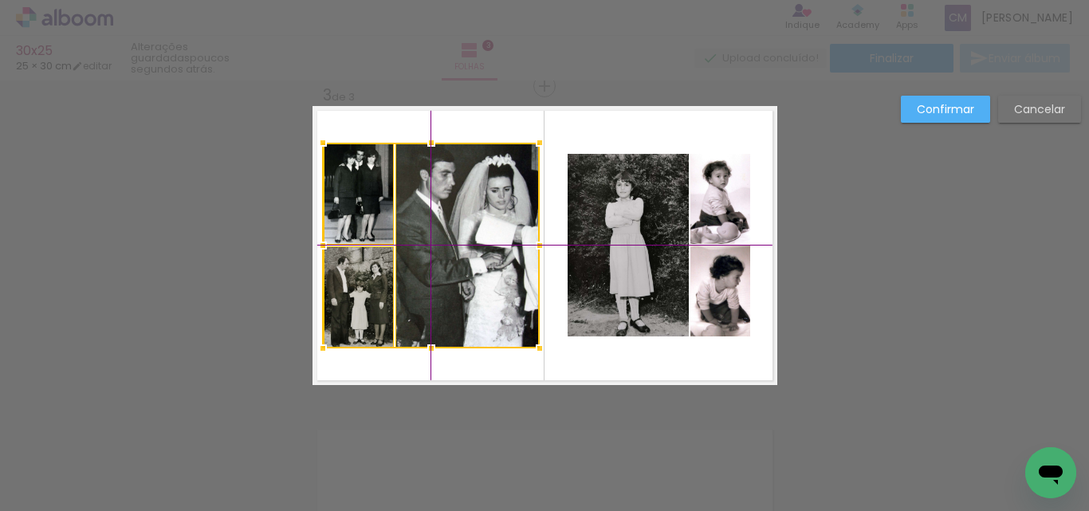
drag, startPoint x: 475, startPoint y: 257, endPoint x: 464, endPoint y: 264, distance: 13.3
click at [464, 264] on div at bounding box center [431, 246] width 217 height 206
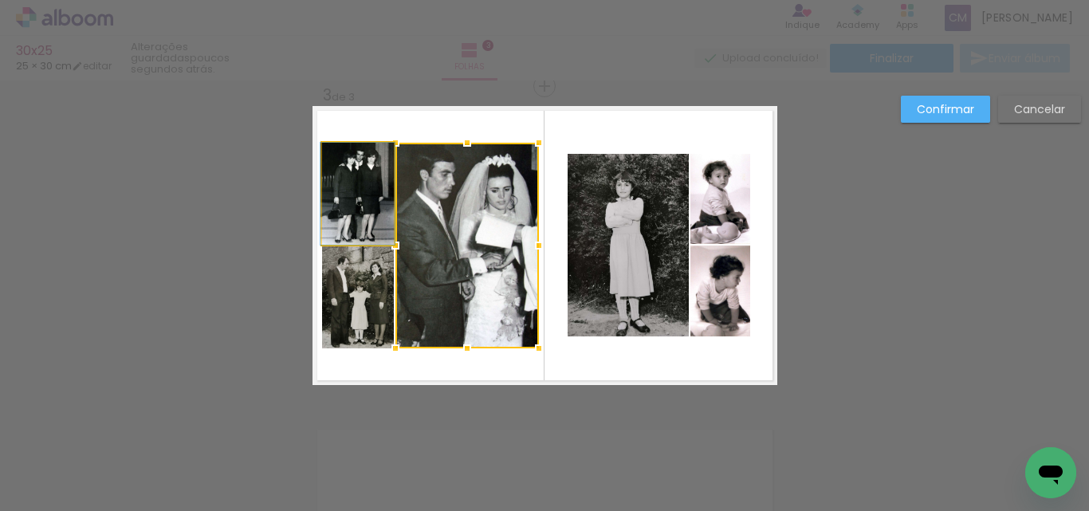
click at [349, 170] on quentale-photo at bounding box center [357, 194] width 71 height 102
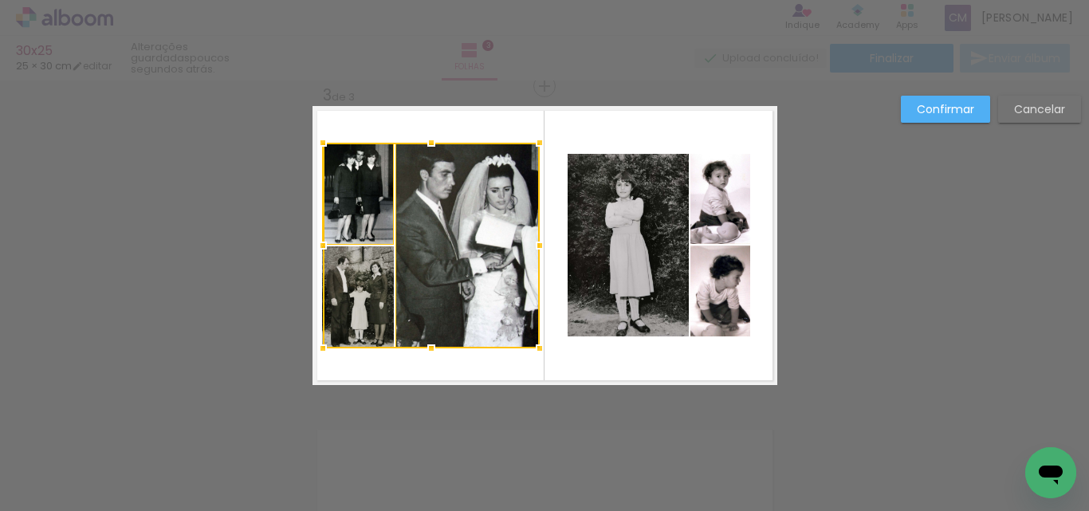
click at [328, 310] on div at bounding box center [431, 246] width 217 height 206
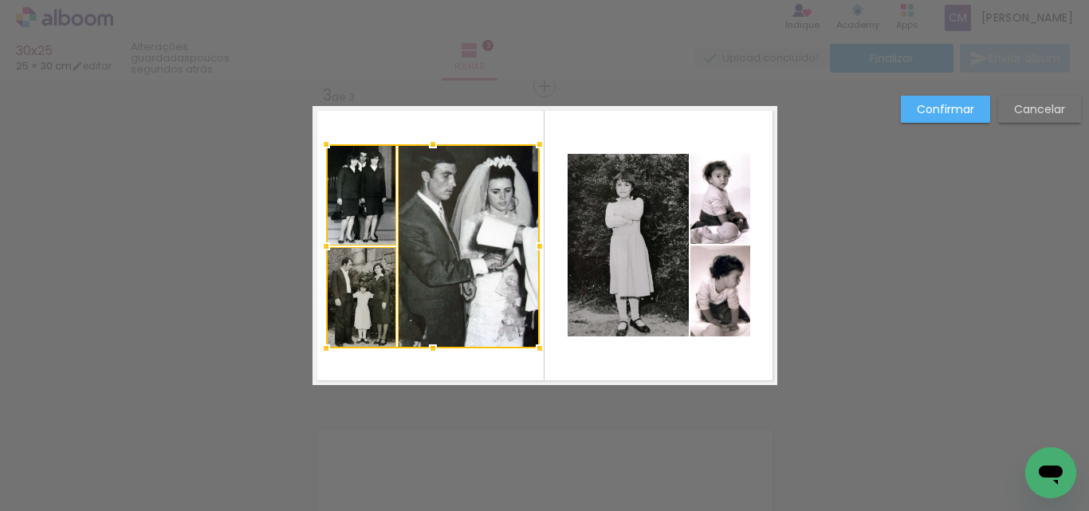
click at [316, 150] on div at bounding box center [326, 144] width 32 height 32
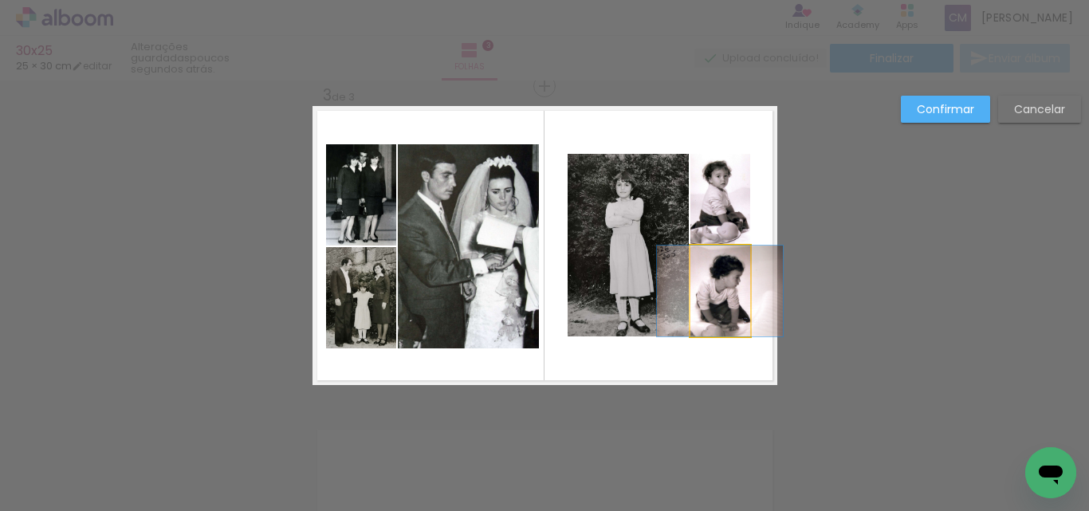
click at [724, 297] on quentale-photo at bounding box center [721, 291] width 60 height 91
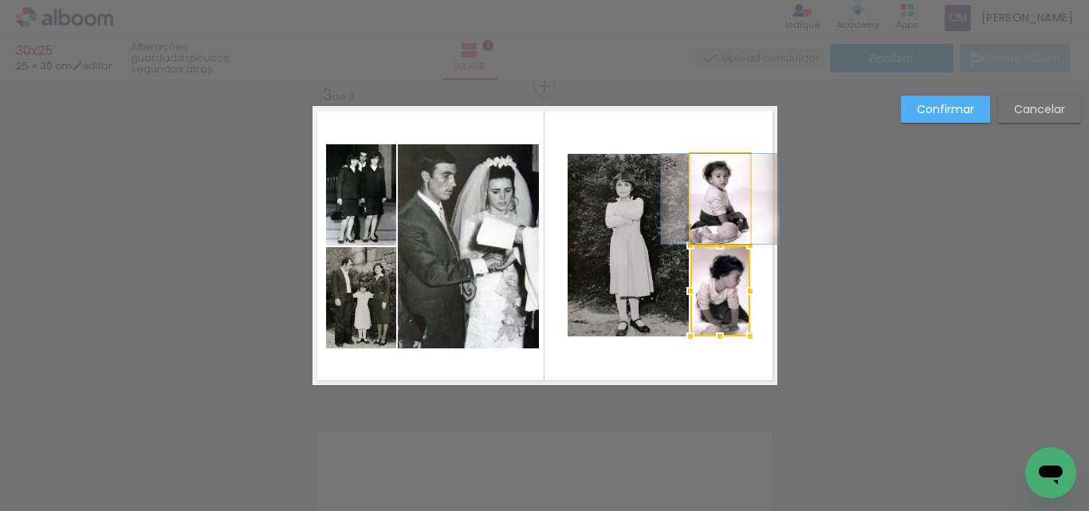
click at [722, 201] on quentale-photo at bounding box center [721, 199] width 60 height 90
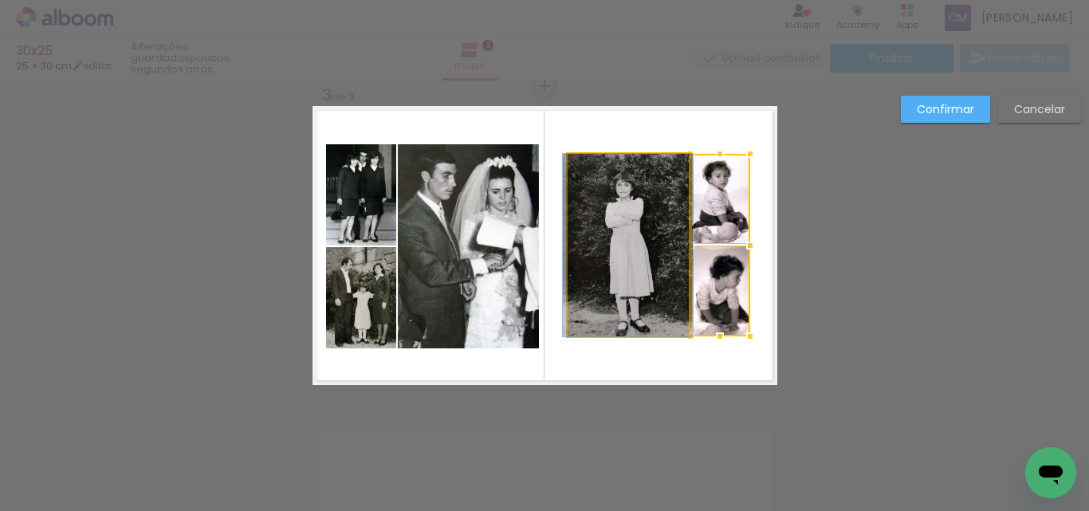
click at [615, 227] on quentale-photo at bounding box center [628, 245] width 121 height 183
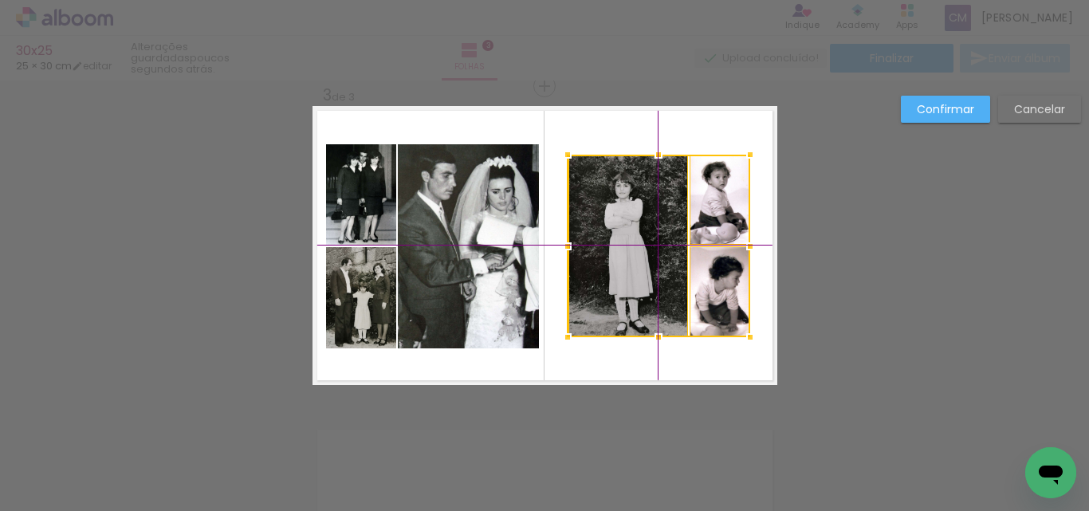
drag, startPoint x: 640, startPoint y: 282, endPoint x: 654, endPoint y: 308, distance: 29.6
click at [654, 308] on div at bounding box center [659, 246] width 183 height 183
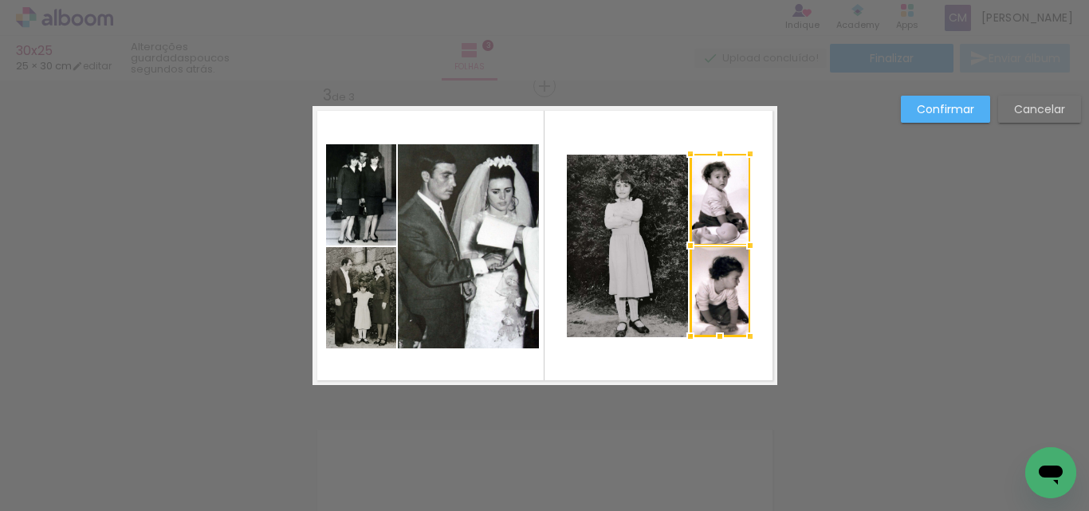
click at [612, 226] on quentale-photo at bounding box center [627, 246] width 121 height 183
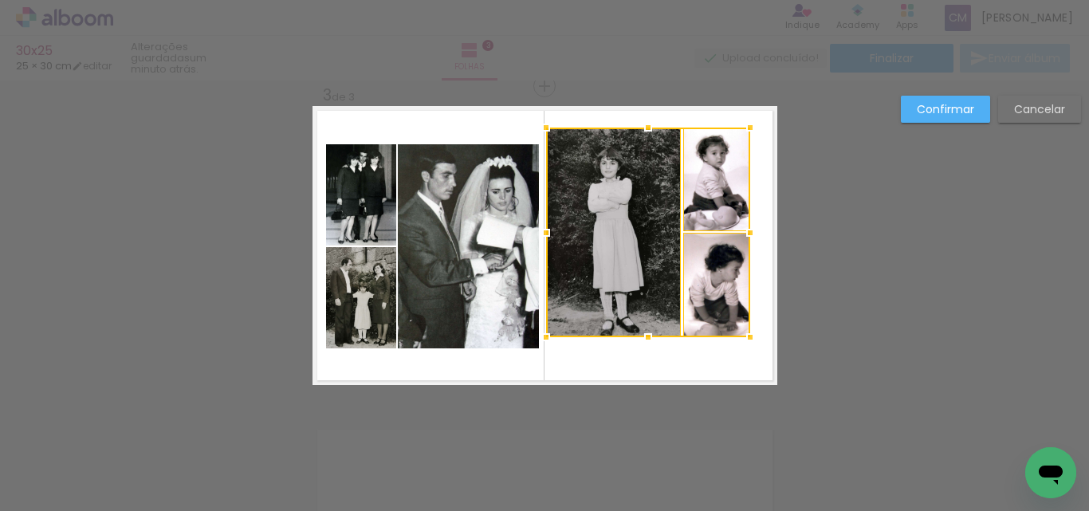
drag, startPoint x: 562, startPoint y: 159, endPoint x: 527, endPoint y: 110, distance: 60.0
click at [527, 110] on album-spread "3 de 3" at bounding box center [545, 245] width 465 height 279
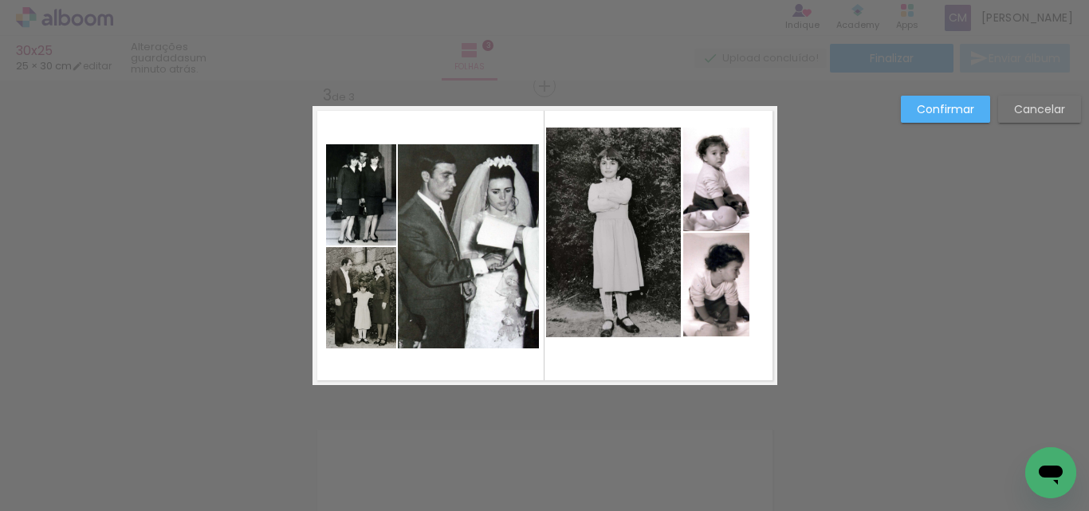
click at [871, 422] on div "Confirmar Cancelar" at bounding box center [544, 79] width 1089 height 1314
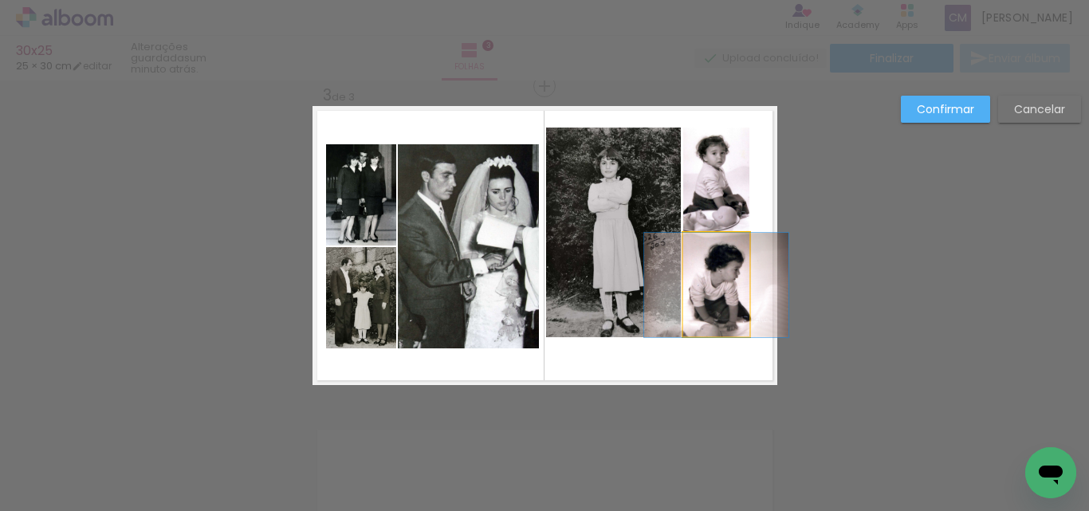
click at [699, 307] on quentale-photo at bounding box center [716, 285] width 67 height 104
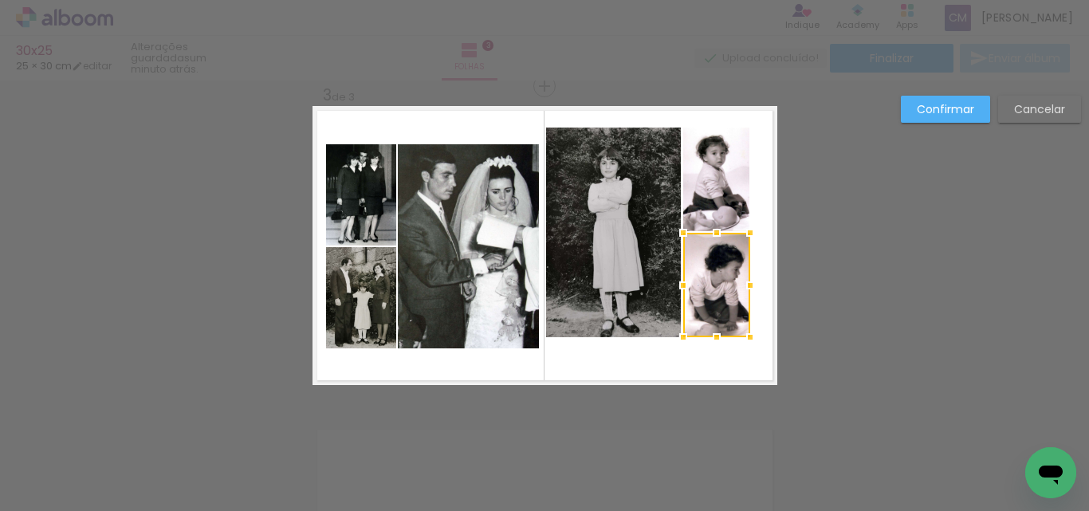
click at [695, 185] on quentale-photo at bounding box center [716, 180] width 67 height 104
click at [637, 231] on quentale-photo at bounding box center [614, 233] width 136 height 210
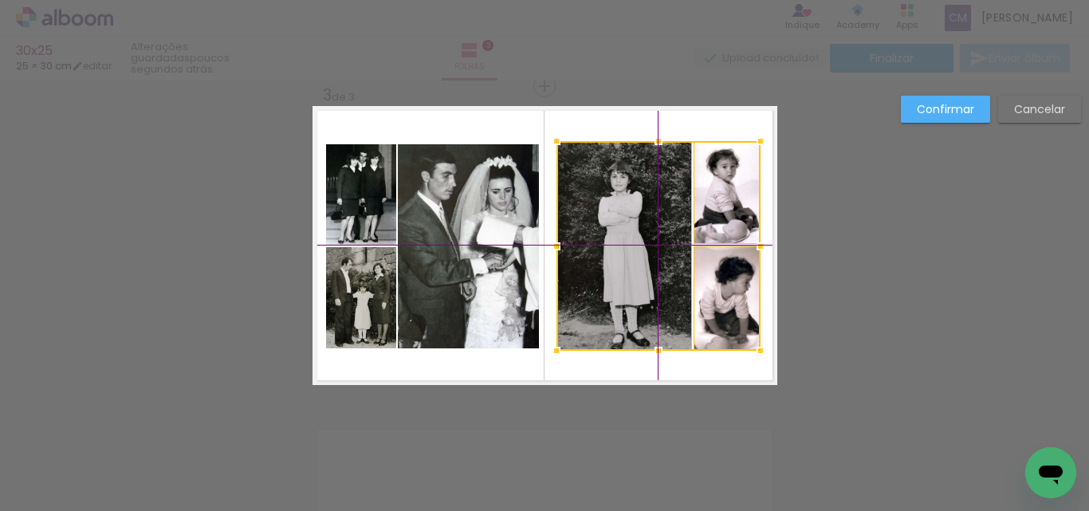
drag, startPoint x: 621, startPoint y: 264, endPoint x: 626, endPoint y: 274, distance: 10.7
click at [626, 274] on div at bounding box center [659, 246] width 204 height 210
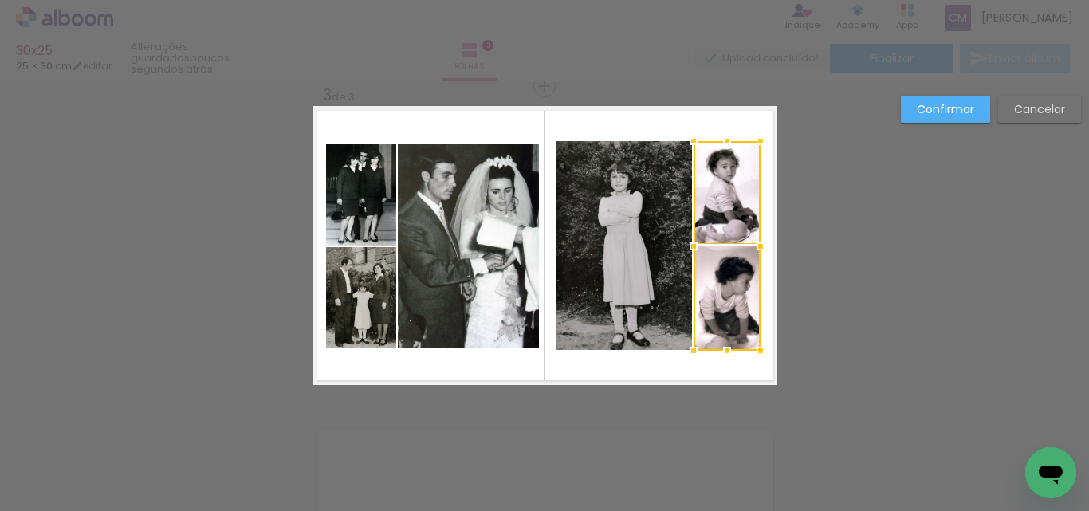
click at [734, 289] on div at bounding box center [727, 246] width 67 height 210
click at [0, 0] on slot "Confirmar" at bounding box center [0, 0] width 0 height 0
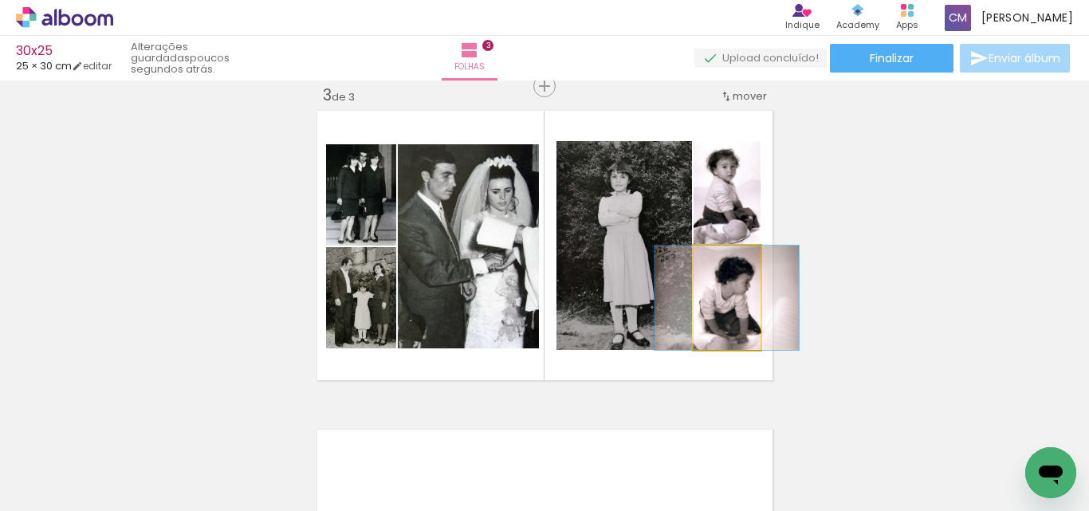
click at [730, 322] on quentale-photo at bounding box center [727, 298] width 67 height 104
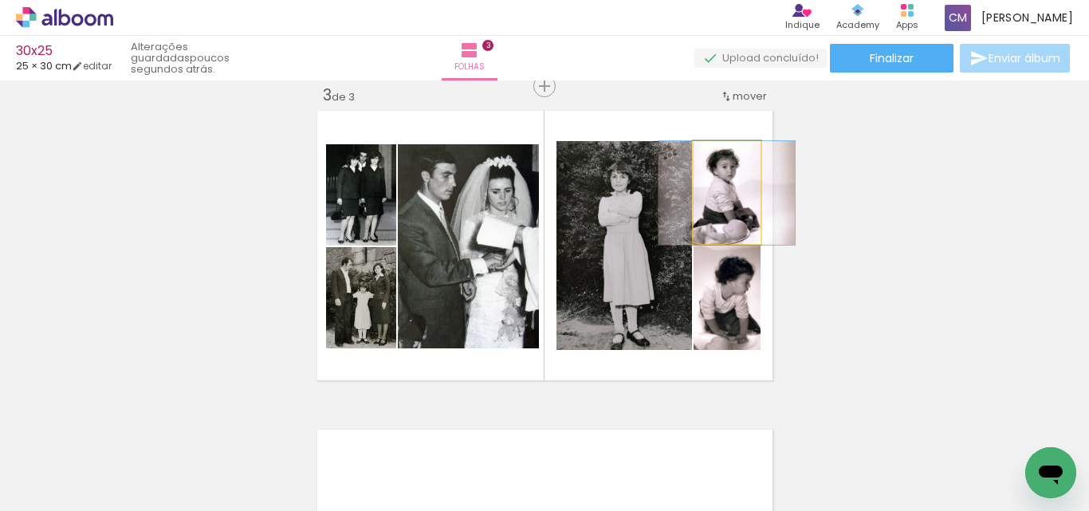
click at [734, 219] on quentale-photo at bounding box center [727, 193] width 67 height 104
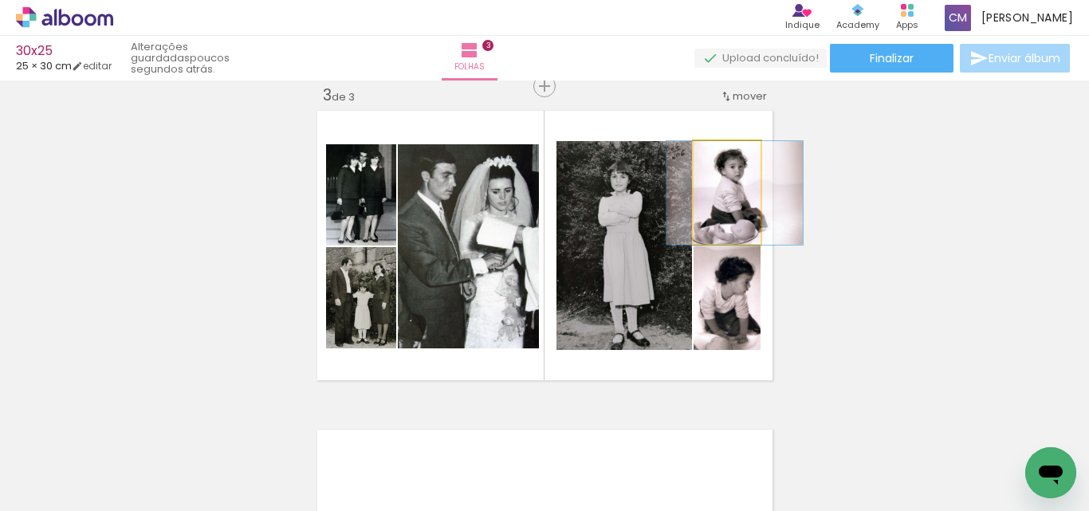
drag, startPoint x: 731, startPoint y: 213, endPoint x: 739, endPoint y: 215, distance: 8.3
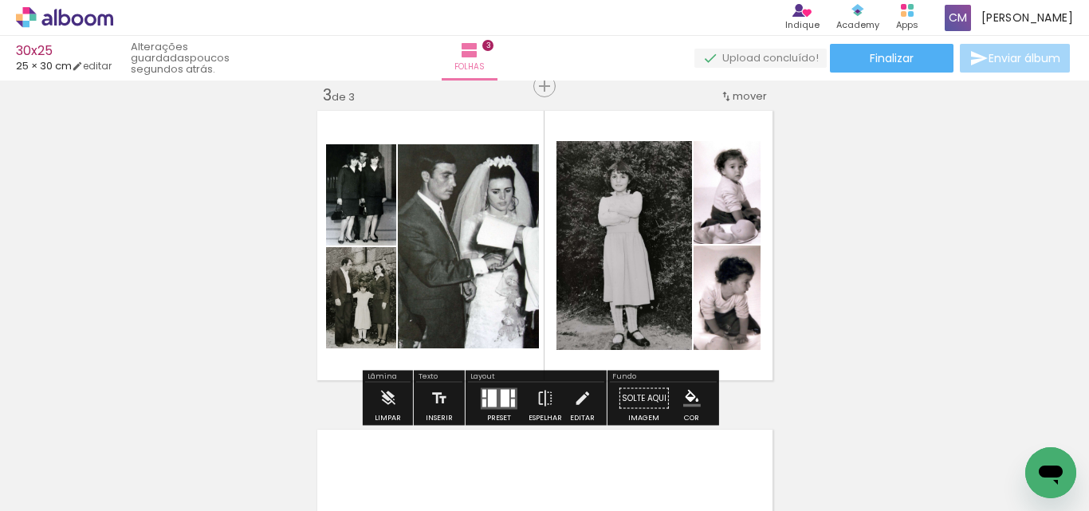
click at [725, 322] on quentale-photo at bounding box center [727, 298] width 67 height 104
click at [734, 199] on quentale-photo at bounding box center [727, 193] width 67 height 104
click at [567, 396] on paper-button "Editar" at bounding box center [582, 403] width 33 height 41
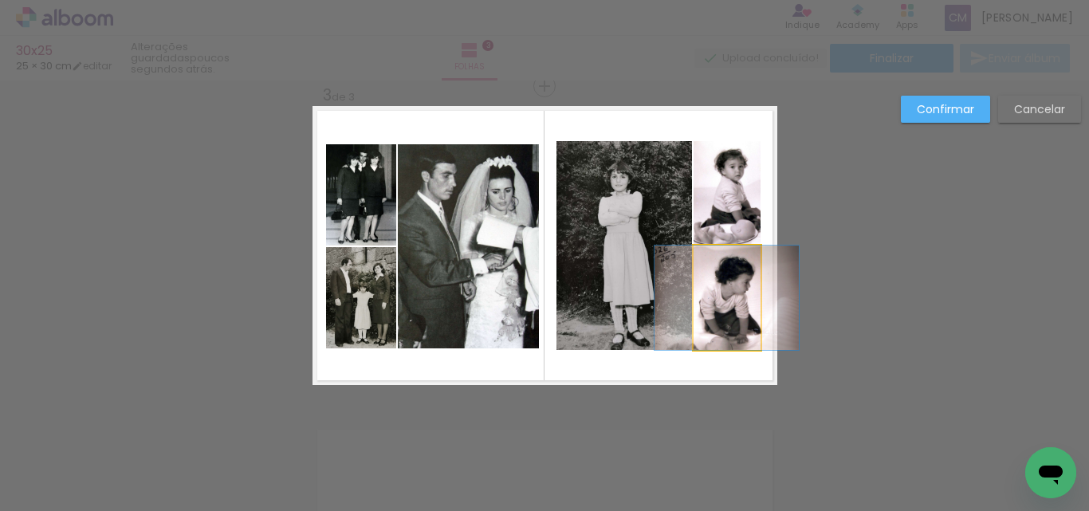
click at [723, 303] on quentale-photo at bounding box center [727, 298] width 67 height 104
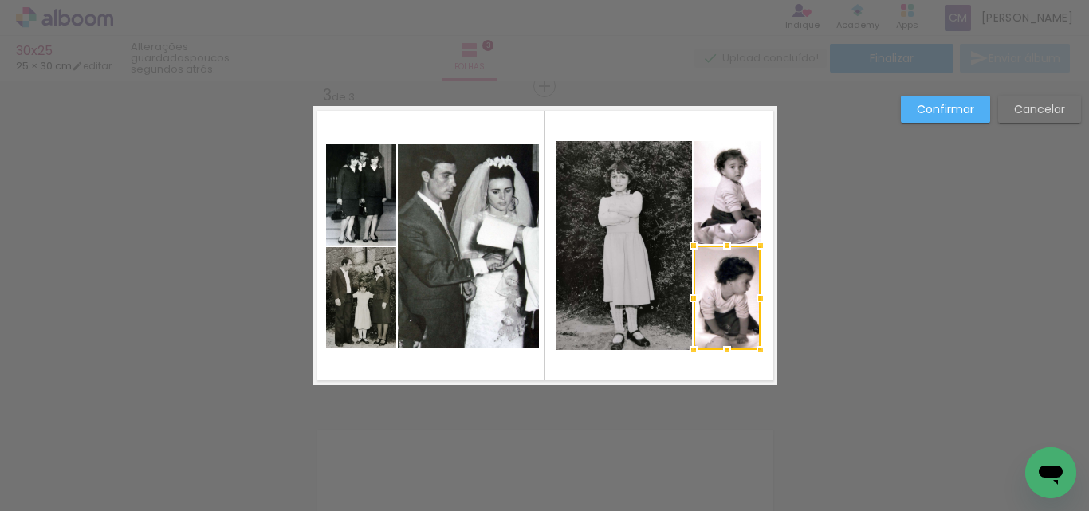
click at [733, 192] on quentale-photo at bounding box center [727, 193] width 67 height 104
click at [630, 195] on quentale-photo at bounding box center [625, 246] width 136 height 210
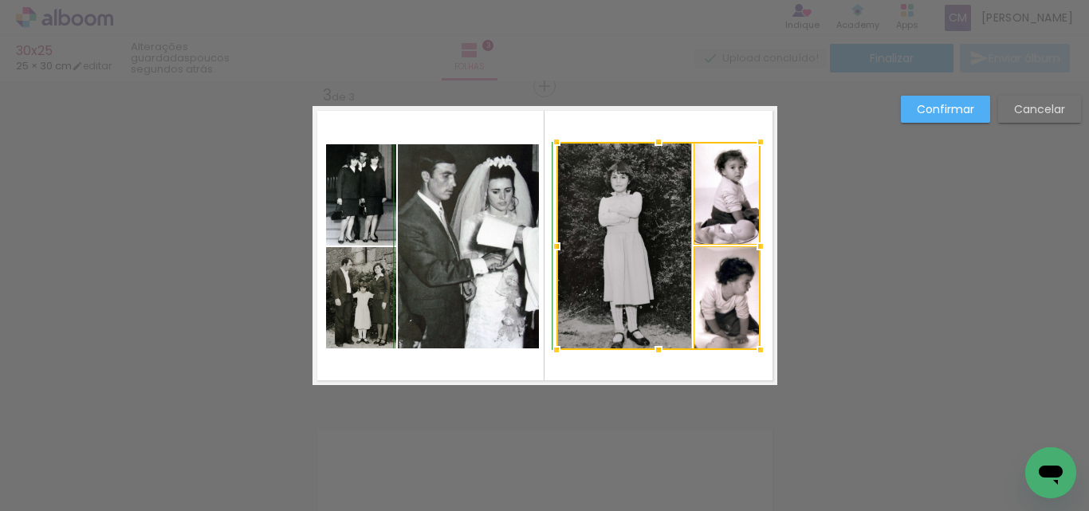
drag, startPoint x: 645, startPoint y: 140, endPoint x: 645, endPoint y: 152, distance: 12.0
click at [645, 152] on div at bounding box center [659, 142] width 32 height 32
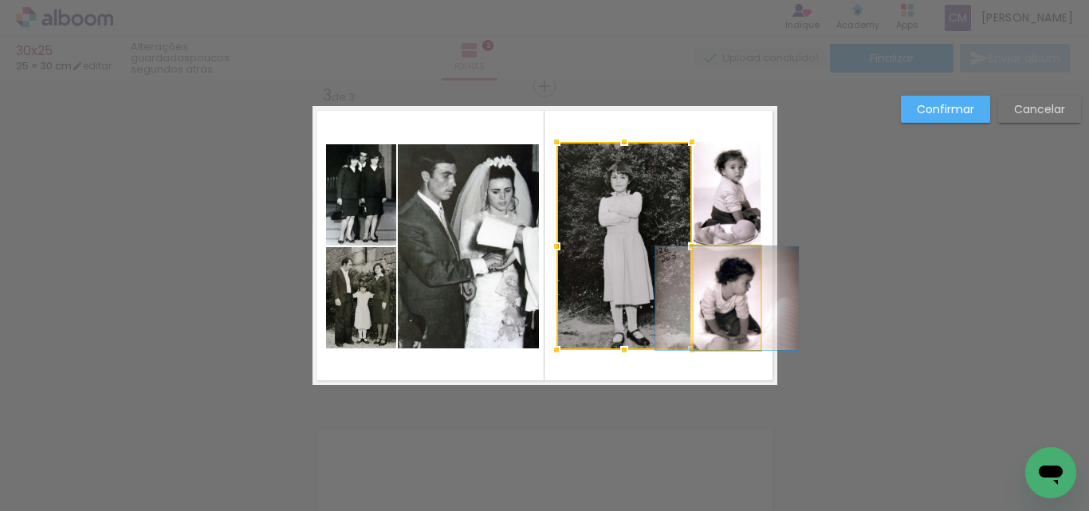
click at [716, 327] on quentale-photo at bounding box center [727, 298] width 67 height 104
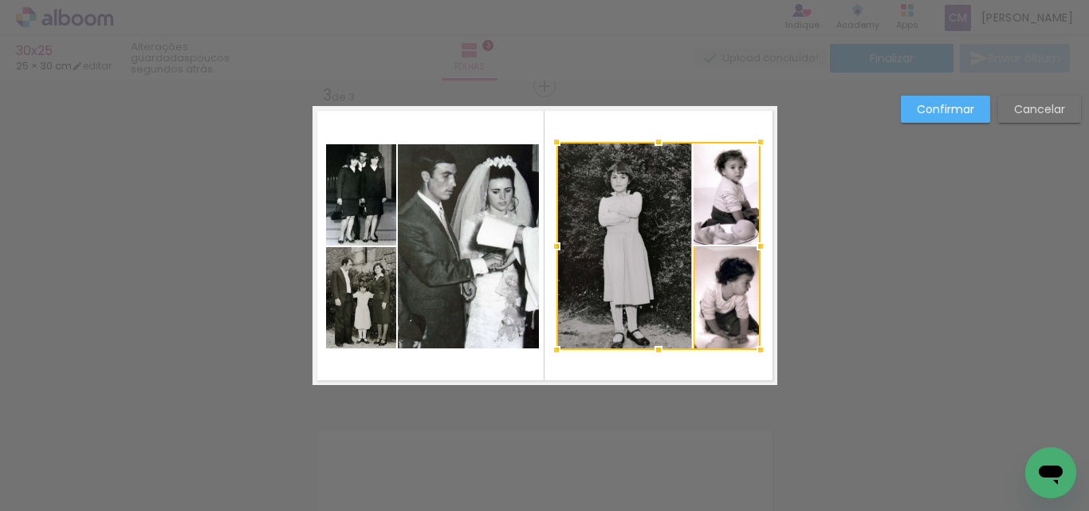
click at [710, 193] on div at bounding box center [659, 246] width 204 height 208
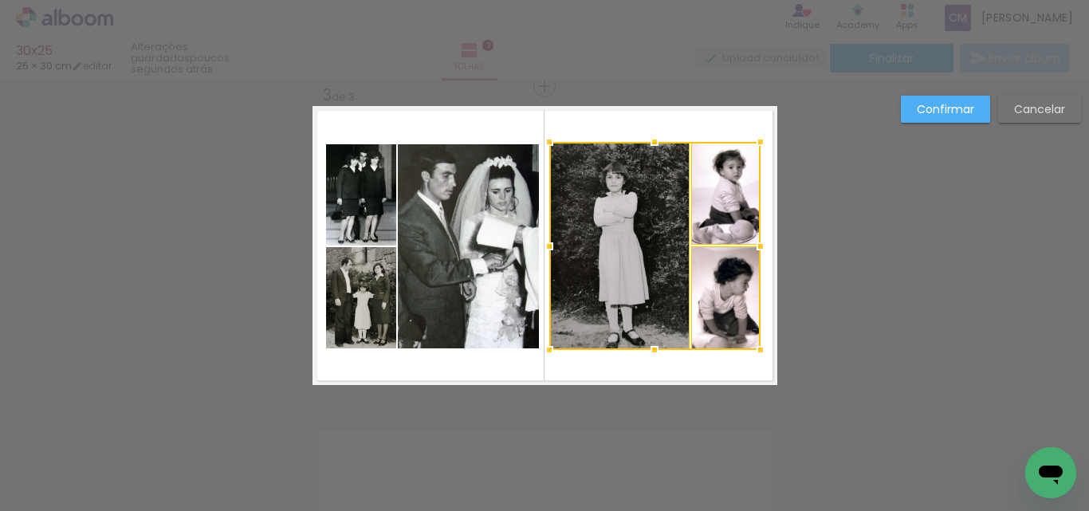
click at [541, 251] on div at bounding box center [550, 246] width 32 height 32
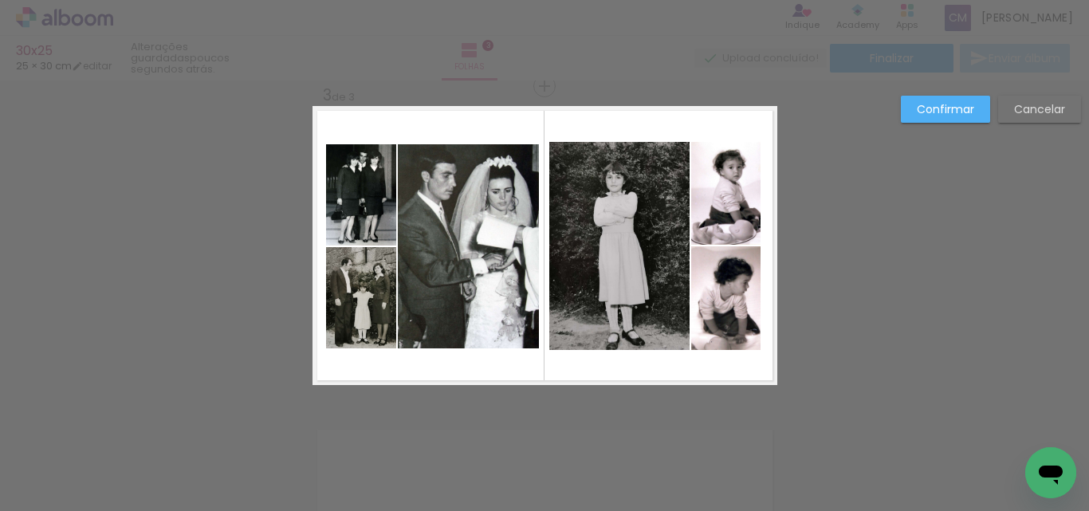
click at [955, 117] on paper-button "Confirmar" at bounding box center [945, 109] width 89 height 27
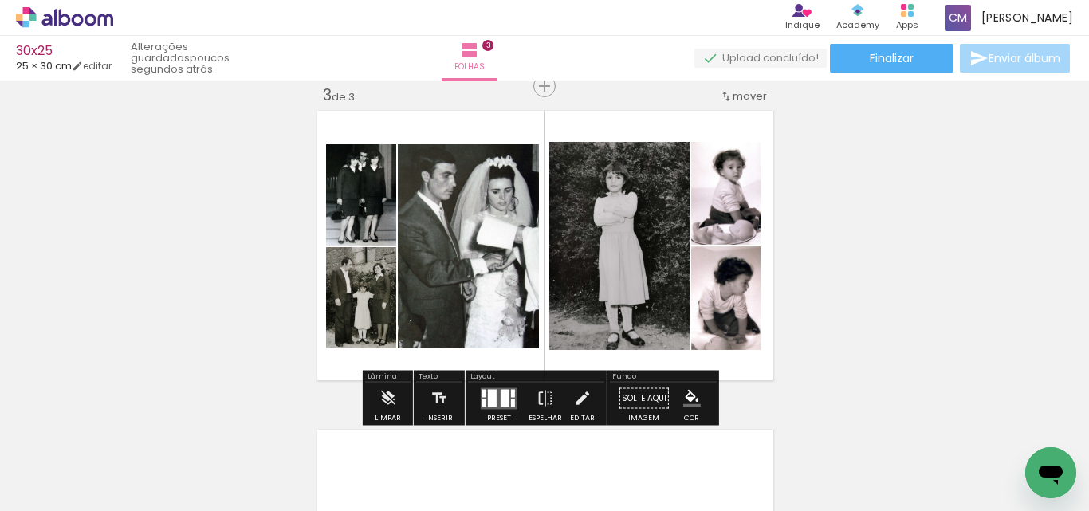
click at [868, 346] on div "Inserir folha 1 de 3 Inserir folha 2 de 3 Inserir folha 3 de 3 O Designbox prec…" at bounding box center [544, 65] width 1089 height 1277
click at [566, 400] on paper-button "Editar" at bounding box center [582, 403] width 33 height 41
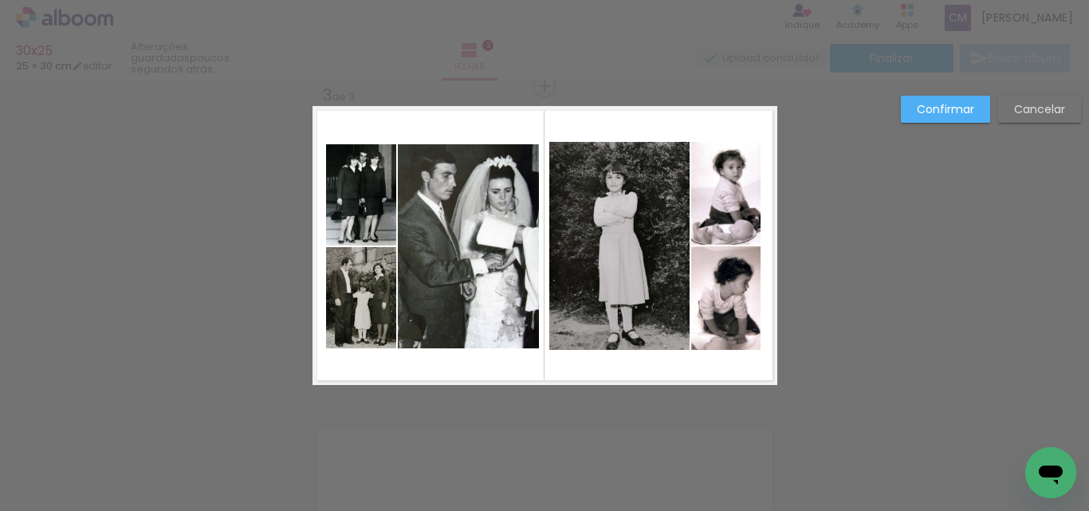
click at [738, 325] on quentale-photo at bounding box center [725, 298] width 69 height 104
click at [719, 192] on quentale-photo at bounding box center [725, 193] width 69 height 103
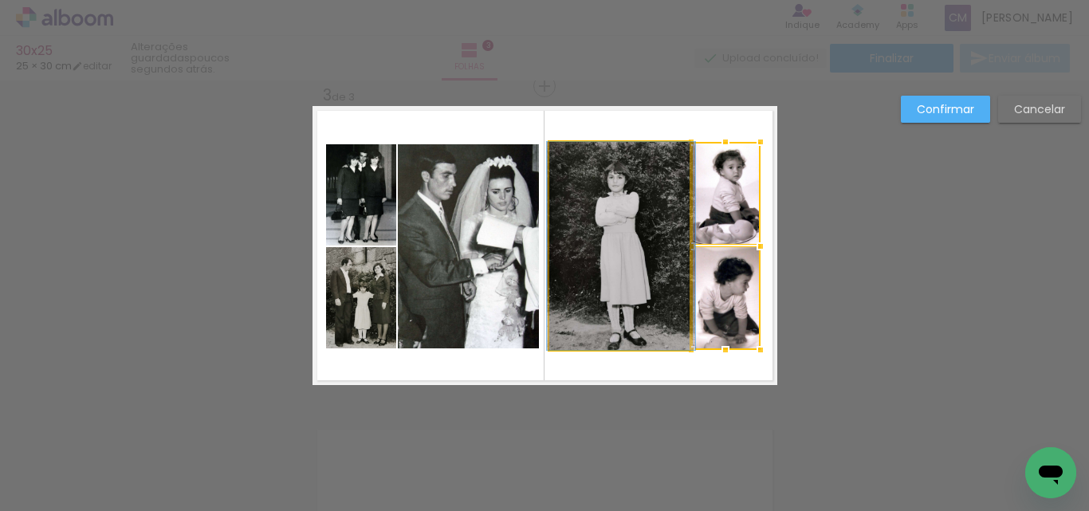
drag, startPoint x: 648, startPoint y: 325, endPoint x: 649, endPoint y: 304, distance: 21.6
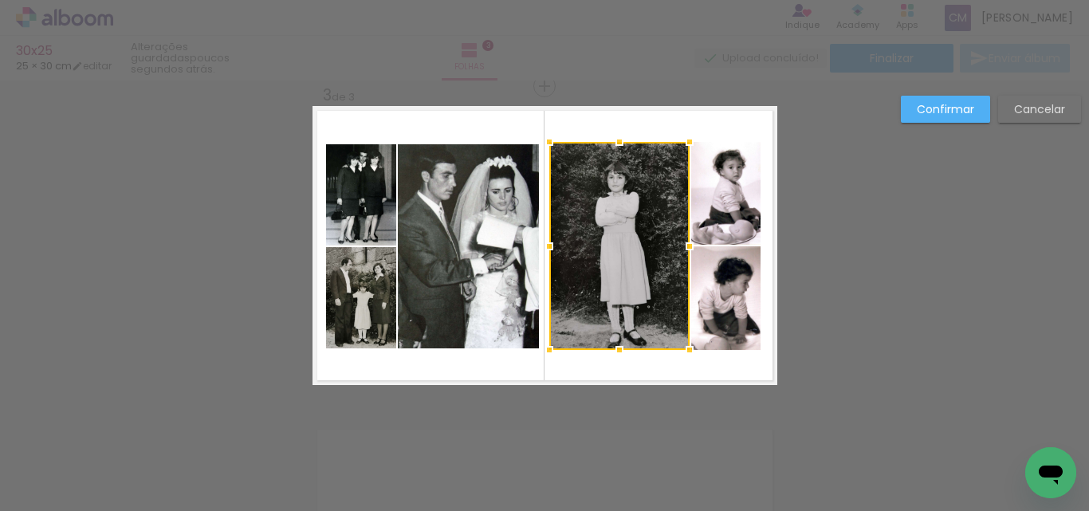
click at [723, 314] on quentale-photo at bounding box center [725, 298] width 69 height 104
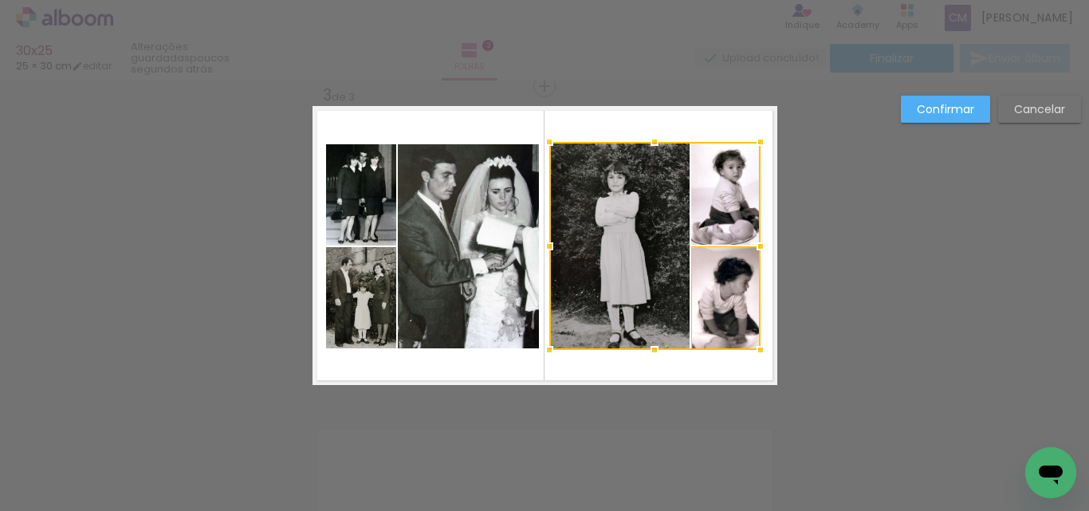
click at [727, 204] on div at bounding box center [654, 246] width 211 height 208
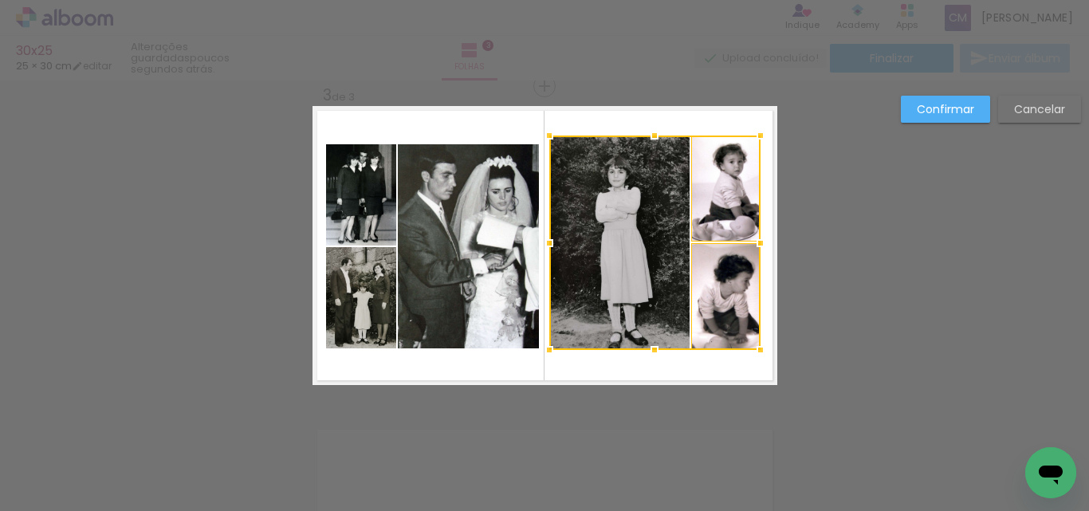
click at [646, 135] on div at bounding box center [655, 136] width 32 height 32
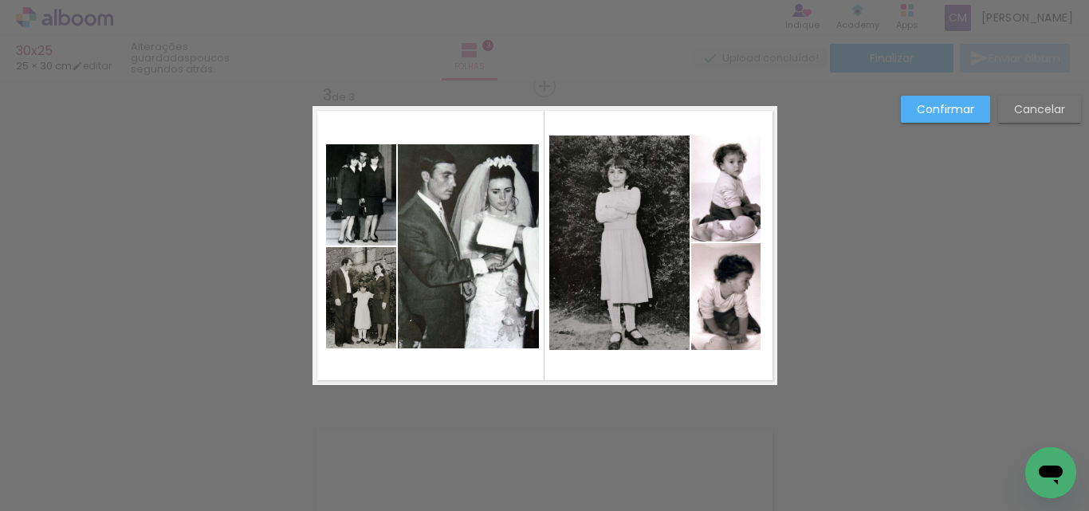
click at [735, 319] on quentale-photo at bounding box center [725, 296] width 69 height 107
click at [719, 203] on quentale-photo at bounding box center [725, 189] width 69 height 106
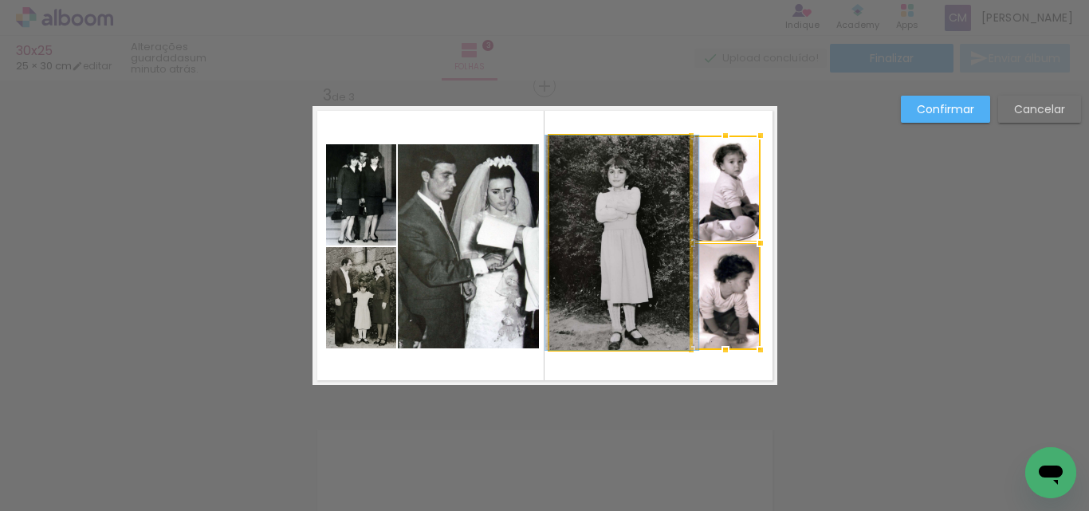
click at [597, 264] on quentale-photo at bounding box center [619, 243] width 140 height 215
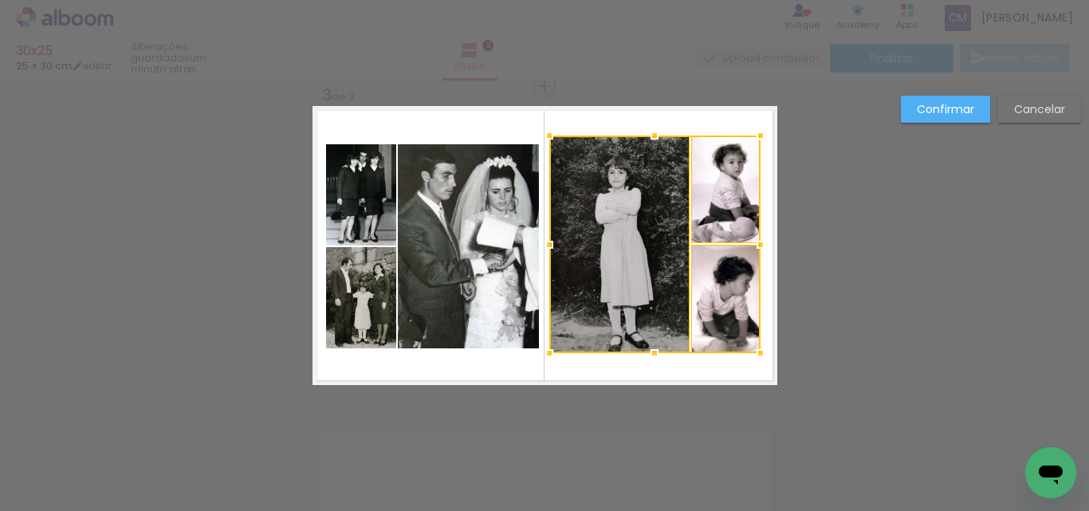
click at [651, 353] on div at bounding box center [655, 353] width 32 height 32
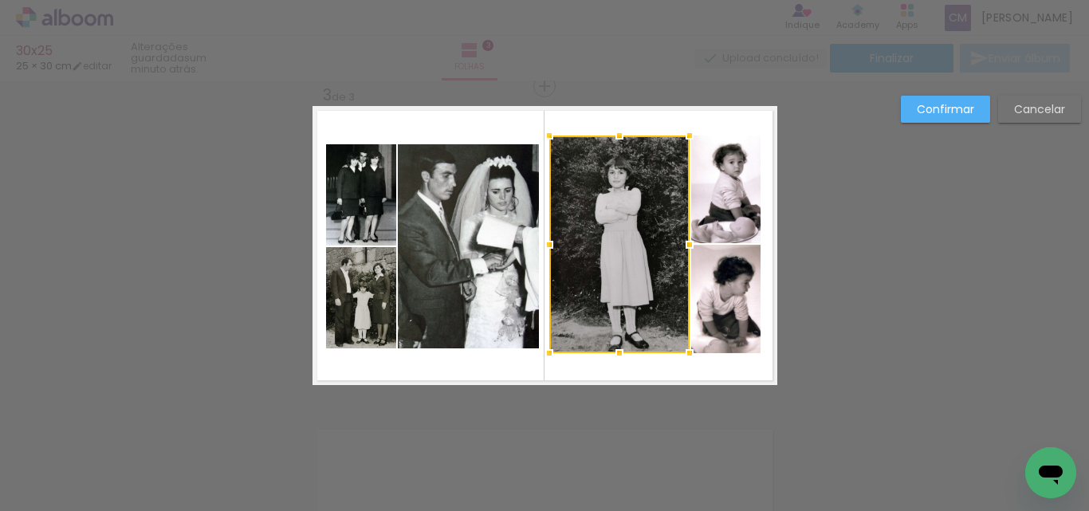
click at [0, 0] on slot "Confirmar" at bounding box center [0, 0] width 0 height 0
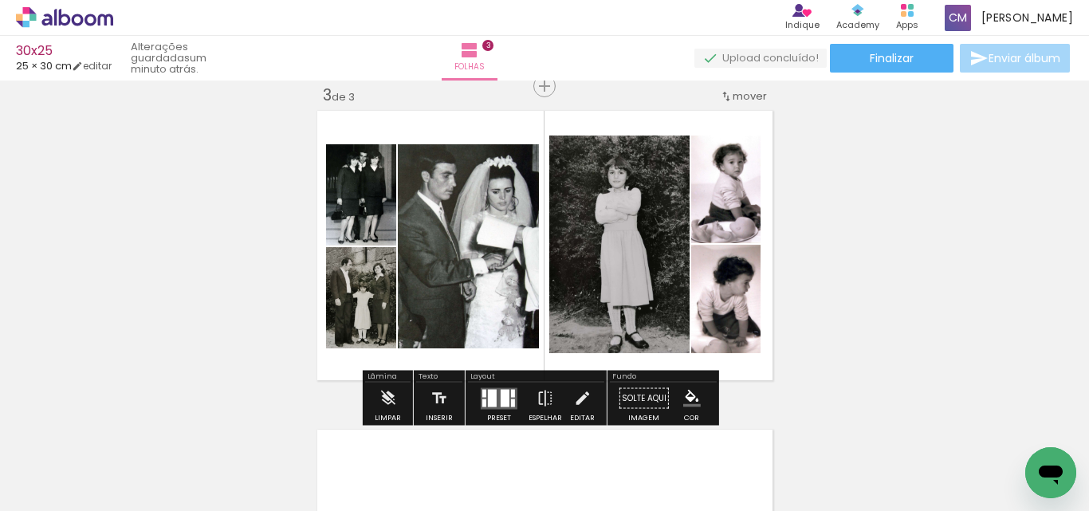
click at [849, 320] on div "Inserir folha 1 de 3 Inserir folha 2 de 3 Inserir folha 3 de 3 O Designbox prec…" at bounding box center [544, 65] width 1089 height 1277
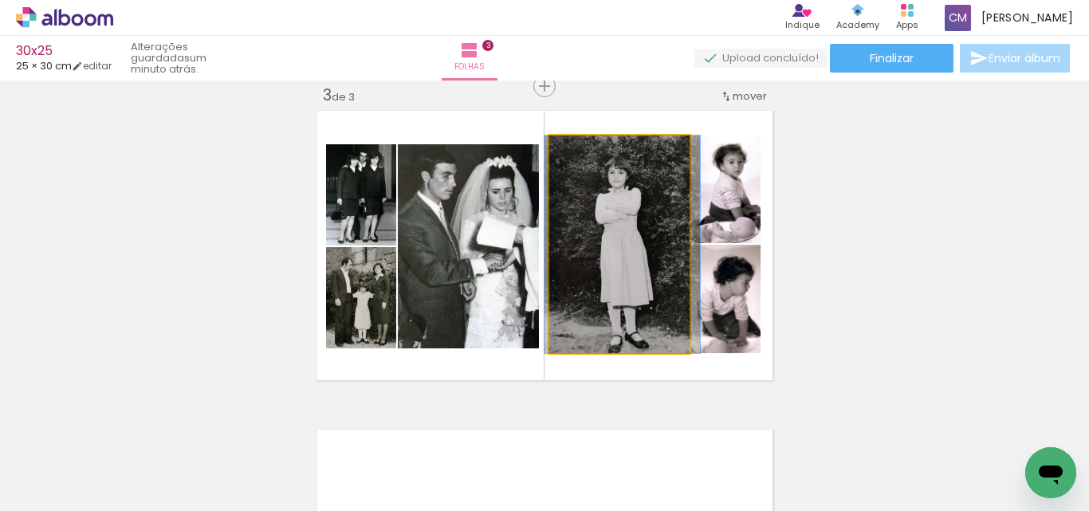
click at [613, 278] on quentale-photo at bounding box center [619, 245] width 140 height 218
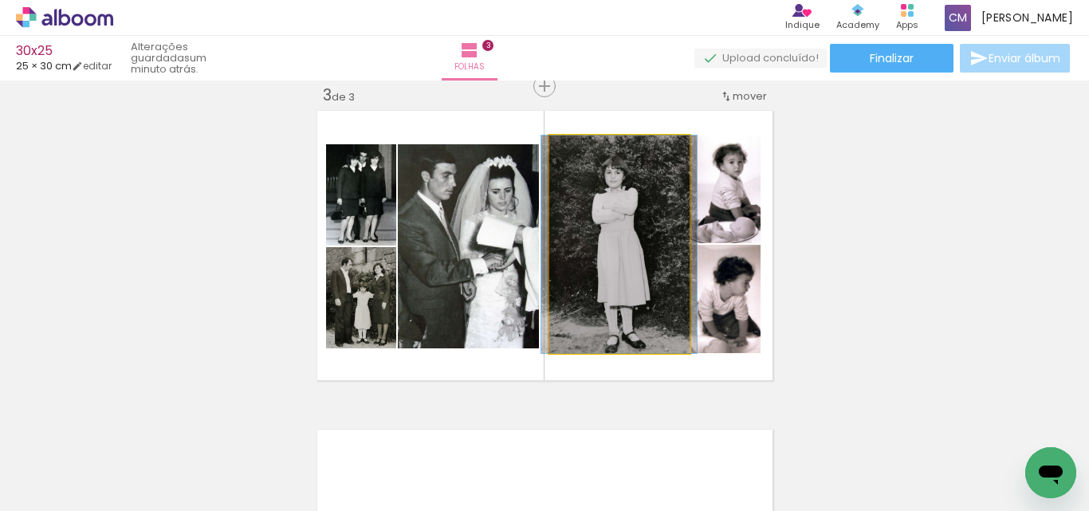
drag, startPoint x: 616, startPoint y: 278, endPoint x: 612, endPoint y: 254, distance: 24.1
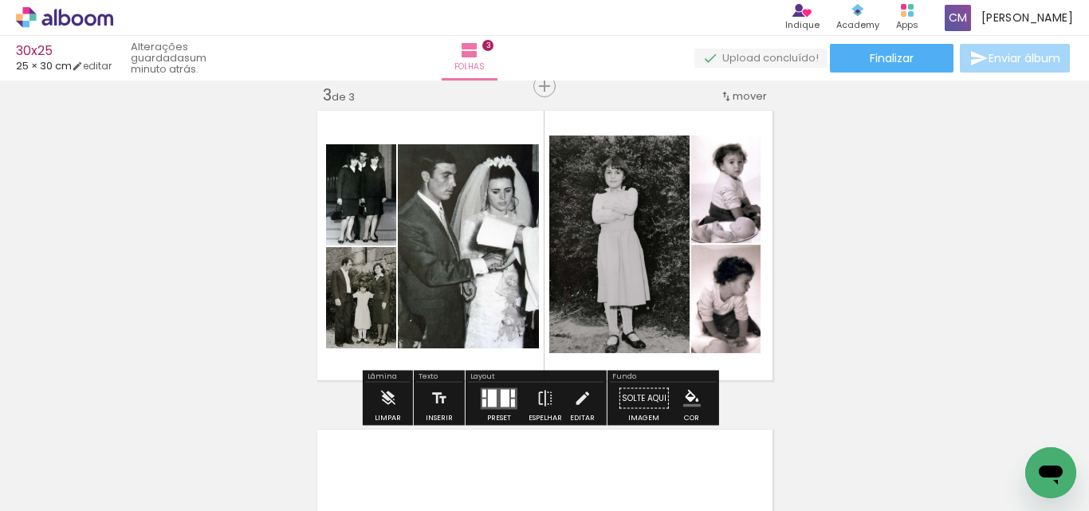
click at [990, 347] on div "Inserir folha 1 de 3 Inserir folha 2 de 3 Inserir folha 3 de 3 O Designbox prec…" at bounding box center [544, 65] width 1089 height 1277
click at [578, 401] on iron-icon at bounding box center [582, 399] width 18 height 32
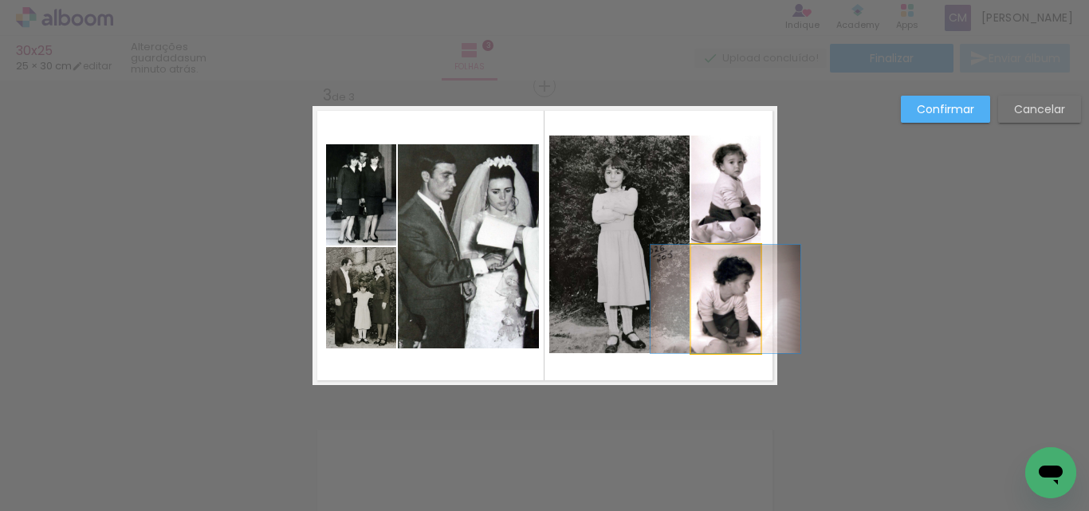
click at [724, 303] on quentale-photo at bounding box center [725, 299] width 69 height 108
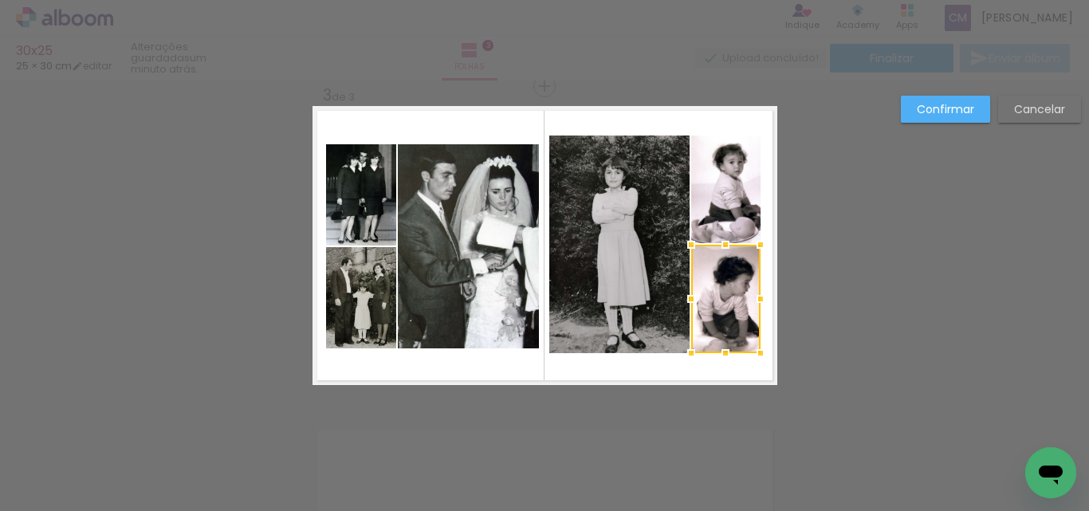
click at [723, 208] on quentale-photo at bounding box center [725, 190] width 69 height 108
click at [628, 269] on quentale-photo at bounding box center [619, 245] width 140 height 218
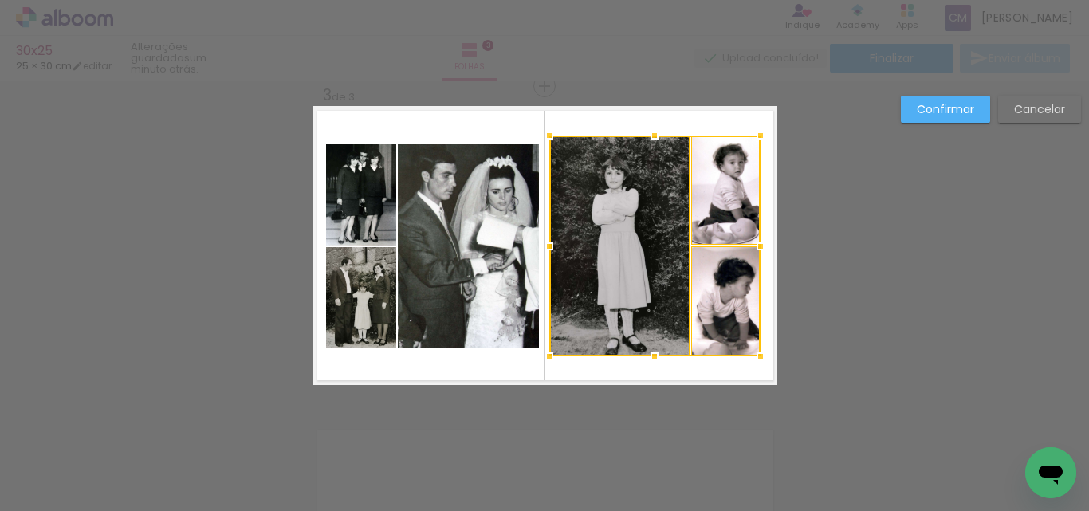
click at [648, 355] on div at bounding box center [655, 357] width 32 height 32
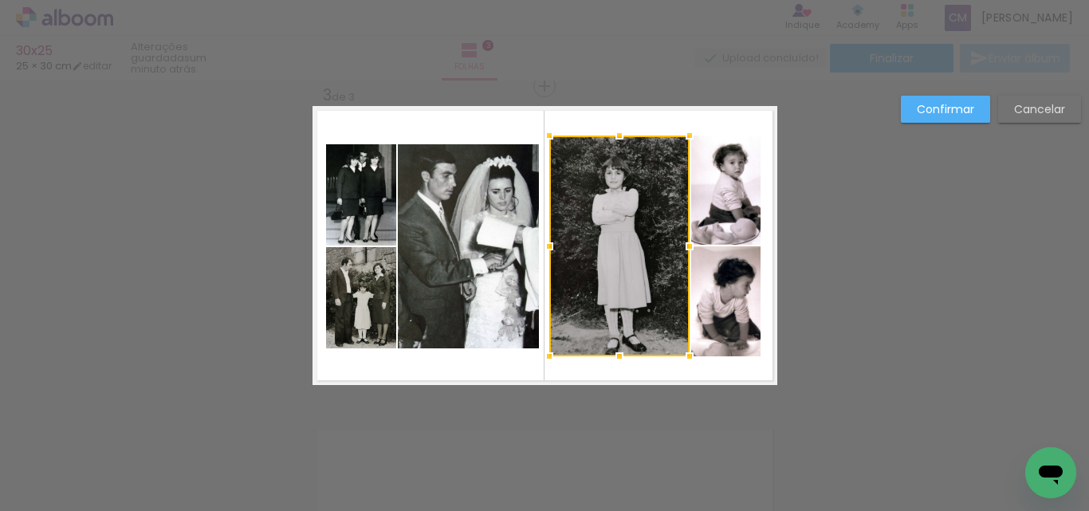
click at [0, 0] on slot "Confirmar" at bounding box center [0, 0] width 0 height 0
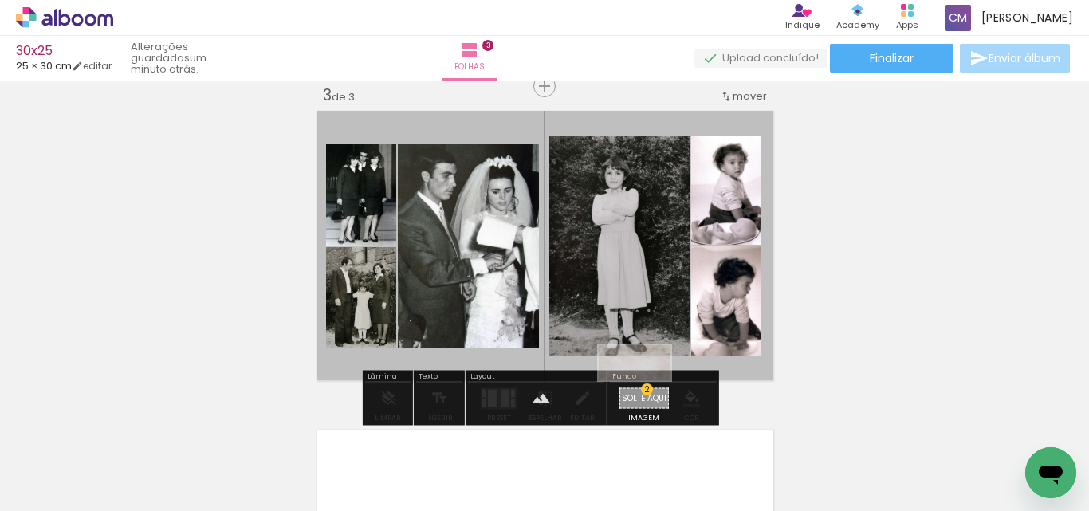
drag, startPoint x: 1007, startPoint y: 460, endPoint x: 647, endPoint y: 393, distance: 366.6
click at [647, 393] on quentale-workspace at bounding box center [544, 255] width 1089 height 511
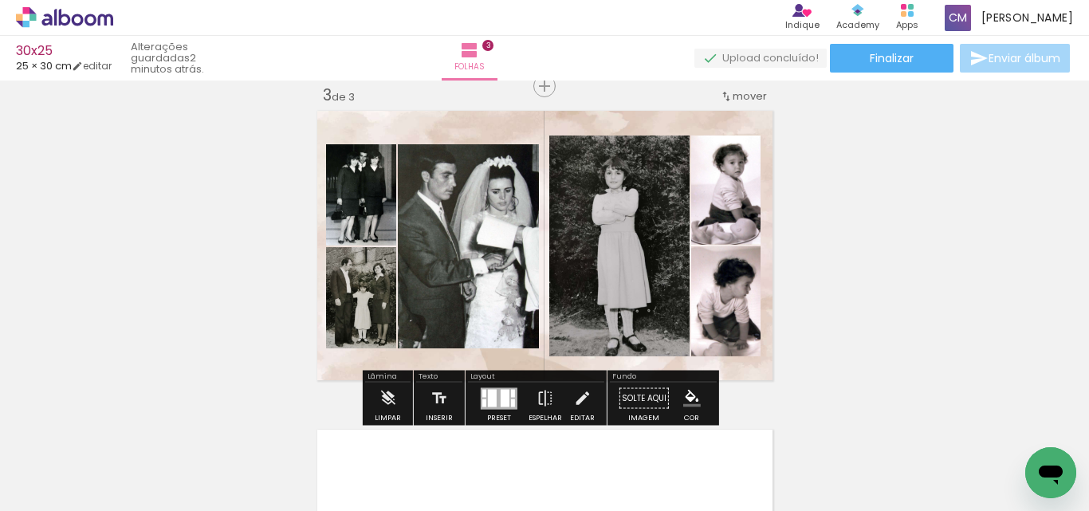
click at [735, 216] on paper-item at bounding box center [742, 214] width 29 height 11
click at [742, 279] on iron-icon "color picker" at bounding box center [743, 278] width 19 height 15
click at [744, 144] on paper-item "#ffffff" at bounding box center [752, 141] width 16 height 16
click at [742, 327] on paper-item at bounding box center [742, 325] width 29 height 11
click at [735, 393] on iron-icon "color picker" at bounding box center [743, 389] width 19 height 15
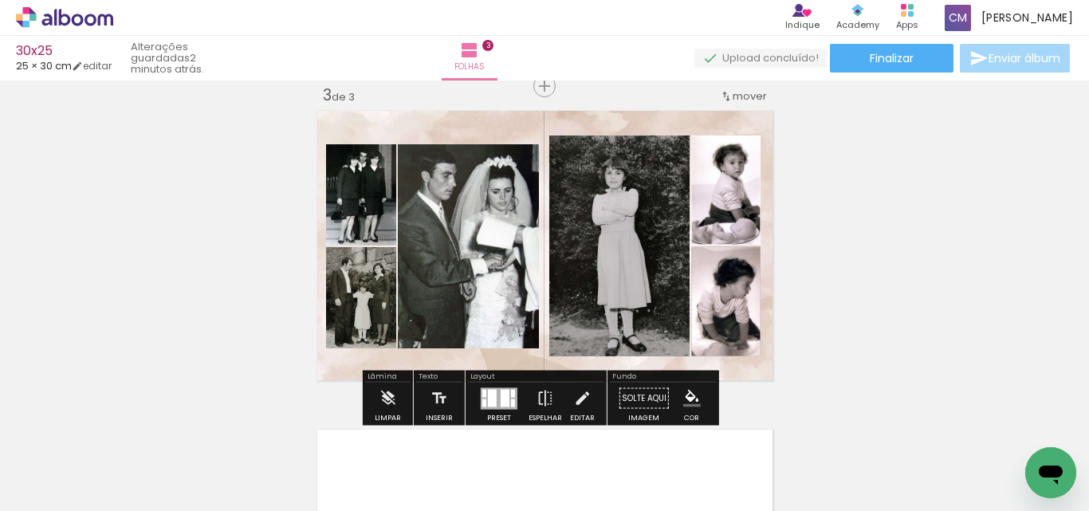
click at [743, 250] on paper-item "#ffffff" at bounding box center [746, 252] width 16 height 16
click at [589, 211] on paper-item at bounding box center [600, 214] width 29 height 11
click at [593, 274] on iron-icon "color picker" at bounding box center [602, 278] width 19 height 15
click at [602, 137] on paper-item "#ffffff" at bounding box center [610, 141] width 16 height 16
click at [443, 226] on paper-item at bounding box center [449, 223] width 29 height 11
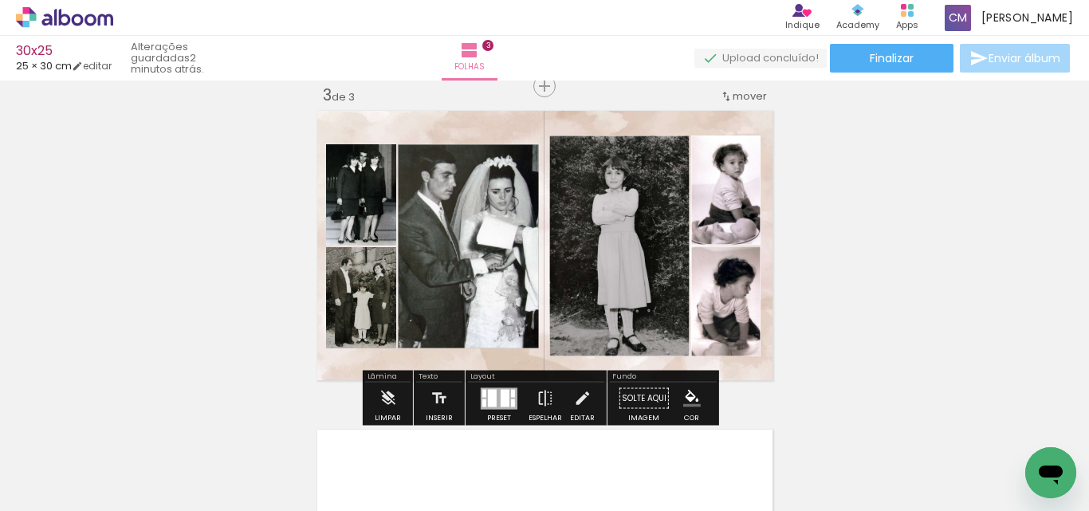
click at [441, 289] on iron-icon "color picker" at bounding box center [450, 287] width 19 height 15
click at [444, 148] on paper-item "#efebe9" at bounding box center [436, 150] width 16 height 16
click at [598, 215] on paper-item at bounding box center [600, 214] width 29 height 11
click at [593, 279] on iron-icon "color picker" at bounding box center [602, 278] width 19 height 15
click at [379, 223] on paper-item at bounding box center [376, 223] width 29 height 11
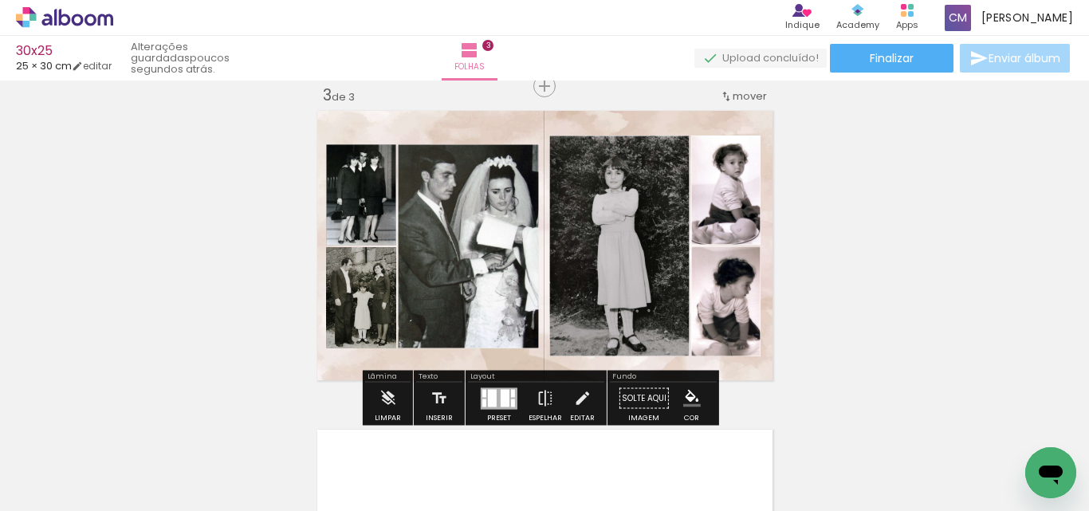
click at [368, 285] on iron-icon "color picker" at bounding box center [377, 287] width 19 height 15
click at [380, 146] on paper-item "#ffffff" at bounding box center [380, 150] width 16 height 16
click at [376, 323] on paper-item at bounding box center [376, 326] width 29 height 11
click at [373, 395] on iron-icon "color picker" at bounding box center [377, 390] width 19 height 15
click at [380, 254] on paper-item "#ffffff" at bounding box center [380, 253] width 16 height 16
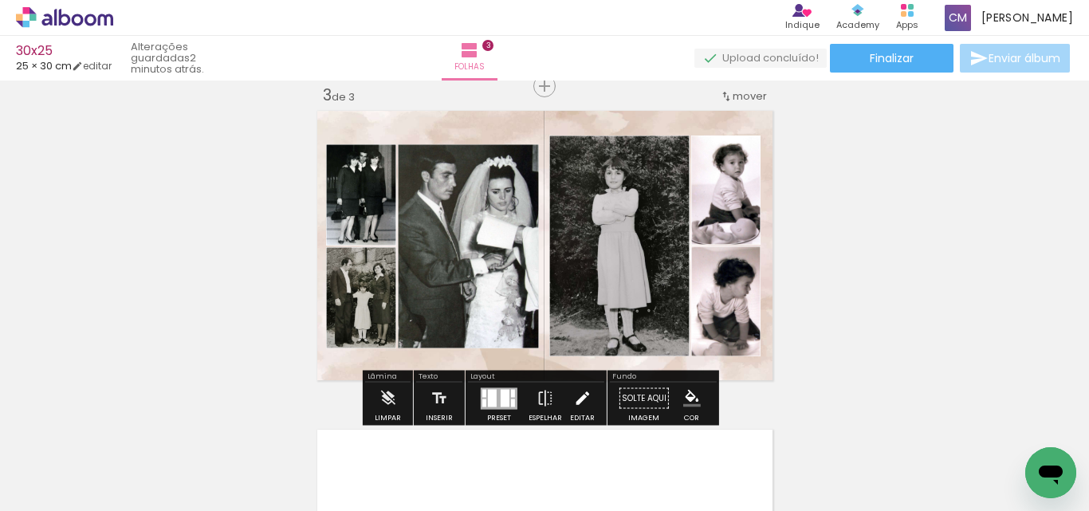
click at [580, 398] on iron-icon at bounding box center [582, 399] width 18 height 32
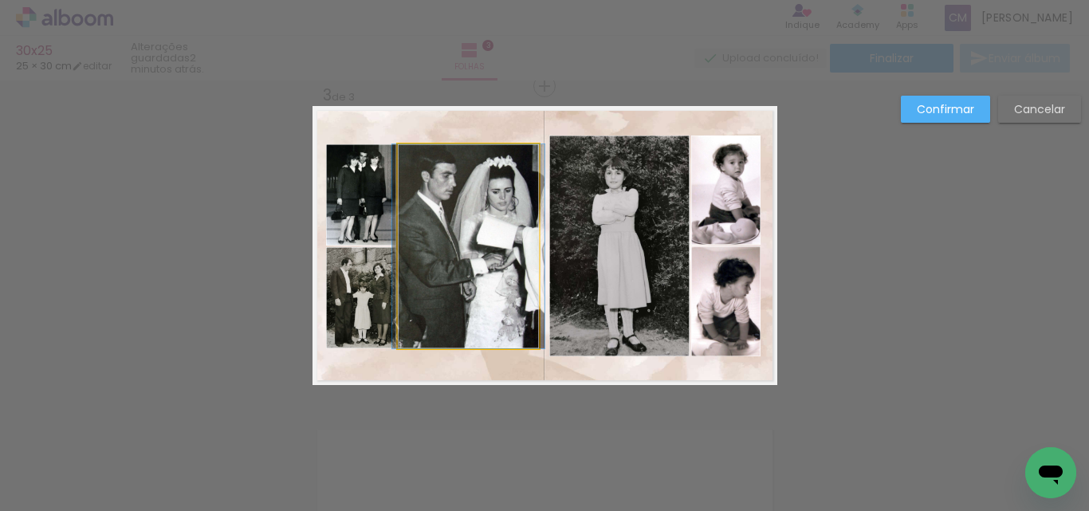
click at [493, 230] on quentale-photo at bounding box center [468, 246] width 141 height 204
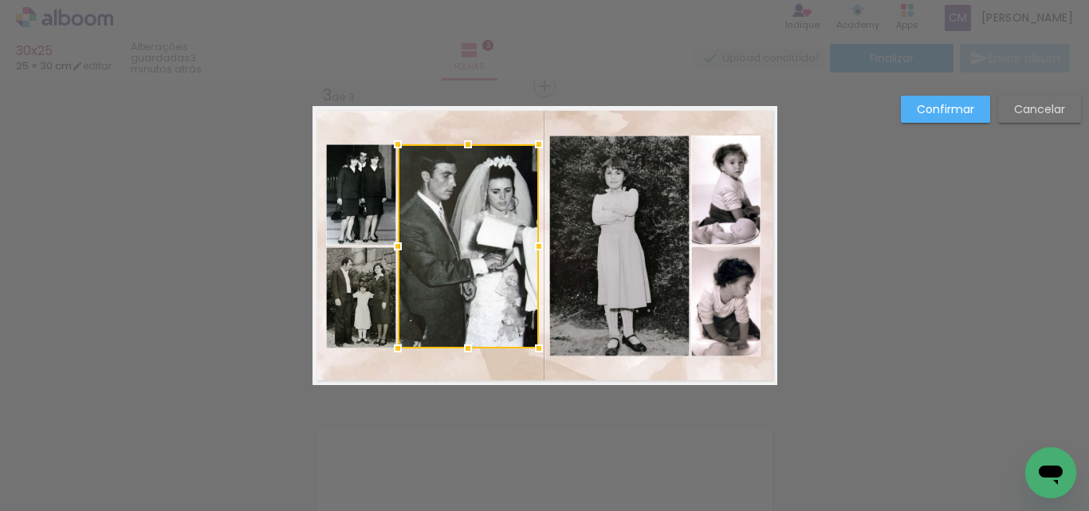
click at [346, 195] on quentale-photo at bounding box center [361, 194] width 70 height 101
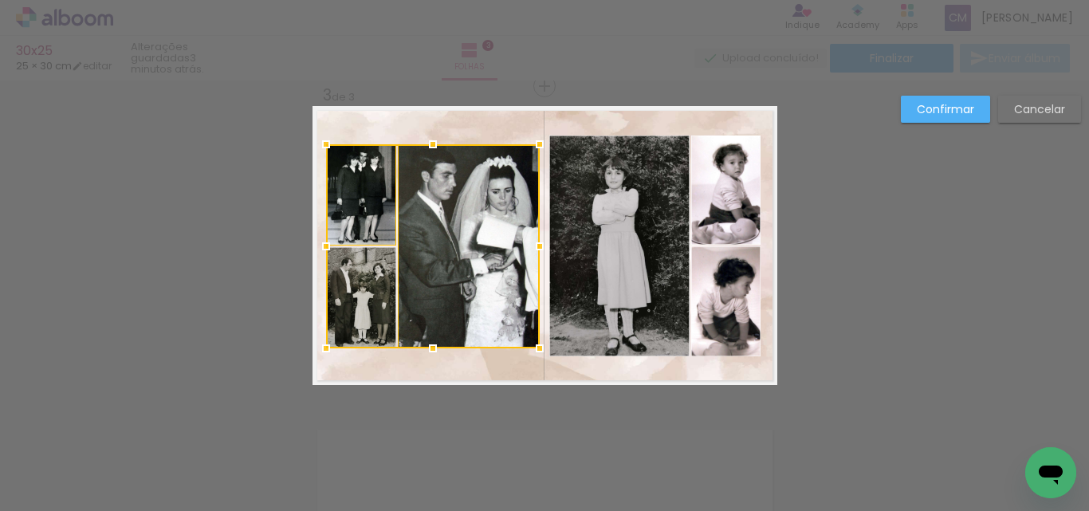
click at [350, 309] on div at bounding box center [433, 246] width 214 height 204
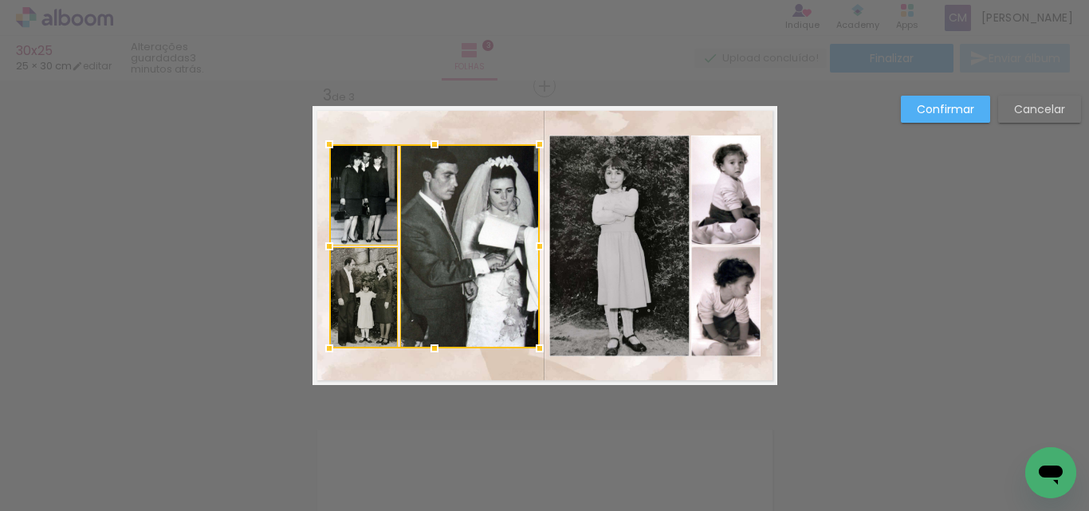
click at [325, 243] on div at bounding box center [329, 246] width 32 height 32
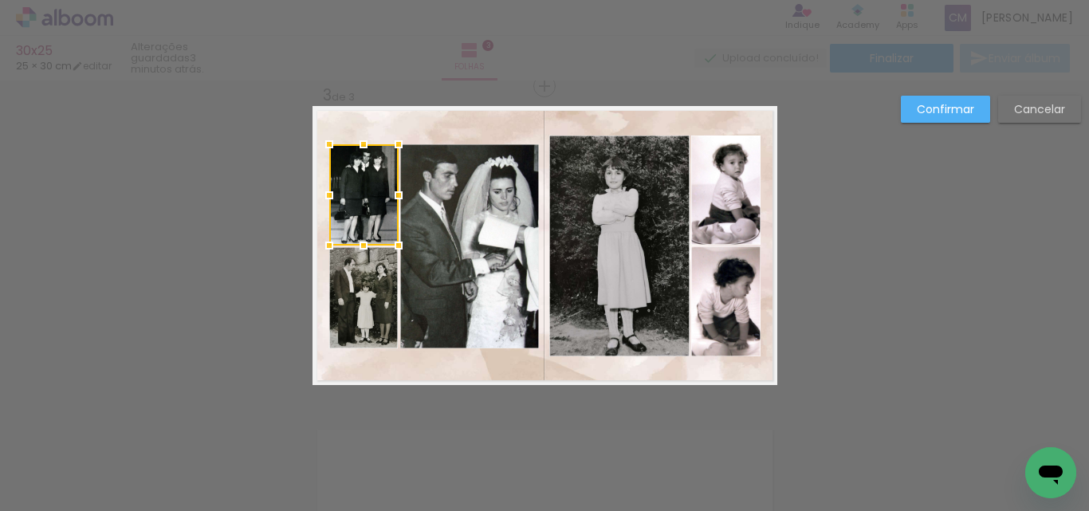
click at [0, 0] on slot "Confirmar" at bounding box center [0, 0] width 0 height 0
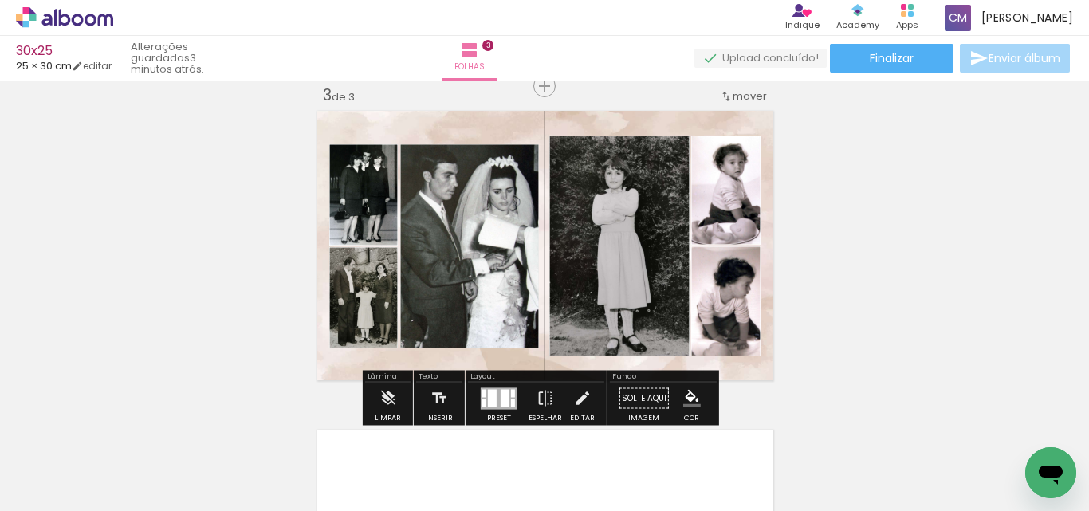
click at [763, 192] on quentale-layouter at bounding box center [545, 245] width 465 height 279
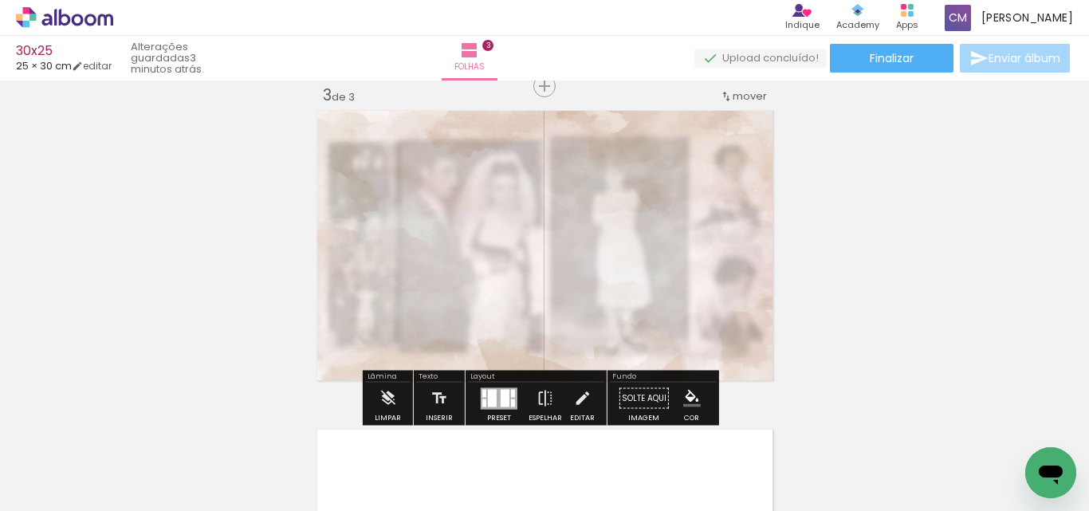
click at [980, 299] on div "Inserir folha 1 de 3 Inserir folha 2 de 3 Inserir folha 3 de 3 O Designbox prec…" at bounding box center [544, 65] width 1089 height 1277
